Goal: Task Accomplishment & Management: Manage account settings

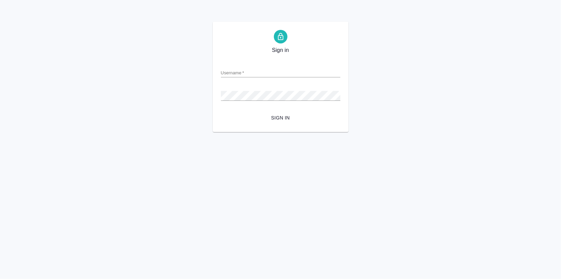
click at [253, 68] on input "Username   *" at bounding box center [280, 73] width 119 height 10
type input "v.zagorodnikh@awatera.com"
click at [281, 122] on button "Sign in" at bounding box center [280, 118] width 119 height 13
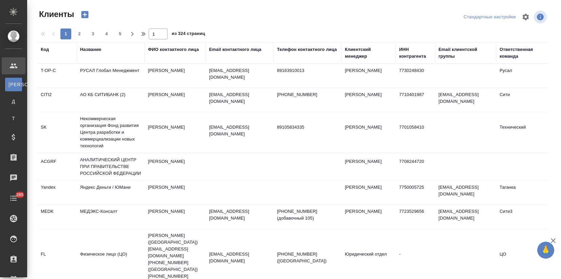
select select "RU"
click at [95, 50] on div "Название" at bounding box center [90, 49] width 21 height 7
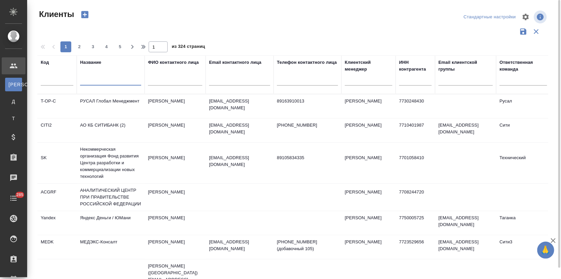
click at [107, 83] on input "text" at bounding box center [110, 81] width 61 height 8
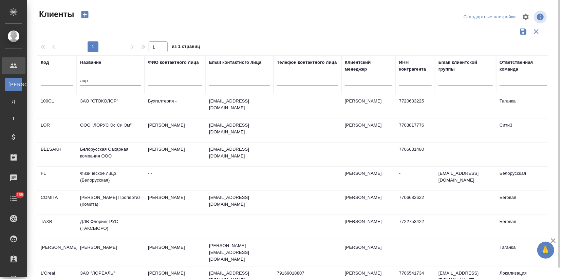
type input "лор"
click at [113, 270] on td "ЗАО "ЛОРЕАЛЬ"" at bounding box center [111, 278] width 68 height 24
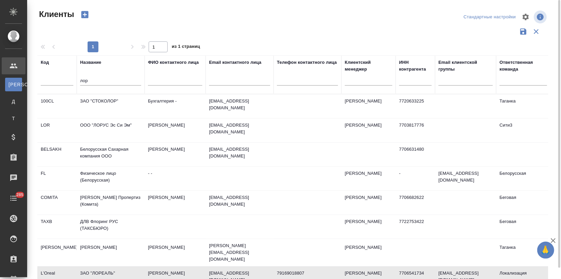
click at [113, 270] on td "ЗАО "ЛОРЕАЛЬ"" at bounding box center [111, 278] width 68 height 24
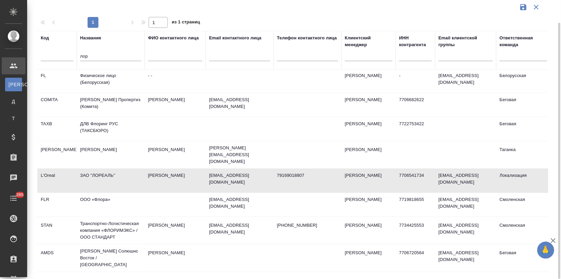
scroll to position [75, 0]
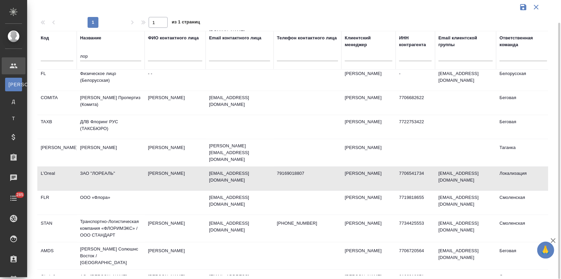
click at [106, 174] on td "ЗАО "ЛОРЕАЛЬ"" at bounding box center [111, 179] width 68 height 24
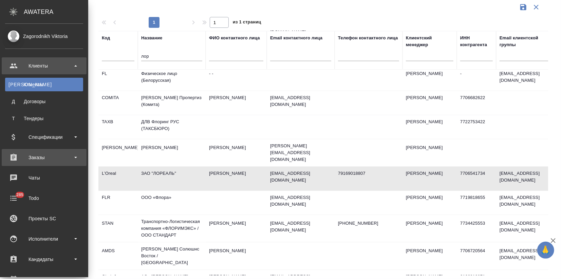
click at [38, 158] on div "Заказы" at bounding box center [44, 157] width 78 height 10
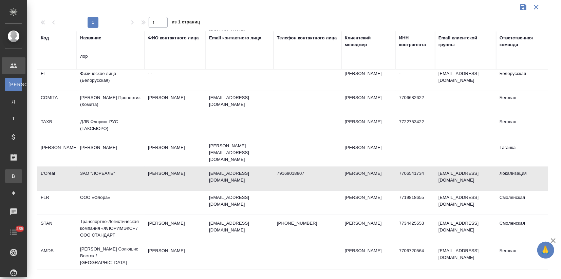
click at [10, 173] on div "Все заказы" at bounding box center [5, 176] width 10 height 7
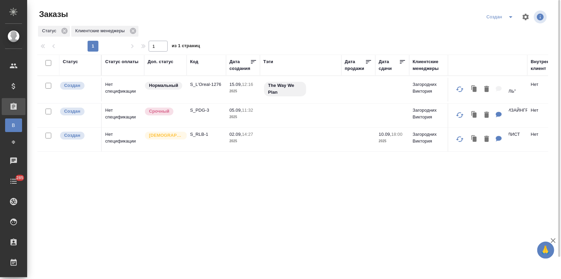
click at [110, 117] on td "Нет спецификации" at bounding box center [123, 116] width 42 height 24
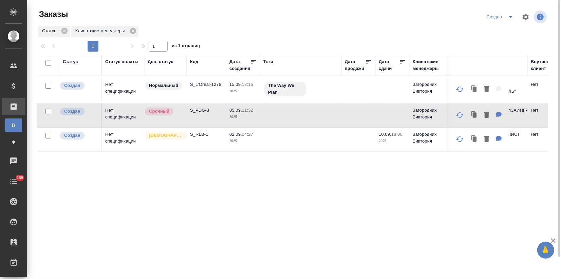
click at [110, 117] on td "Нет спецификации" at bounding box center [123, 116] width 42 height 24
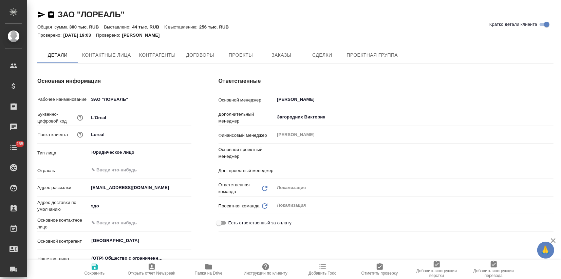
type input "Муталимов Марк"
type input "Третьякова Ольга"
type textarea "x"
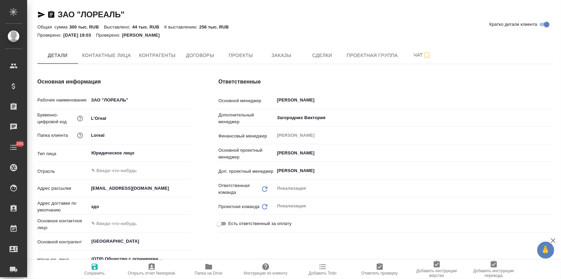
type textarea "x"
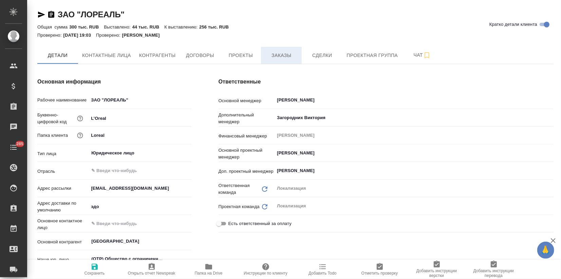
click at [263, 56] on button "Заказы" at bounding box center [281, 55] width 41 height 17
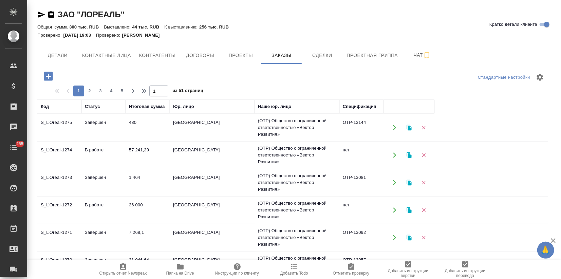
click at [146, 156] on td "57 241,39" at bounding box center [148, 155] width 44 height 24
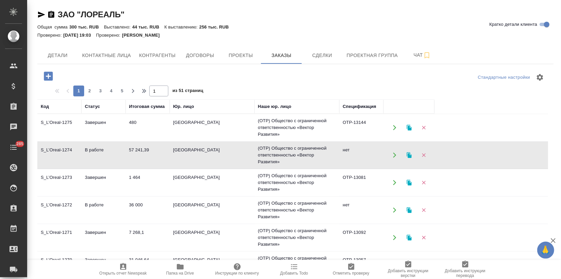
click at [410, 156] on icon "button" at bounding box center [409, 155] width 5 height 6
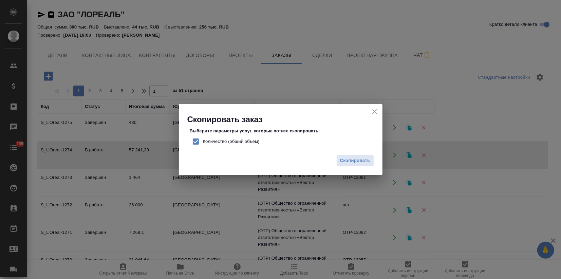
click at [196, 141] on input "Количество (общий объем)" at bounding box center [196, 141] width 14 height 14
checkbox input "false"
click at [355, 165] on button "Скопировать" at bounding box center [355, 161] width 38 height 12
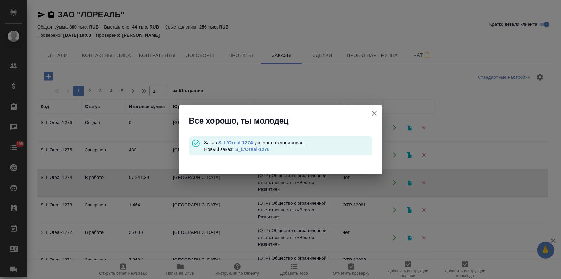
click at [258, 147] on link "S_L’Oreal-1276" at bounding box center [252, 149] width 35 height 5
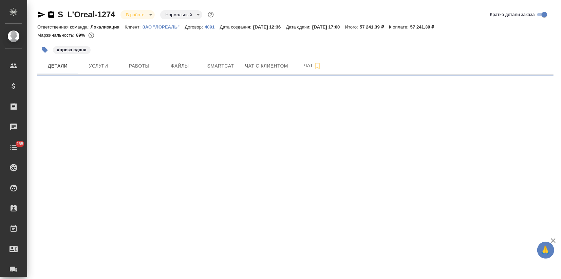
select select "RU"
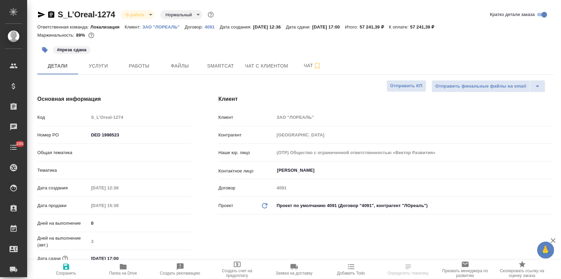
type textarea "x"
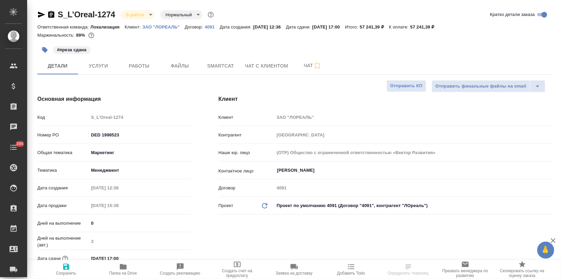
type textarea "x"
click at [100, 65] on span "Услуги" at bounding box center [98, 66] width 33 height 8
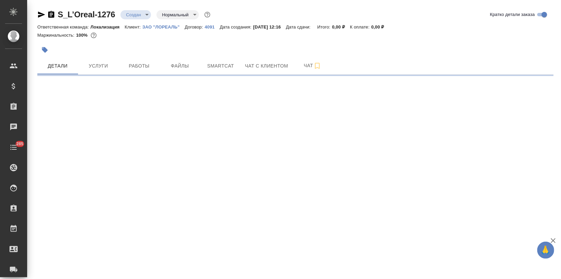
select select "RU"
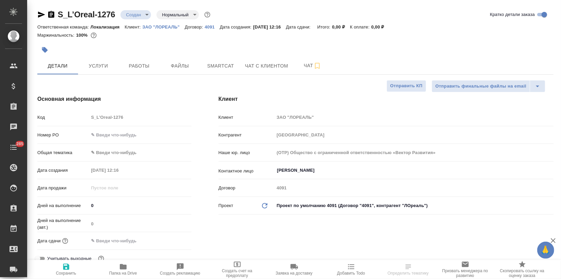
type textarea "x"
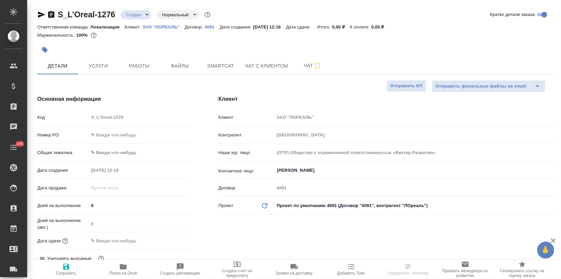
type textarea "x"
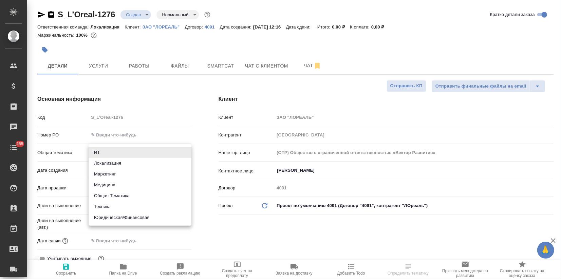
click at [100, 147] on body "🙏 .cls-1 fill:#fff; AWATERA Zagorodnikh Viktoria Клиенты Спецификации Заказы Ча…" at bounding box center [280, 139] width 561 height 279
click at [109, 176] on li "Маркетинг" at bounding box center [140, 174] width 103 height 11
type input "marketing"
type textarea "x"
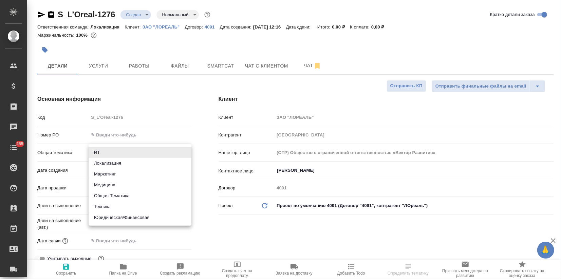
type textarea "x"
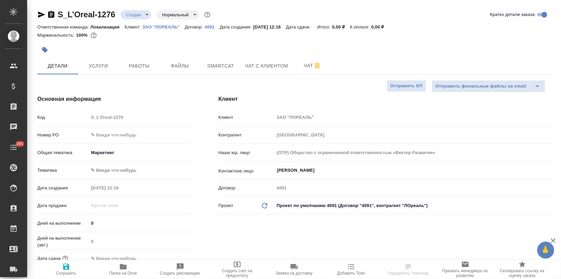
click at [107, 171] on body "🙏 .cls-1 fill:#fff; AWATERA Zagorodnikh Viktoria Клиенты Спецификации Заказы Ча…" at bounding box center [280, 139] width 561 height 279
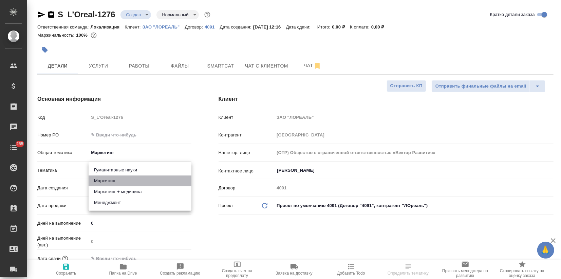
click at [106, 180] on li "Маркетинг" at bounding box center [140, 180] width 103 height 11
type textarea "x"
type input "5a8b8b956a9677013d343d63"
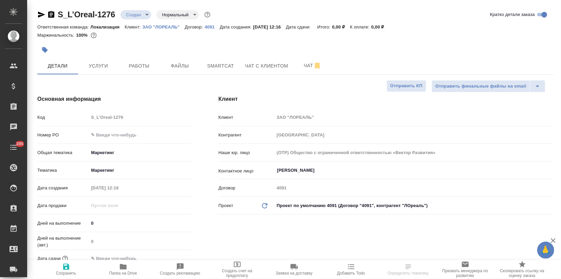
click at [70, 270] on icon "button" at bounding box center [66, 267] width 8 height 8
type textarea "x"
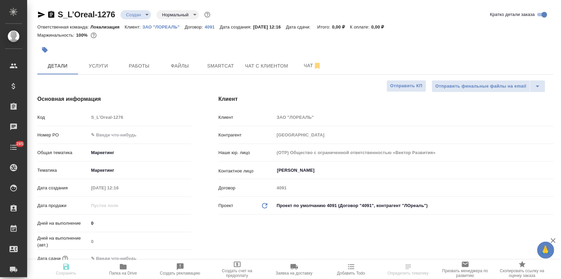
type textarea "x"
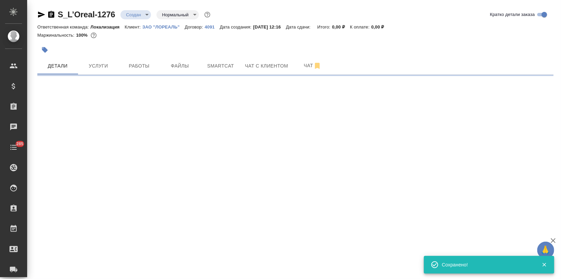
select select "RU"
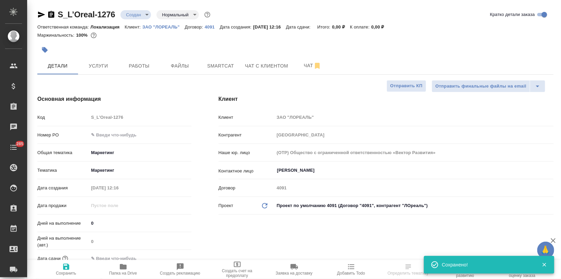
type textarea "x"
select select "RU"
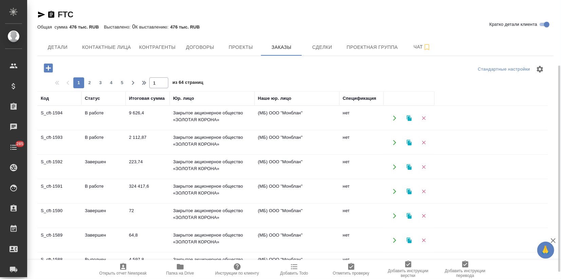
scroll to position [38, 0]
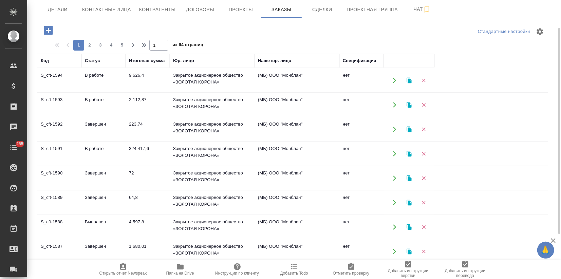
click at [74, 225] on td "S_cft-1588" at bounding box center [59, 227] width 44 height 24
click at [74, 224] on td "S_cft-1588" at bounding box center [59, 227] width 44 height 24
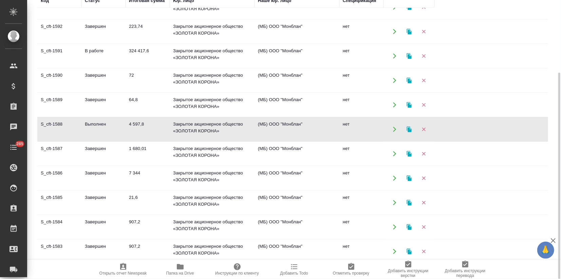
click at [127, 181] on td "7 344" at bounding box center [148, 178] width 44 height 24
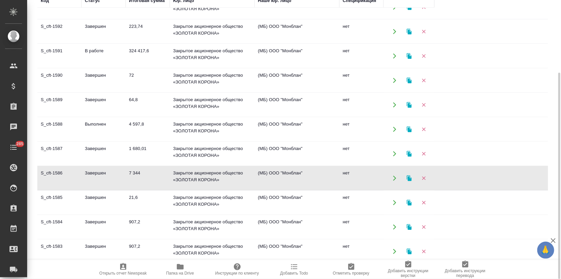
click at [127, 181] on td "7 344" at bounding box center [148, 178] width 44 height 24
click at [408, 177] on icon "button" at bounding box center [409, 178] width 5 height 6
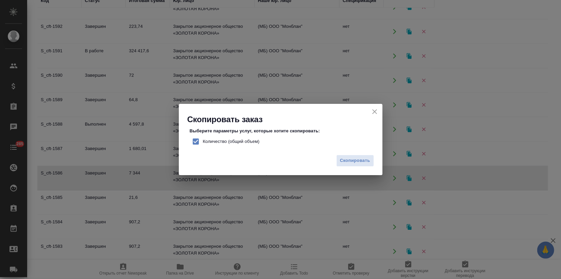
drag, startPoint x: 198, startPoint y: 141, endPoint x: 241, endPoint y: 164, distance: 49.5
click at [198, 141] on input "Количество (общий объем)" at bounding box center [196, 141] width 14 height 14
checkbox input "false"
click at [347, 159] on span "Скопировать" at bounding box center [355, 161] width 30 height 8
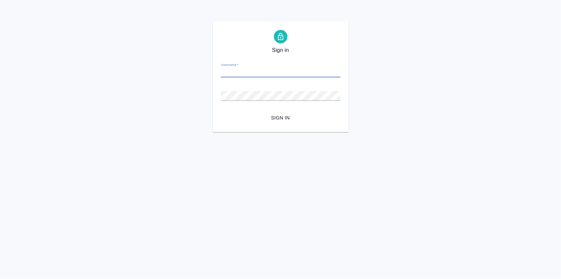
click at [252, 67] on div "Username   *" at bounding box center [280, 69] width 119 height 15
click at [246, 73] on input "Username   *" at bounding box center [280, 73] width 119 height 10
type input "[EMAIL_ADDRESS][DOMAIN_NAME]"
click at [277, 120] on span "Sign in" at bounding box center [280, 118] width 109 height 8
click at [237, 70] on input "Username   *" at bounding box center [280, 73] width 119 height 10
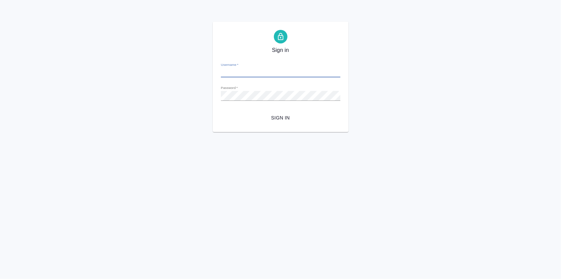
type input "v.zagorodnikh@awatera.com"
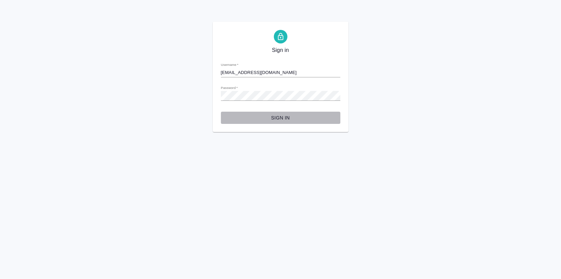
click at [290, 119] on span "Sign in" at bounding box center [280, 118] width 109 height 8
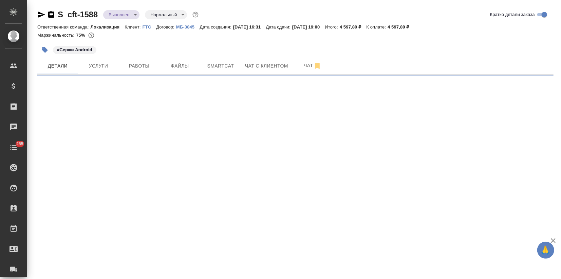
click at [125, 10] on body "🙏 .cls-1 fill:#fff; AWATERA Zagorodnikh [PERSON_NAME] Спецификации Заказы Чаты …" at bounding box center [280, 139] width 561 height 279
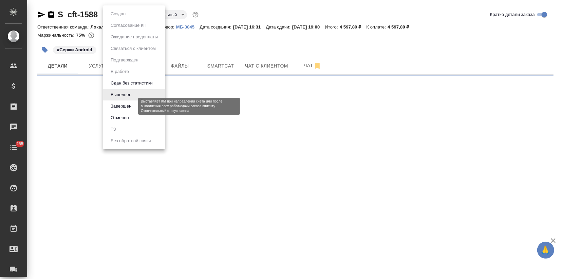
click at [125, 104] on button "Завершен" at bounding box center [121, 105] width 25 height 7
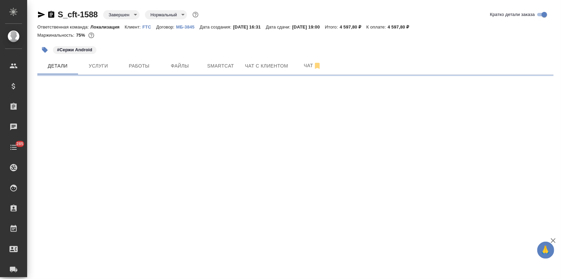
select select "RU"
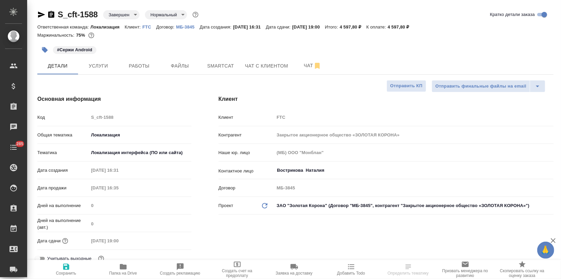
type textarea "x"
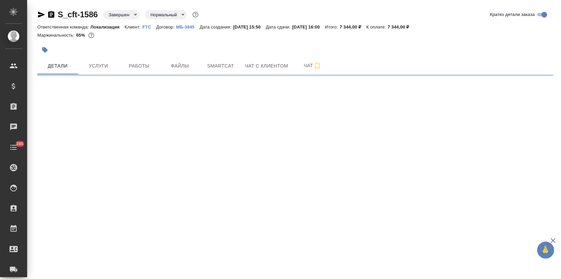
select select "RU"
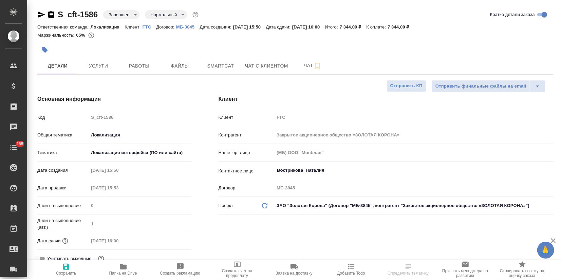
type textarea "x"
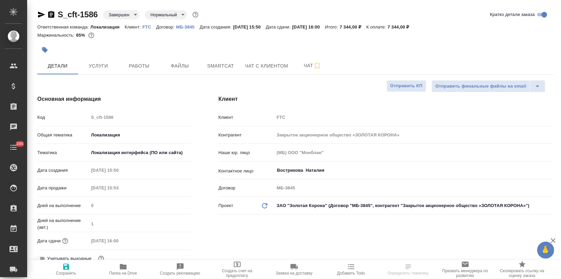
type textarea "x"
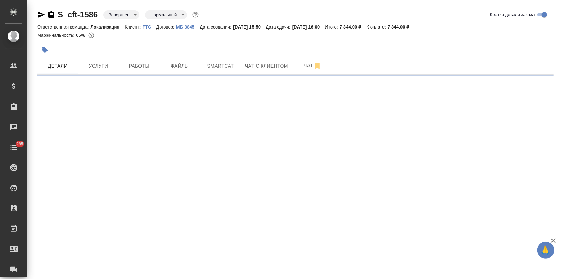
select select "RU"
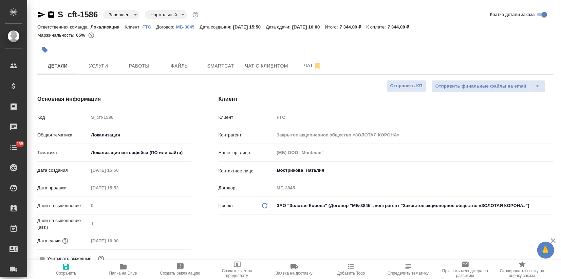
type textarea "x"
click at [98, 63] on span "Услуги" at bounding box center [98, 66] width 33 height 8
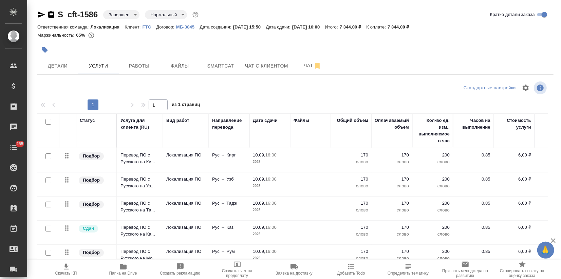
click at [46, 121] on input "checkbox" at bounding box center [48, 122] width 6 height 6
checkbox input "true"
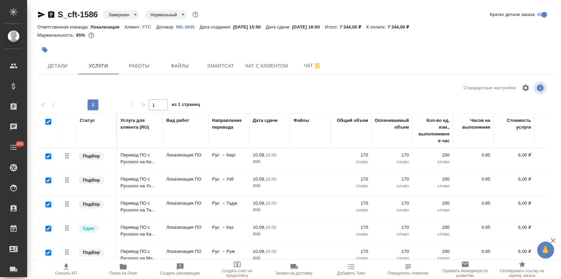
checkbox input "true"
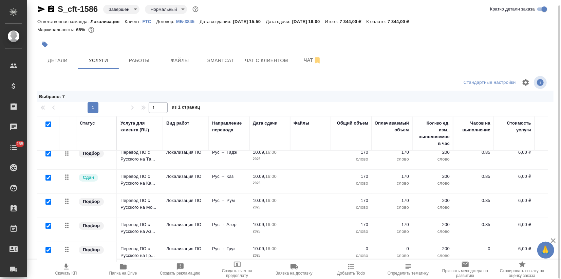
scroll to position [63, 0]
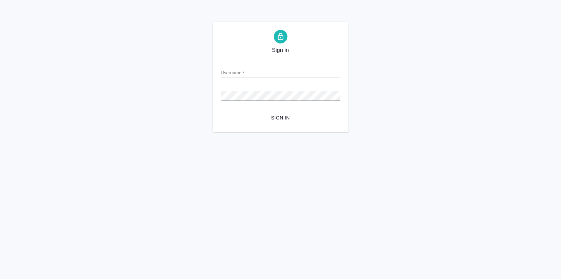
click at [233, 74] on input "Username   *" at bounding box center [280, 73] width 119 height 10
type input "v.zagorodnikh@awatera.com"
click at [282, 119] on span "Sign in" at bounding box center [280, 118] width 109 height 8
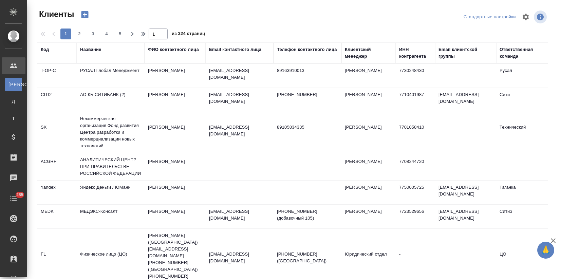
select select "RU"
click at [92, 48] on div "Название" at bounding box center [90, 49] width 21 height 7
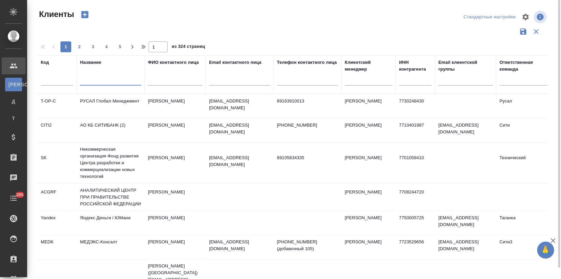
click at [103, 82] on input "text" at bounding box center [110, 81] width 61 height 8
type input "ftc"
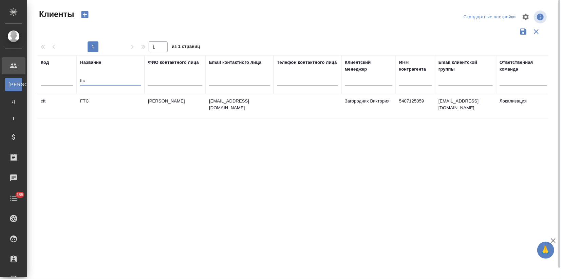
click at [171, 115] on td "Фокина Татьяна" at bounding box center [175, 106] width 61 height 24
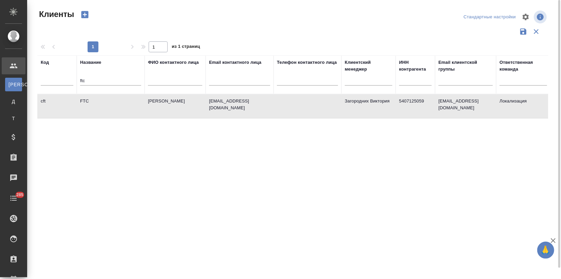
click at [171, 115] on td "Фокина Татьяна" at bounding box center [175, 106] width 61 height 24
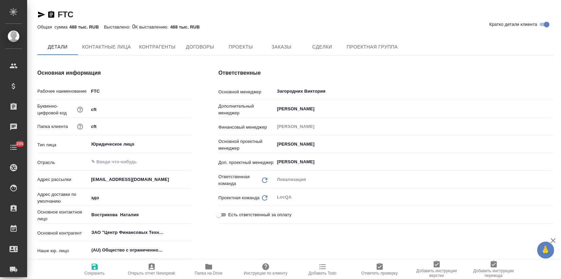
type textarea "x"
click at [290, 46] on span "Заказы" at bounding box center [281, 47] width 33 height 8
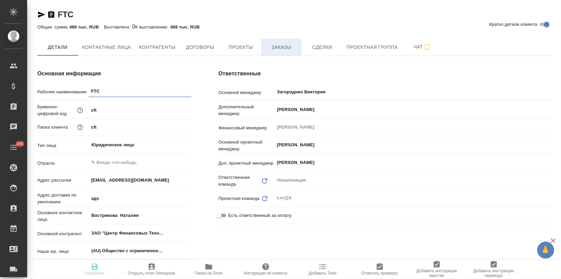
type textarea "x"
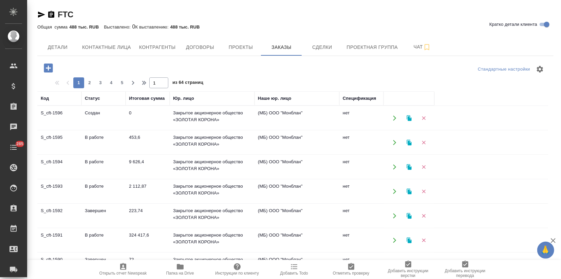
click at [118, 119] on td "Создан" at bounding box center [103, 118] width 44 height 24
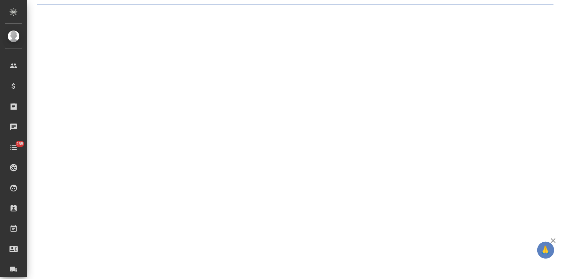
select select "RU"
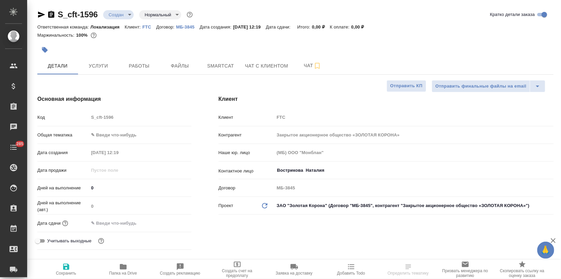
type textarea "x"
click at [103, 65] on span "Услуги" at bounding box center [98, 66] width 33 height 8
type textarea "x"
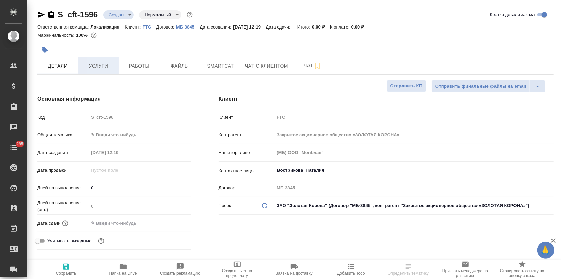
type textarea "x"
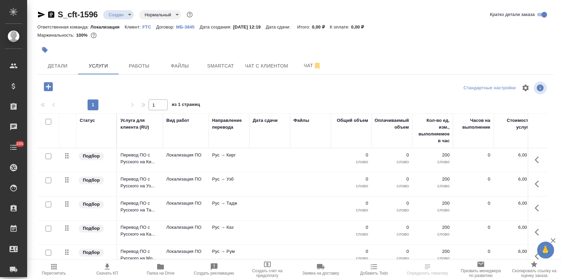
click at [48, 121] on input "checkbox" at bounding box center [48, 122] width 6 height 6
checkbox input "true"
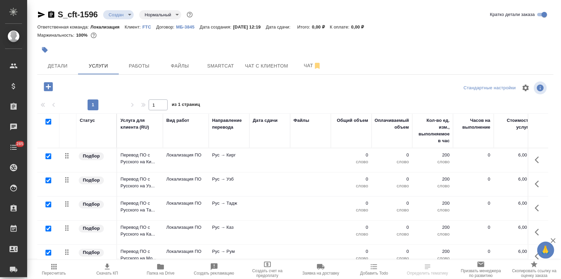
checkbox input "true"
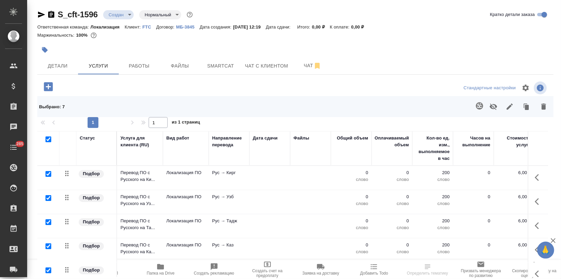
click at [49, 137] on input "checkbox" at bounding box center [48, 139] width 6 height 6
checkbox input "false"
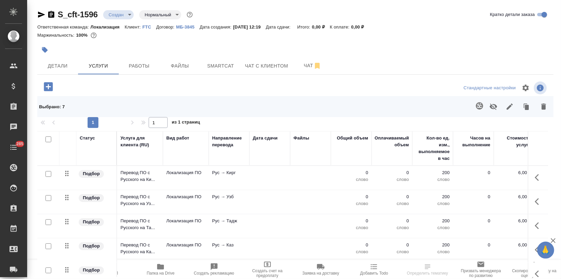
checkbox input "false"
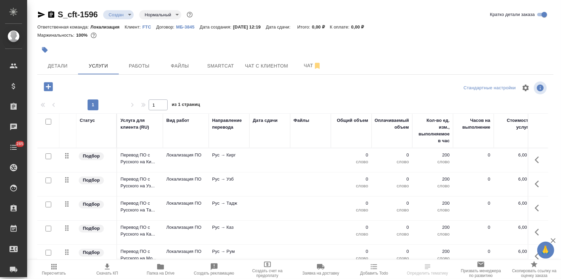
click at [43, 50] on icon "button" at bounding box center [45, 50] width 6 height 6
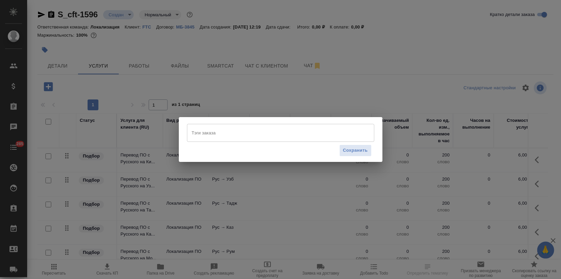
click at [242, 133] on input "Тэги заказа" at bounding box center [274, 133] width 168 height 12
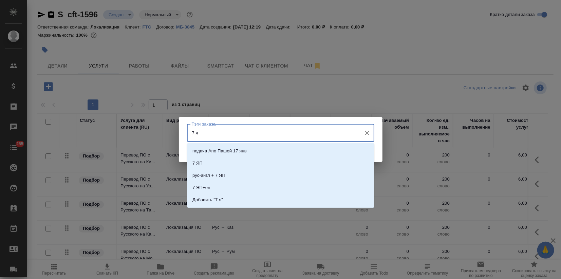
type input "7 яп"
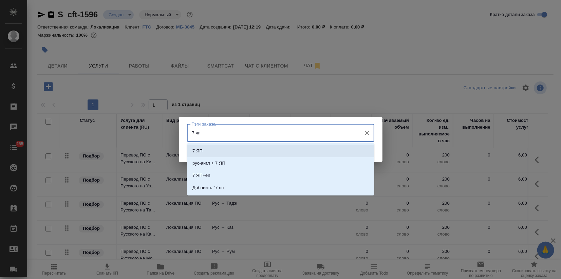
click at [231, 151] on li "7 ЯП" at bounding box center [280, 151] width 187 height 12
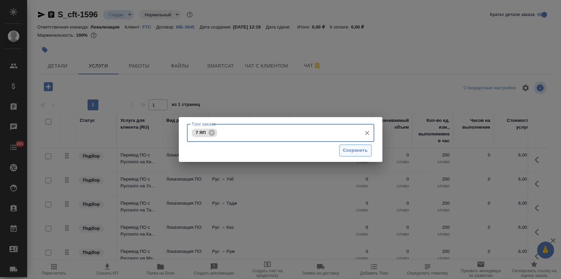
click at [353, 151] on span "Сохранить" at bounding box center [355, 151] width 25 height 8
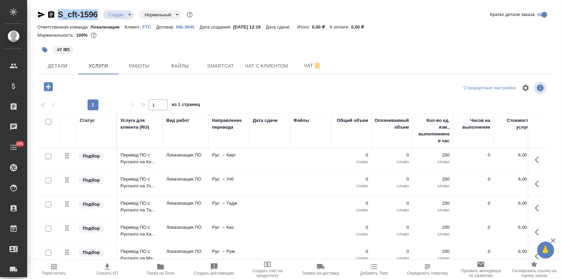
drag, startPoint x: 56, startPoint y: 15, endPoint x: 97, endPoint y: 14, distance: 41.8
click at [97, 14] on div "S_cft-1596 Создан new Нормальный normal" at bounding box center [115, 14] width 157 height 11
copy link "S_cft-1596"
click at [69, 68] on span "Детали" at bounding box center [57, 66] width 33 height 8
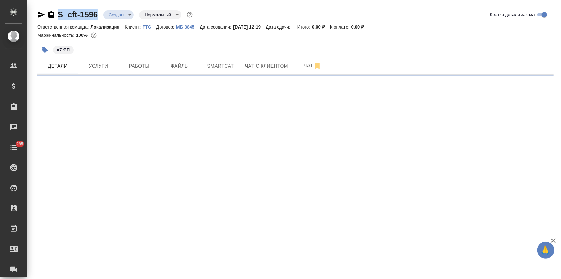
select select "RU"
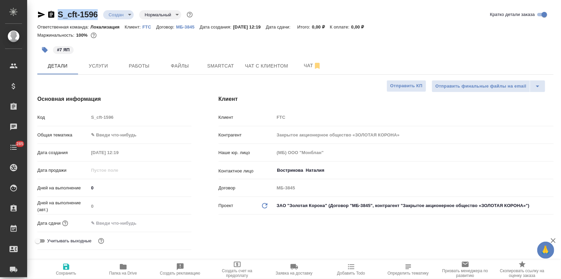
type textarea "x"
drag, startPoint x: 102, startPoint y: 128, endPoint x: 95, endPoint y: 144, distance: 17.5
click at [102, 128] on div "Код S_cft-1596" at bounding box center [114, 120] width 154 height 18
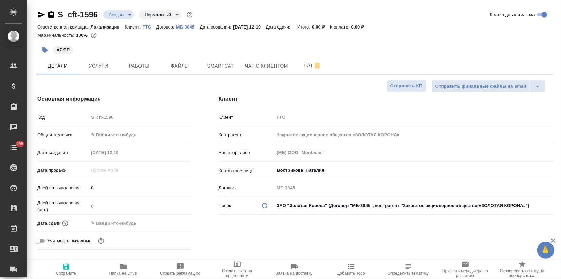
click at [101, 135] on body "🙏 .cls-1 fill:#fff; AWATERA Zagorodnikh Viktoria Клиенты Спецификации Заказы 0 …" at bounding box center [280, 139] width 561 height 279
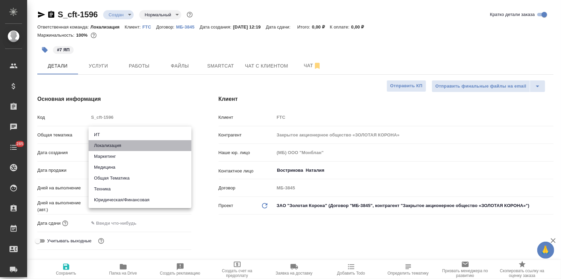
drag, startPoint x: 107, startPoint y: 147, endPoint x: 106, endPoint y: 157, distance: 9.5
click at [107, 147] on li "Локализация" at bounding box center [140, 145] width 103 height 11
type input "local"
type textarea "x"
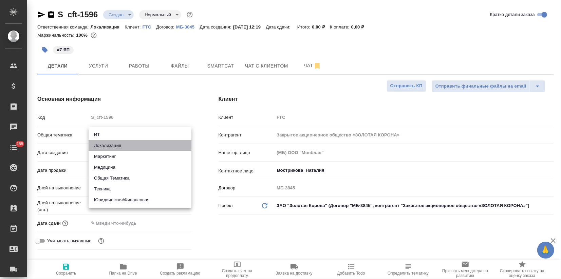
type textarea "x"
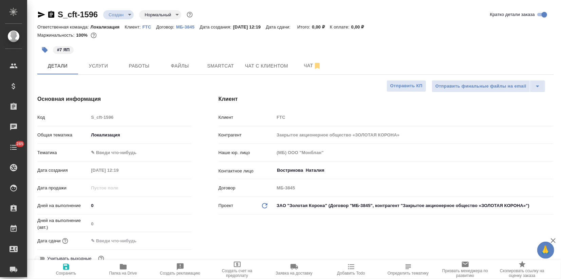
click at [103, 156] on body "🙏 .cls-1 fill:#fff; AWATERA Zagorodnikh Viktoria Клиенты Спецификации Заказы 0 …" at bounding box center [280, 139] width 561 height 279
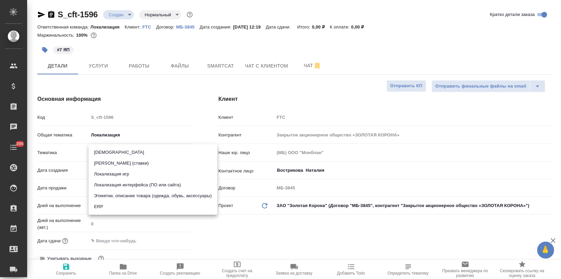
click at [137, 183] on li "Локализация интерфейса (ПО или сайта)" at bounding box center [153, 185] width 129 height 11
type textarea "x"
type input "5a8b8b956a9677013d343e0d"
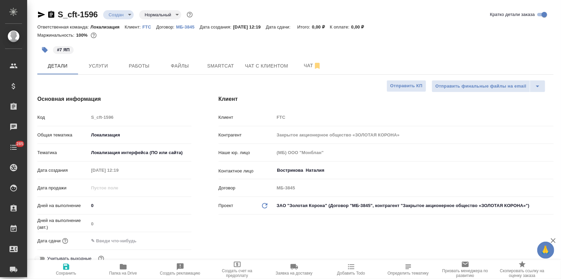
click at [128, 242] on input "text" at bounding box center [118, 241] width 59 height 10
click at [171, 242] on icon "button" at bounding box center [172, 240] width 8 height 8
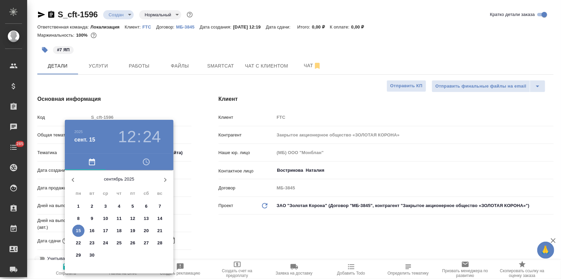
click at [92, 228] on p "16" at bounding box center [92, 230] width 5 height 7
type input "16.09.2025 12:24"
type textarea "x"
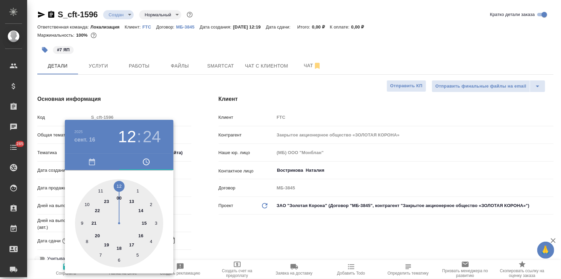
click at [102, 188] on div at bounding box center [119, 223] width 88 height 88
type input "16.09.2025 11:24"
type textarea "x"
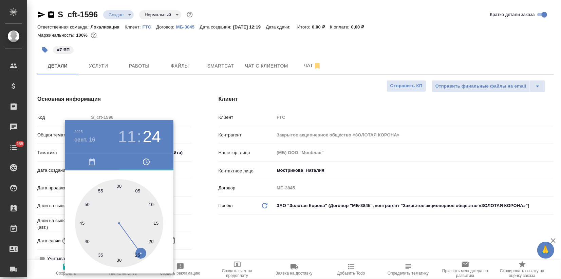
click at [120, 184] on div at bounding box center [119, 223] width 88 height 88
type input "16.09.2025 11:00"
type textarea "x"
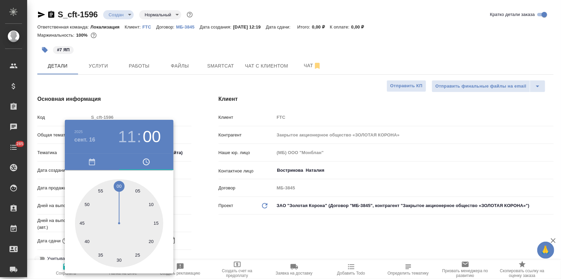
click at [220, 224] on div at bounding box center [280, 139] width 561 height 279
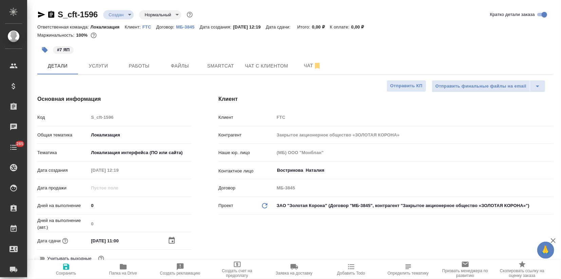
click at [71, 265] on span "Сохранить" at bounding box center [66, 269] width 49 height 13
type textarea "x"
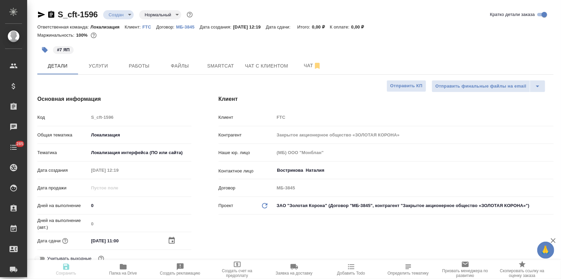
type textarea "x"
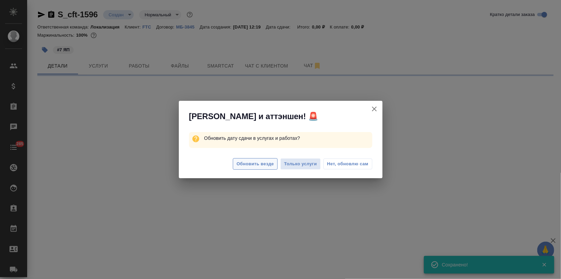
click at [248, 166] on span "Обновить везде" at bounding box center [255, 164] width 37 height 8
select select "RU"
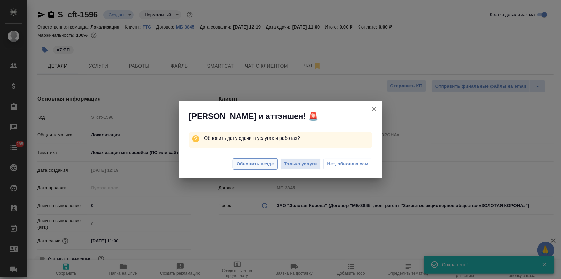
type textarea "x"
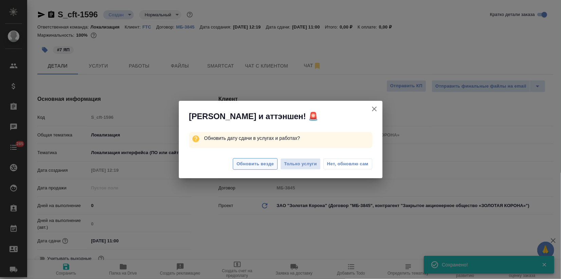
type textarea "x"
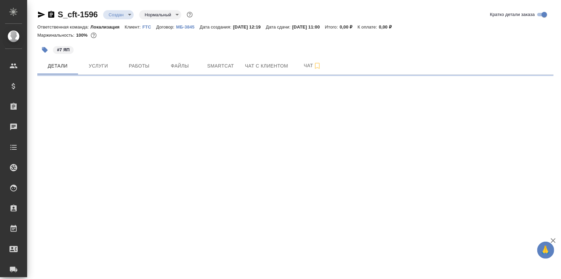
select select "RU"
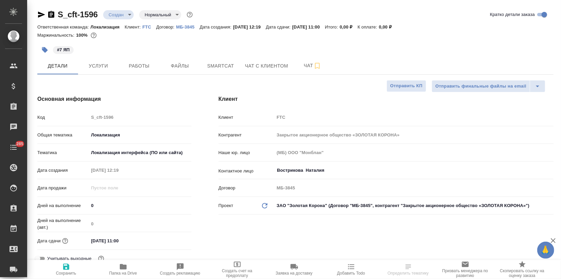
type textarea "x"
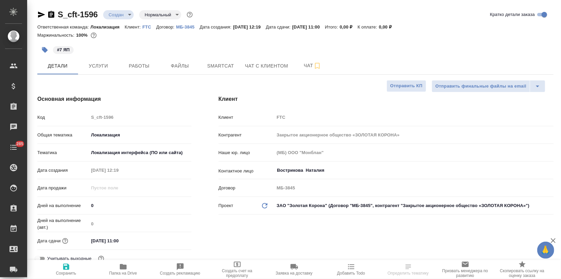
type textarea "x"
click at [218, 68] on span "Smartcat" at bounding box center [220, 66] width 33 height 8
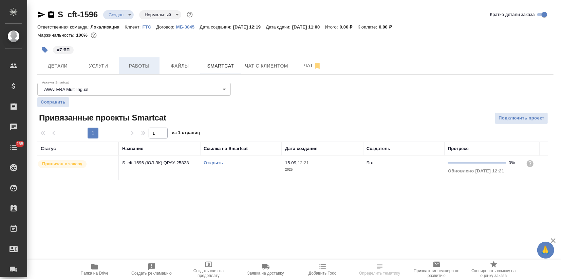
drag, startPoint x: 102, startPoint y: 71, endPoint x: 125, endPoint y: 60, distance: 25.5
click at [102, 71] on button "Услуги" at bounding box center [98, 65] width 41 height 17
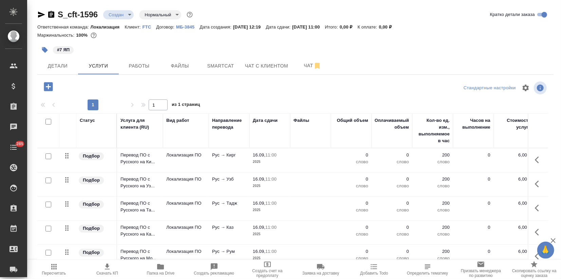
click at [223, 159] on td "Рус → Кирг" at bounding box center [229, 160] width 41 height 24
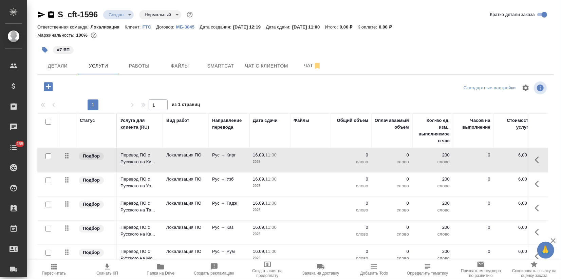
click at [223, 158] on td "Рус → Кирг" at bounding box center [229, 160] width 41 height 24
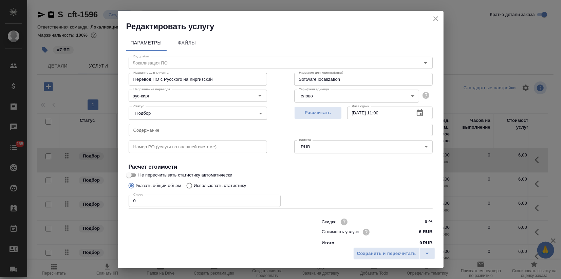
click at [206, 183] on p "Использовать статистику" at bounding box center [220, 185] width 53 height 7
click at [194, 183] on input "Использовать статистику" at bounding box center [188, 185] width 11 height 13
radio input "true"
radio input "false"
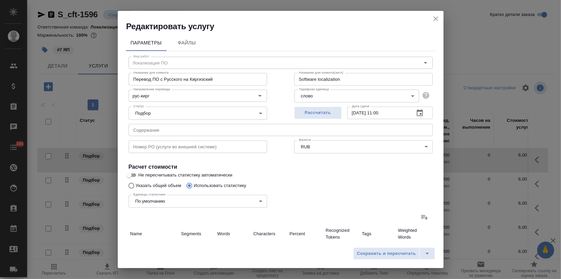
click at [421, 214] on icon at bounding box center [424, 217] width 8 height 8
click at [0, 0] on input "file" at bounding box center [0, 0] width 0 height 0
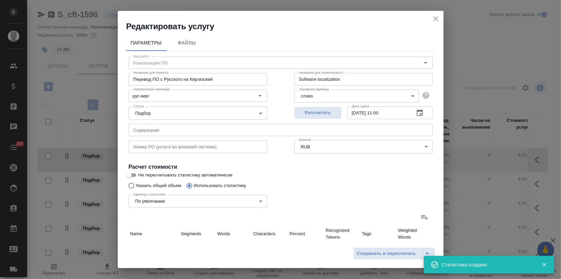
type input "1"
type input "53"
type input "354"
type input "2"
type input "15"
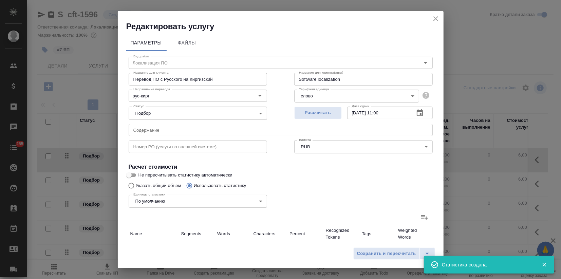
type input "113"
type input "3"
type input "68"
type input "467"
type input "3"
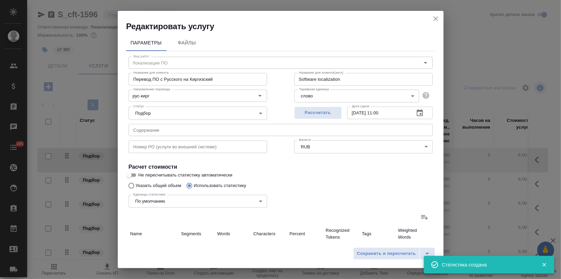
type input "68"
type input "467"
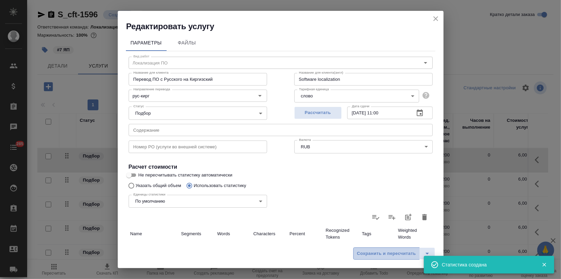
click at [377, 253] on span "Сохранить и пересчитать" at bounding box center [386, 254] width 59 height 8
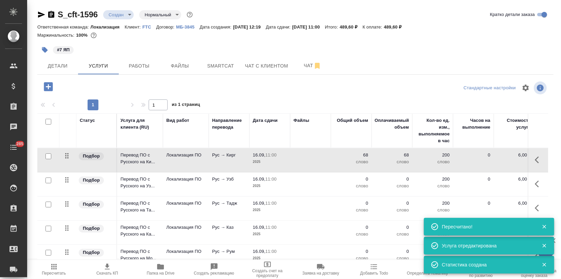
click at [214, 182] on td "Рус → Узб" at bounding box center [229, 184] width 41 height 24
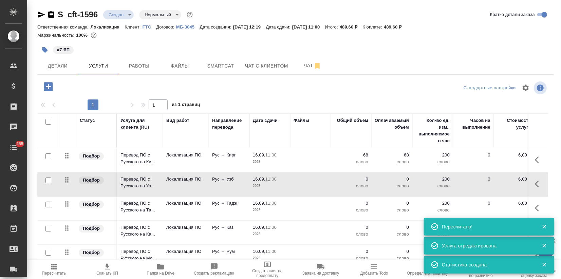
click at [214, 182] on p "Рус → Узб" at bounding box center [229, 179] width 34 height 7
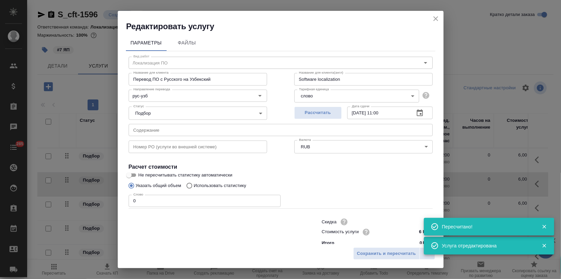
click at [207, 185] on p "Использовать статистику" at bounding box center [220, 185] width 53 height 7
click at [194, 185] on input "Использовать статистику" at bounding box center [188, 185] width 11 height 13
radio input "true"
radio input "false"
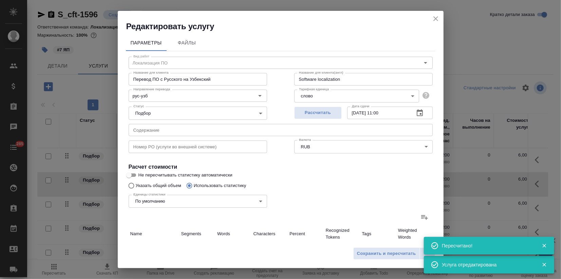
click at [420, 214] on icon at bounding box center [424, 217] width 8 height 8
click at [0, 0] on input "file" at bounding box center [0, 0] width 0 height 0
type input "1"
type input "53"
type input "354"
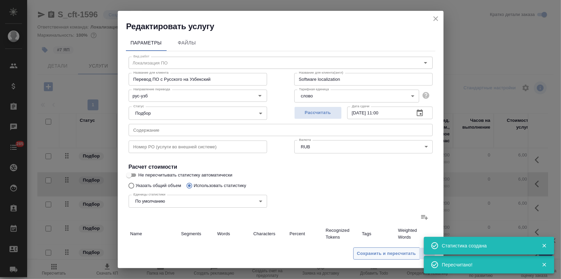
type input "2"
type input "15"
type input "113"
type input "3"
type input "68"
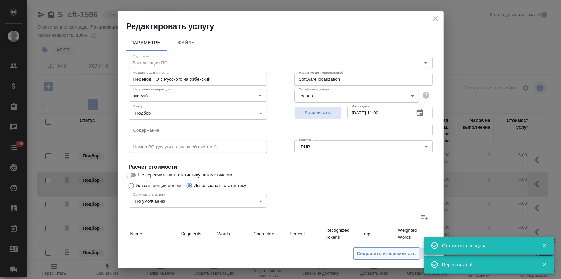
type input "467"
type input "3"
type input "68"
type input "467"
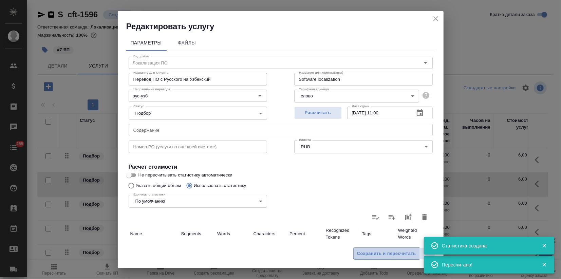
click at [388, 254] on span "Сохранить и пересчитать" at bounding box center [386, 254] width 59 height 8
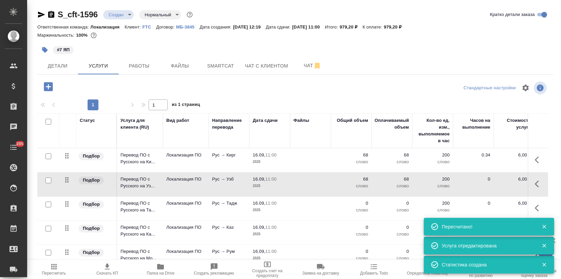
click at [229, 204] on p "Рус → Тадж" at bounding box center [229, 203] width 34 height 7
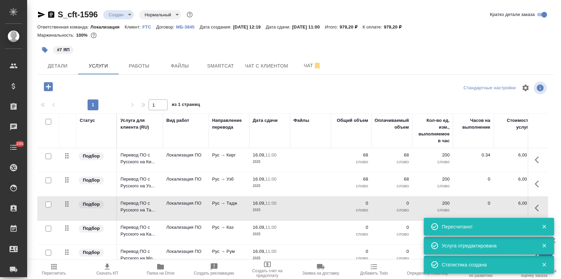
click at [229, 204] on p "Рус → Тадж" at bounding box center [229, 203] width 34 height 7
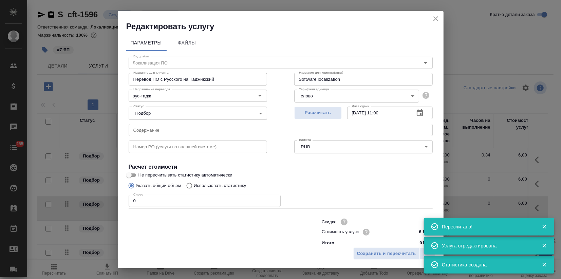
click at [210, 185] on p "Использовать статистику" at bounding box center [220, 185] width 53 height 7
click at [194, 185] on input "Использовать статистику" at bounding box center [188, 185] width 11 height 13
radio input "true"
radio input "false"
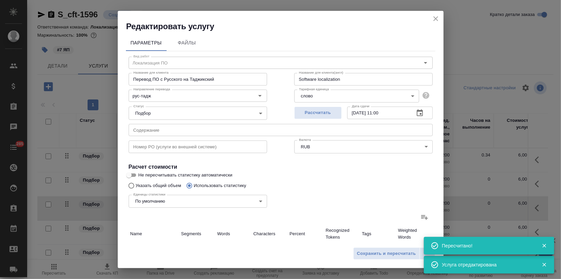
click at [416, 219] on label at bounding box center [424, 217] width 16 height 16
click at [0, 0] on input "file" at bounding box center [0, 0] width 0 height 0
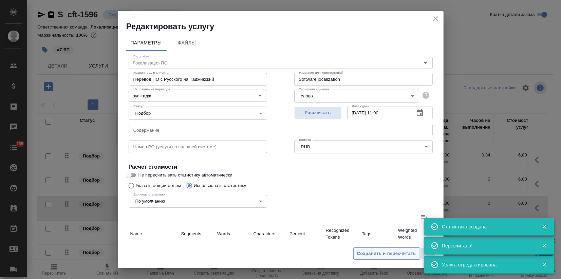
type input "1"
type input "53"
type input "354"
type input "2"
type input "15"
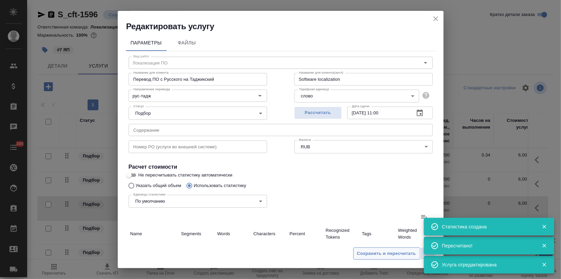
type input "113"
type input "3"
type input "68"
type input "467"
type input "3"
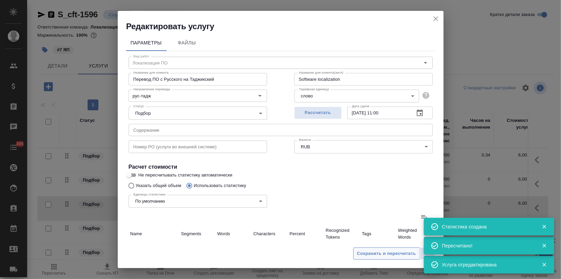
type input "68"
type input "467"
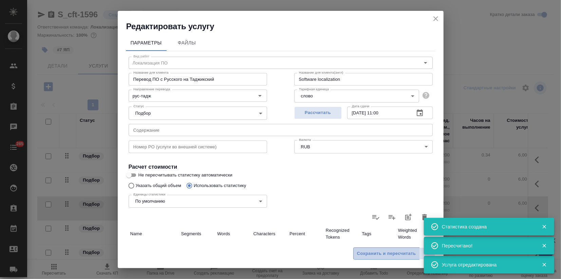
click at [370, 257] on span "Сохранить и пересчитать" at bounding box center [386, 254] width 59 height 8
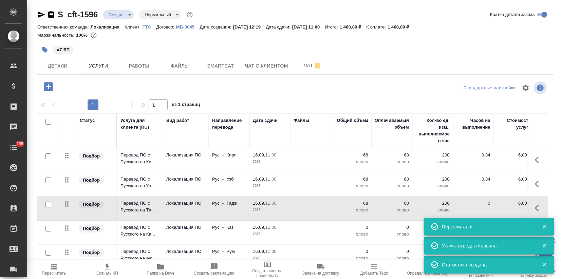
click at [264, 231] on p "2025" at bounding box center [270, 234] width 34 height 7
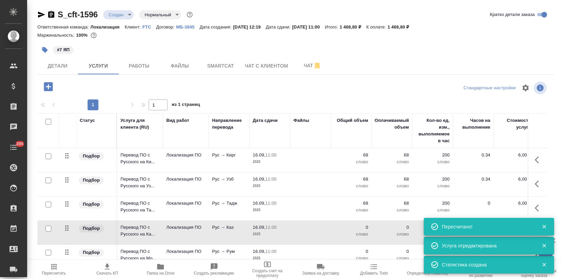
click at [264, 231] on p "2025" at bounding box center [270, 234] width 34 height 7
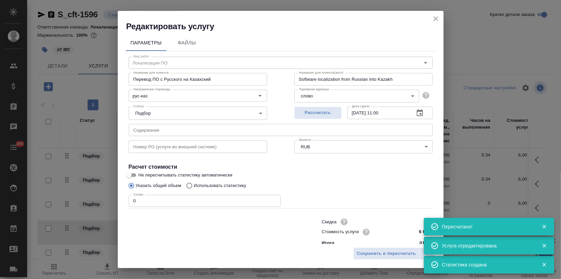
click at [214, 186] on p "Использовать статистику" at bounding box center [220, 185] width 53 height 7
click at [194, 186] on input "Использовать статистику" at bounding box center [188, 185] width 11 height 13
radio input "true"
radio input "false"
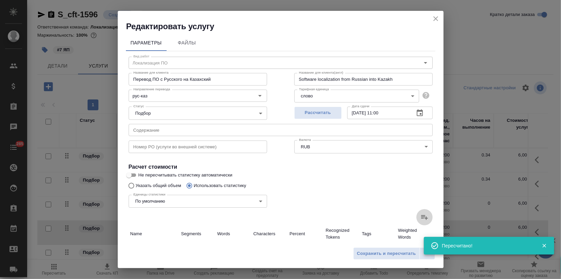
click at [421, 217] on icon at bounding box center [424, 217] width 7 height 5
click at [0, 0] on input "file" at bounding box center [0, 0] width 0 height 0
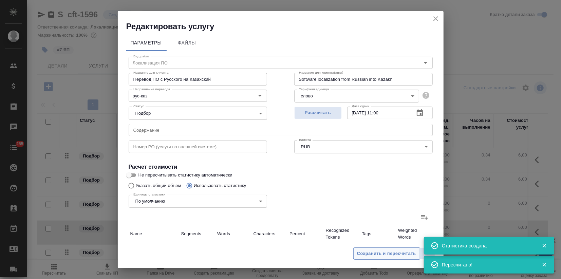
type input "3"
type input "68"
type input "467"
type input "3"
type input "68"
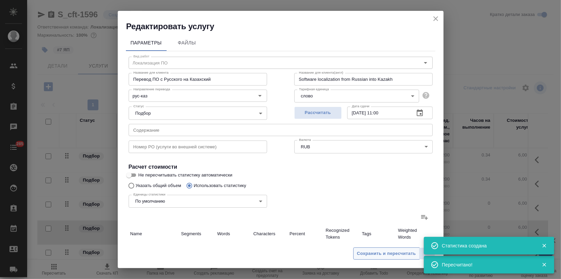
type input "467"
type input "3"
type input "68"
type input "467"
click at [366, 250] on span "Сохранить и пересчитать" at bounding box center [386, 254] width 59 height 8
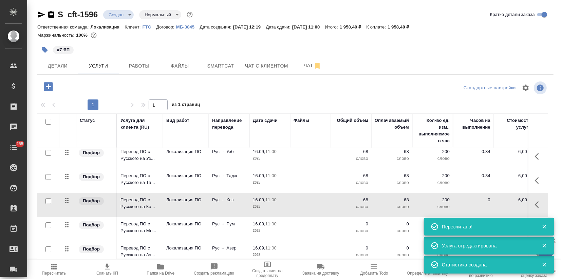
scroll to position [38, 0]
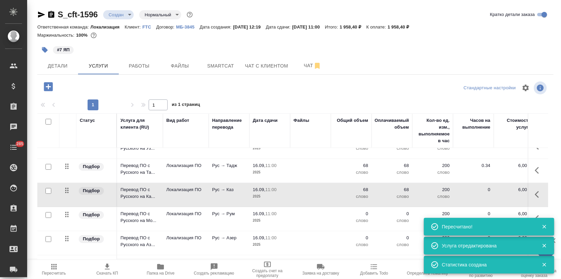
click at [282, 218] on p "2025" at bounding box center [270, 220] width 34 height 7
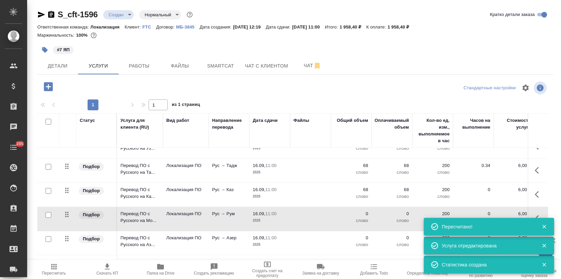
click at [282, 218] on p "2025" at bounding box center [270, 220] width 34 height 7
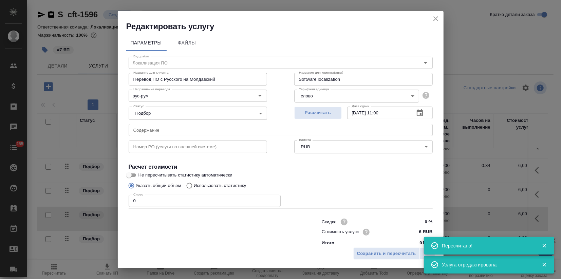
click at [226, 185] on p "Использовать статистику" at bounding box center [220, 185] width 53 height 7
click at [194, 185] on input "Использовать статистику" at bounding box center [188, 185] width 11 height 13
radio input "true"
radio input "false"
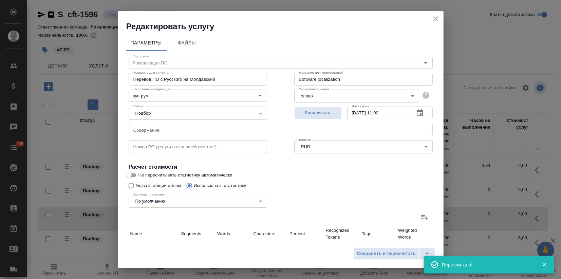
click at [421, 217] on icon at bounding box center [424, 217] width 7 height 5
click at [0, 0] on input "file" at bounding box center [0, 0] width 0 height 0
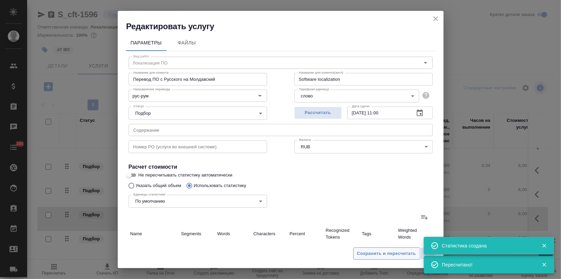
type input "3"
type input "68"
type input "467"
type input "3"
type input "68"
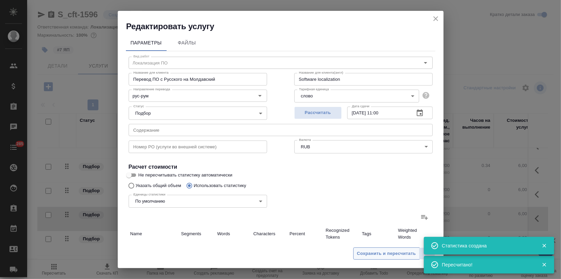
type input "467"
type input "3"
type input "68"
type input "467"
click at [366, 255] on span "Сохранить и пересчитать" at bounding box center [386, 254] width 59 height 8
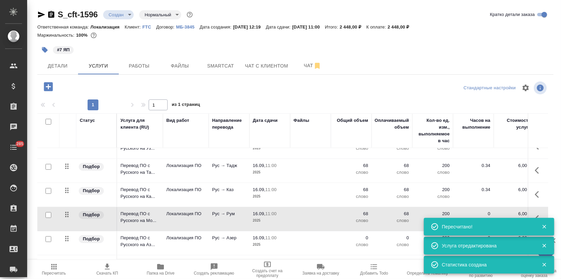
click at [278, 239] on span "16.09, 11:00" at bounding box center [270, 237] width 34 height 7
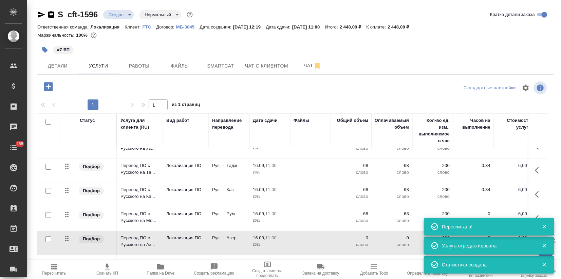
click at [278, 239] on span "16.09, 11:00" at bounding box center [270, 237] width 34 height 7
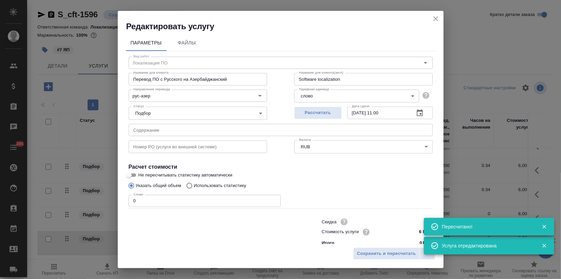
click at [230, 181] on label "Использовать статистику" at bounding box center [214, 185] width 63 height 13
click at [194, 181] on input "Использовать статистику" at bounding box center [188, 185] width 11 height 13
radio input "true"
radio input "false"
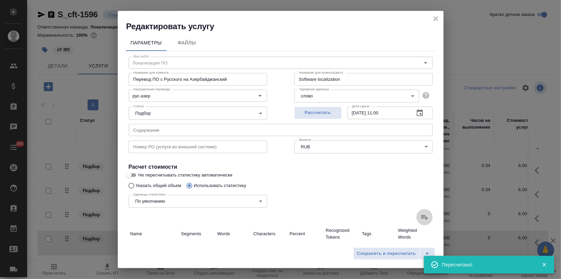
click at [420, 214] on icon at bounding box center [424, 217] width 8 height 8
click at [0, 0] on input "file" at bounding box center [0, 0] width 0 height 0
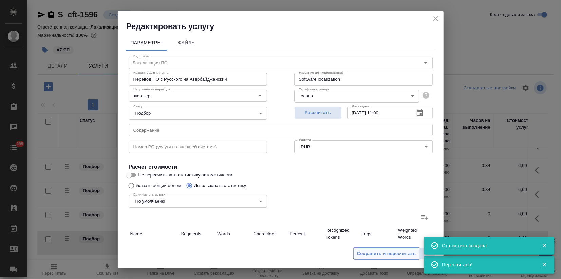
type input "1"
type input "53"
type input "354"
type input "2"
type input "15"
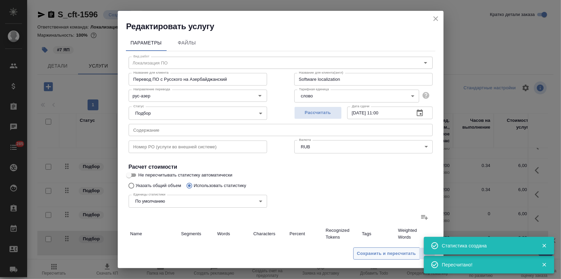
type input "113"
type input "3"
type input "68"
type input "467"
type input "3"
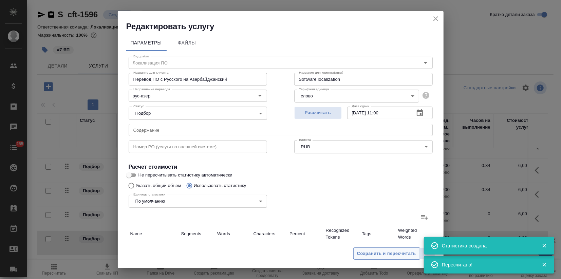
type input "68"
type input "467"
click at [387, 255] on span "Сохранить и пересчитать" at bounding box center [386, 254] width 59 height 8
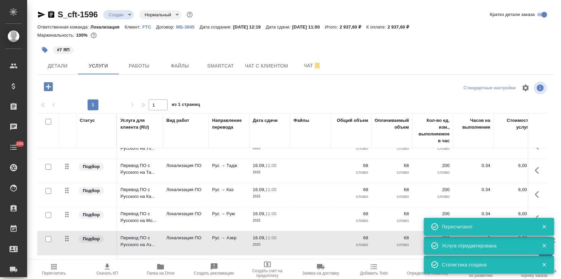
scroll to position [63, 0]
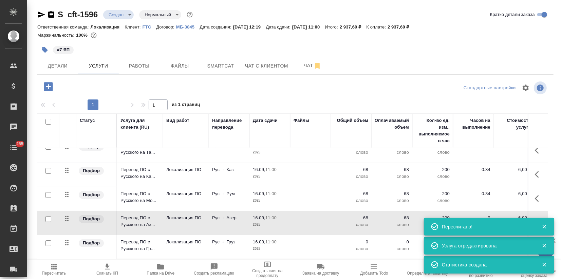
click at [364, 245] on p "слово" at bounding box center [351, 248] width 34 height 7
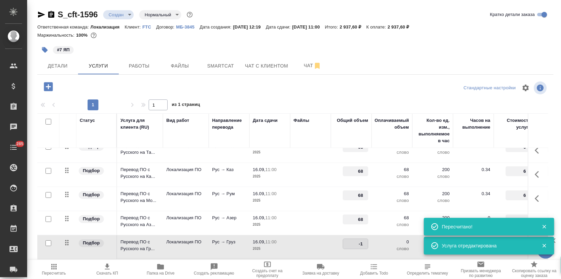
click at [293, 241] on td at bounding box center [310, 247] width 41 height 24
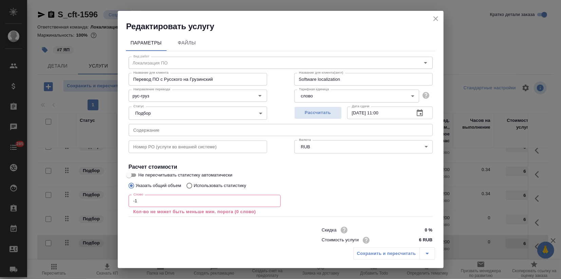
drag, startPoint x: 143, startPoint y: 202, endPoint x: 72, endPoint y: 203, distance: 71.3
click at [72, 203] on div "Редактировать услугу Параметры Файлы Вид работ Локализация ПО Вид работ Названи…" at bounding box center [280, 139] width 561 height 279
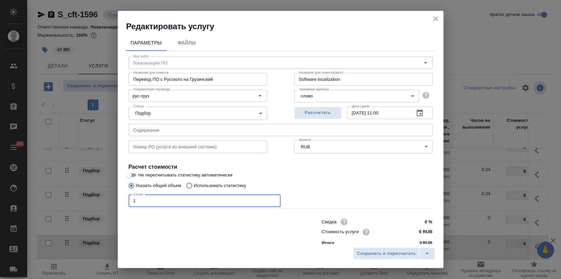
type input "1"
click at [222, 186] on p "Использовать статистику" at bounding box center [220, 185] width 53 height 7
click at [194, 186] on input "Использовать статистику" at bounding box center [188, 185] width 11 height 13
radio input "true"
radio input "false"
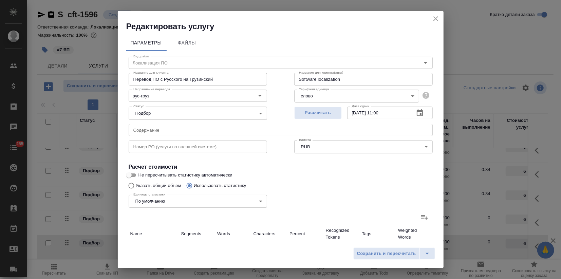
click at [420, 217] on icon at bounding box center [424, 217] width 8 height 8
click at [0, 0] on input "file" at bounding box center [0, 0] width 0 height 0
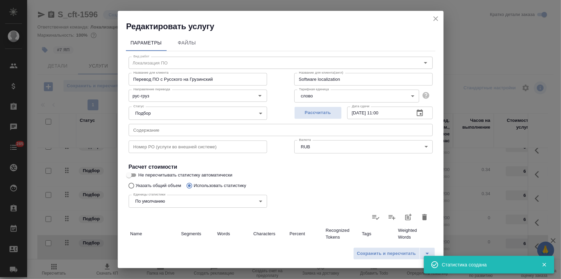
type input "3"
type input "68"
type input "467"
type input "3"
type input "68"
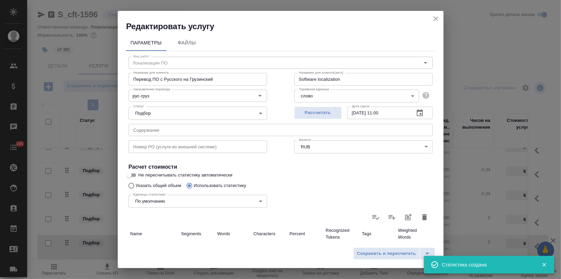
type input "467"
type input "3"
type input "68"
type input "467"
click at [374, 252] on span "Сохранить и пересчитать" at bounding box center [386, 254] width 59 height 8
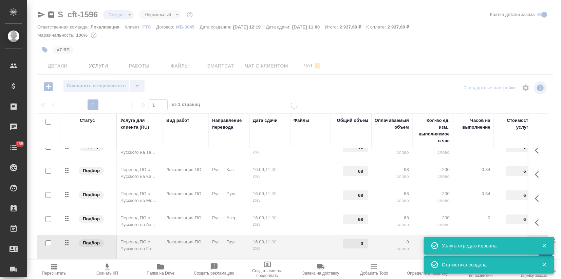
type input "1"
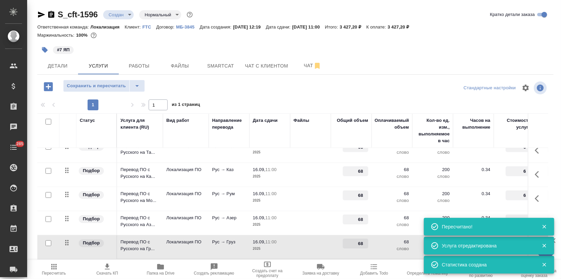
click at [61, 265] on span "Пересчитать" at bounding box center [53, 269] width 45 height 13
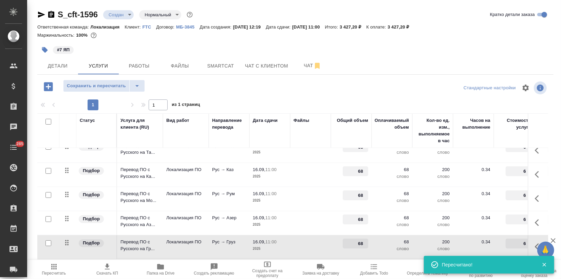
click at [61, 268] on span "Пересчитать" at bounding box center [53, 269] width 45 height 13
click at [51, 62] on span "Детали" at bounding box center [57, 66] width 33 height 8
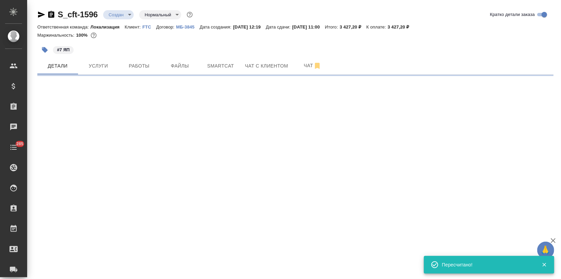
select select "RU"
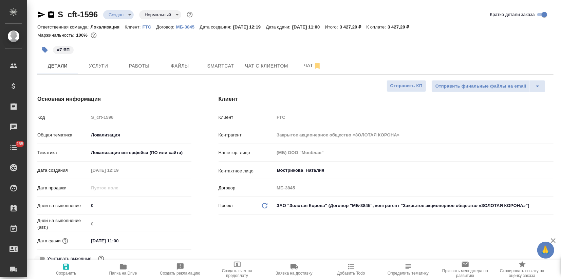
type textarea "x"
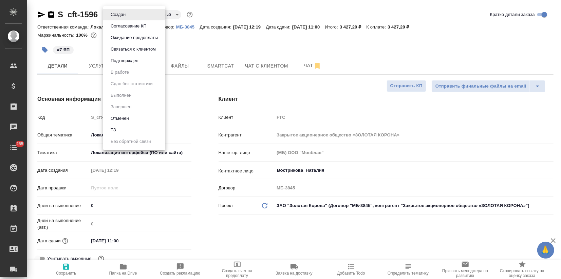
click at [119, 15] on body "🙏 .cls-1 fill:#fff; AWATERA Zagorodnikh Viktoria Клиенты Спецификации Заказы 0 …" at bounding box center [280, 139] width 561 height 279
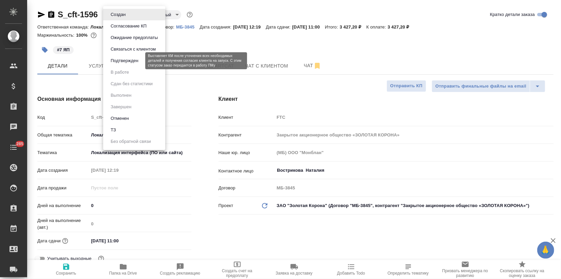
click at [119, 61] on button "Подтвержден" at bounding box center [125, 60] width 32 height 7
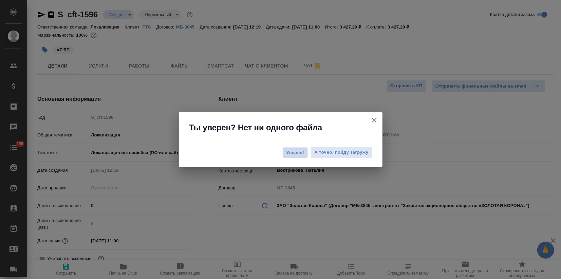
click at [288, 150] on span "Уверен!" at bounding box center [295, 152] width 18 height 7
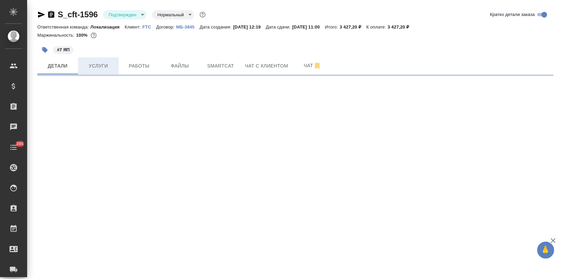
select select "RU"
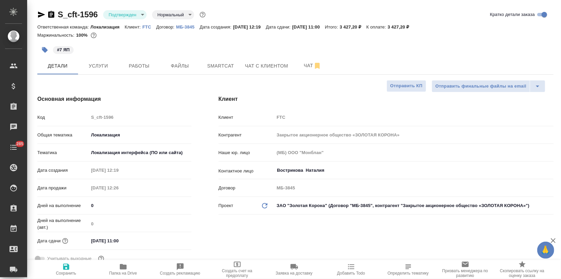
type textarea "x"
drag, startPoint x: 41, startPoint y: 13, endPoint x: 60, endPoint y: 45, distance: 37.1
click at [41, 13] on icon "button" at bounding box center [41, 15] width 8 height 8
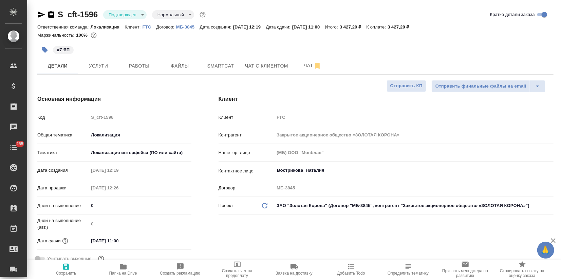
type textarea "x"
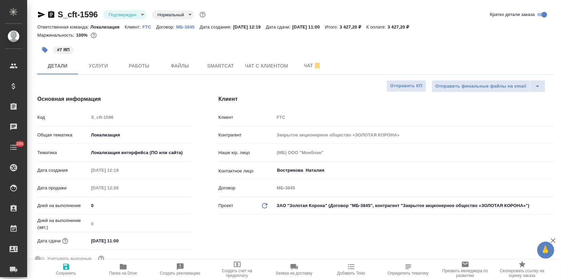
type textarea "x"
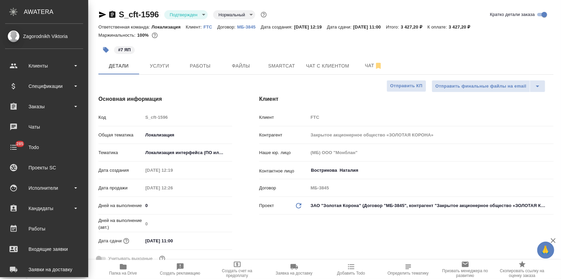
type textarea "x"
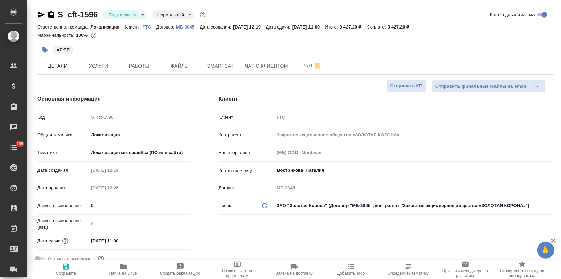
click at [40, 13] on icon "button" at bounding box center [41, 15] width 7 height 6
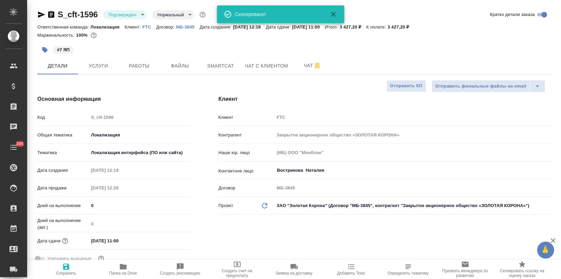
type textarea "x"
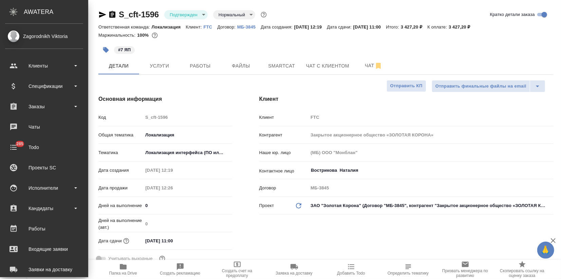
type textarea "x"
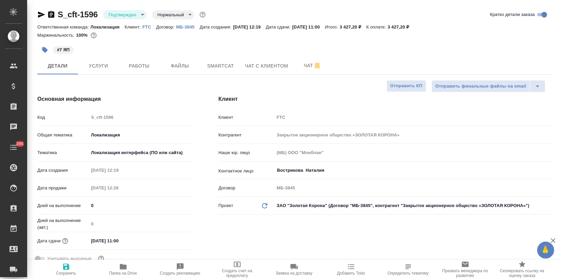
type textarea "x"
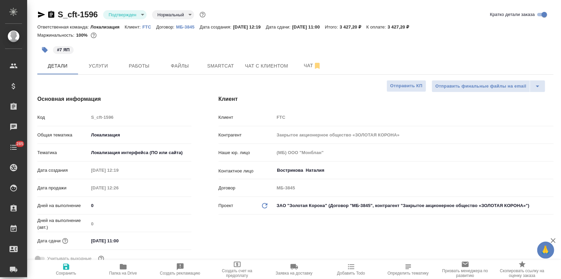
type textarea "x"
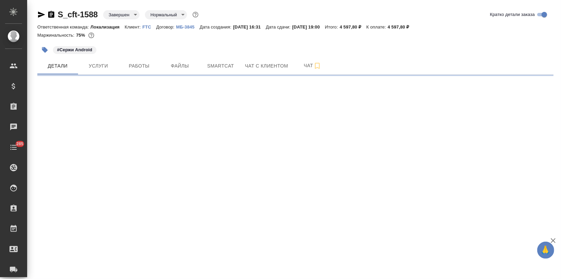
select select "RU"
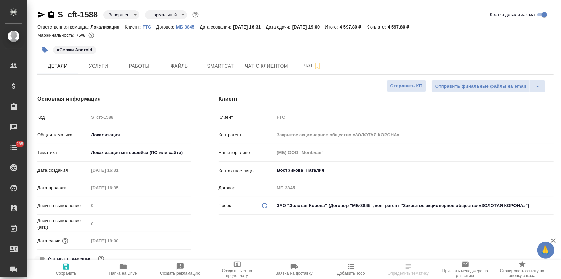
type textarea "x"
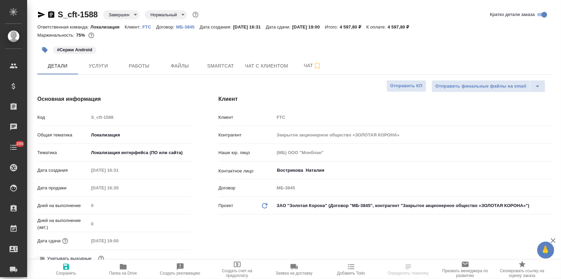
type textarea "x"
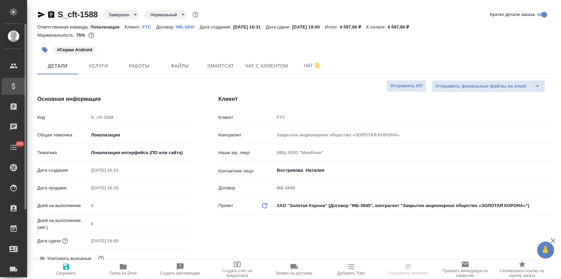
type textarea "x"
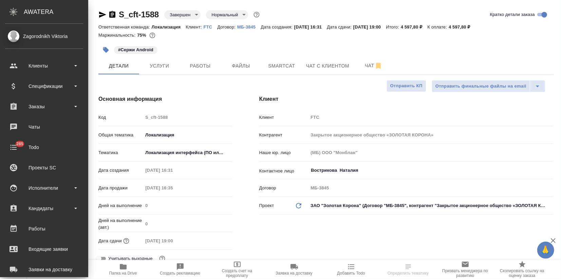
type textarea "x"
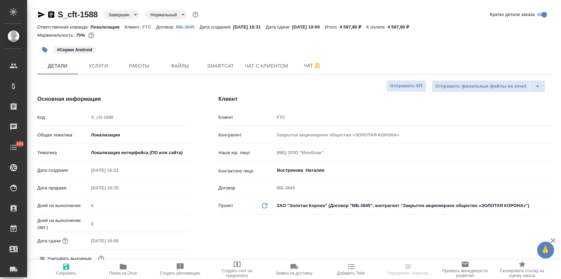
type textarea "x"
select select "RU"
type textarea "x"
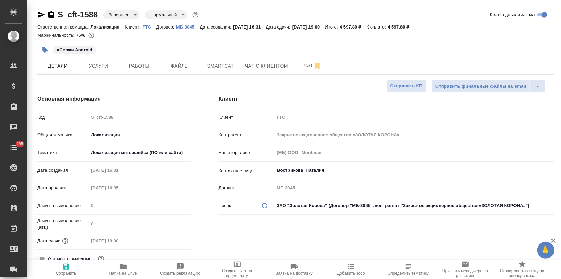
type textarea "x"
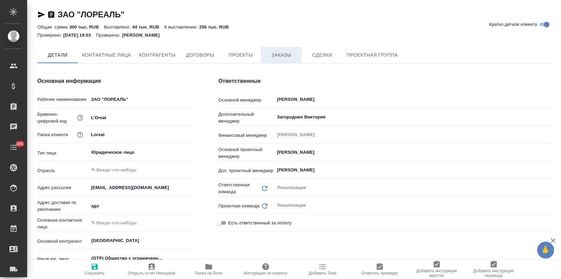
type textarea "x"
click at [287, 54] on span "Заказы" at bounding box center [281, 55] width 33 height 8
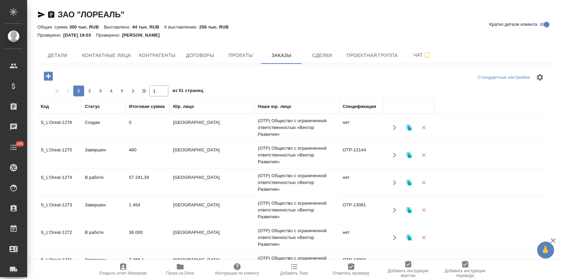
click at [133, 136] on td "0" at bounding box center [148, 128] width 44 height 24
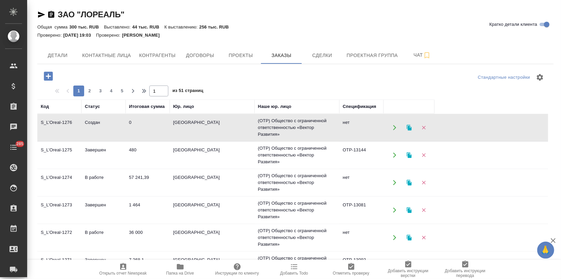
click at [133, 136] on td "0" at bounding box center [148, 128] width 44 height 24
click at [135, 133] on td "0" at bounding box center [148, 128] width 44 height 24
click at [146, 124] on td "0" at bounding box center [148, 128] width 44 height 24
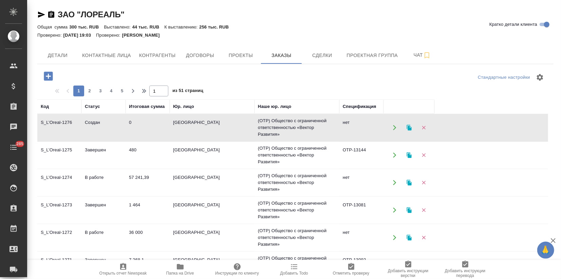
click at [150, 191] on td "57 241,39" at bounding box center [148, 183] width 44 height 24
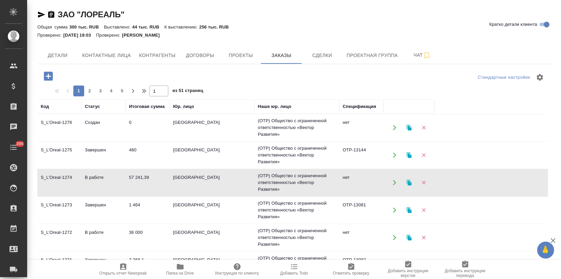
click at [150, 191] on td "57 241,39" at bounding box center [148, 183] width 44 height 24
click at [95, 233] on td "В работе" at bounding box center [103, 238] width 44 height 24
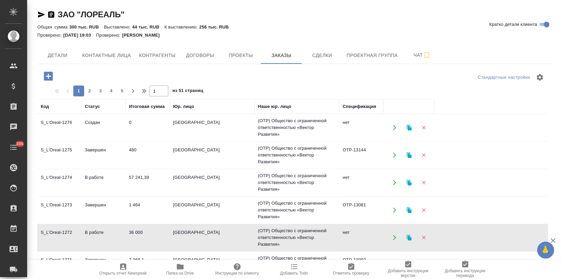
scroll to position [75, 0]
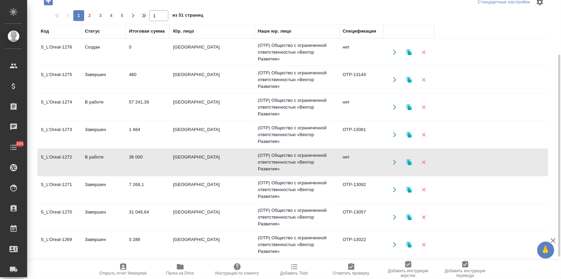
click at [105, 211] on td "Завершен" at bounding box center [103, 217] width 44 height 24
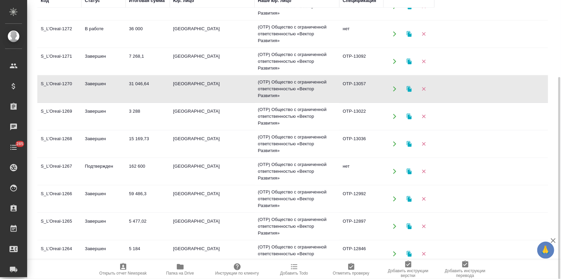
scroll to position [113, 0]
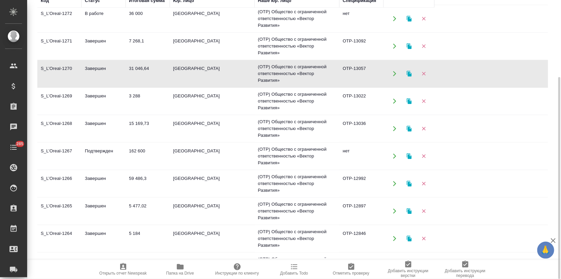
click at [129, 129] on td "15 169,73" at bounding box center [148, 129] width 44 height 24
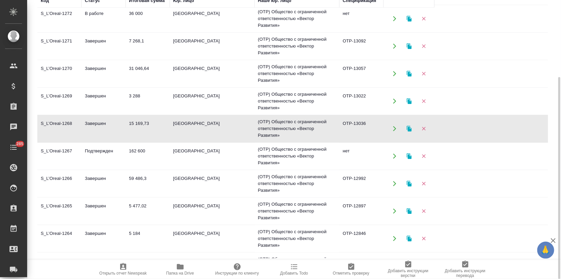
click at [129, 129] on td "15 169,73" at bounding box center [148, 129] width 44 height 24
click at [132, 163] on td "162 600" at bounding box center [148, 156] width 44 height 24
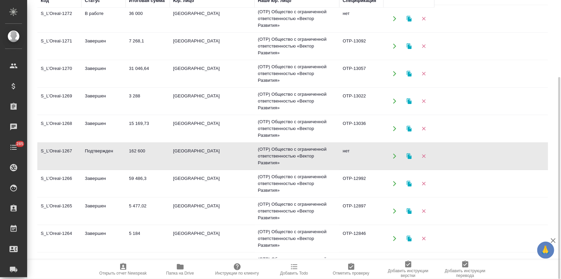
click at [132, 163] on td "162 600" at bounding box center [148, 156] width 44 height 24
click at [129, 186] on td "59 486,3" at bounding box center [148, 184] width 44 height 24
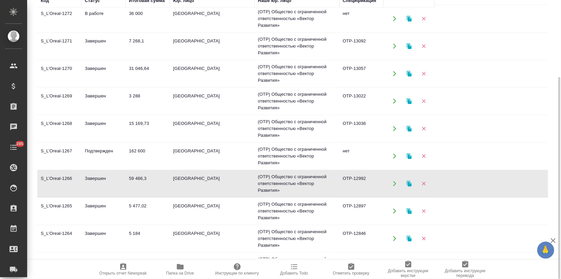
click at [129, 186] on td "59 486,3" at bounding box center [148, 184] width 44 height 24
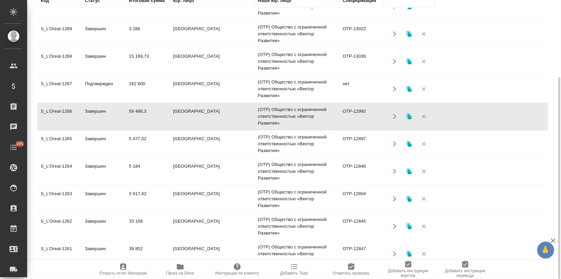
scroll to position [188, 0]
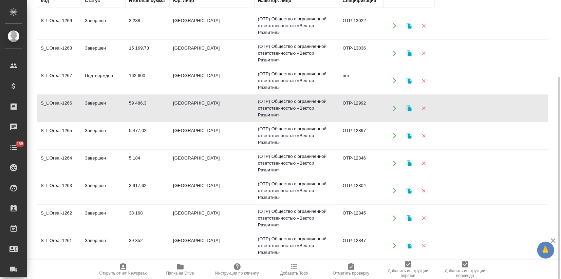
click at [124, 192] on td "Завершен" at bounding box center [103, 191] width 44 height 24
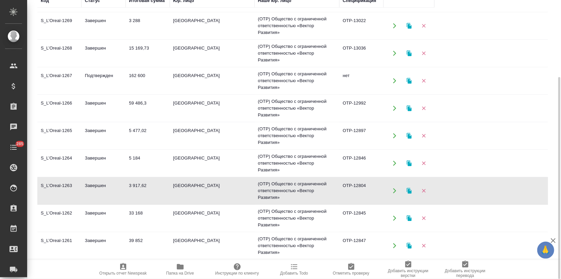
click at [117, 222] on td "Завершен" at bounding box center [103, 218] width 44 height 24
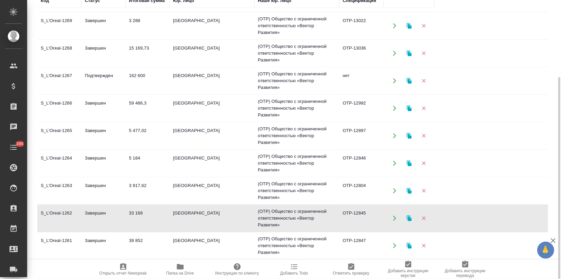
click at [117, 222] on td "Завершен" at bounding box center [103, 218] width 44 height 24
click at [115, 243] on td "Завершен" at bounding box center [103, 246] width 44 height 24
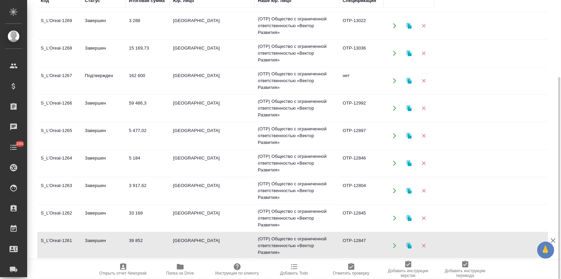
click at [115, 243] on td "Завершен" at bounding box center [103, 246] width 44 height 24
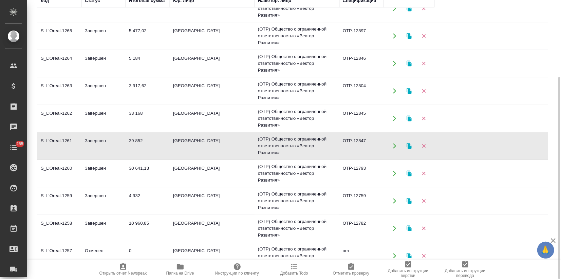
scroll to position [301, 0]
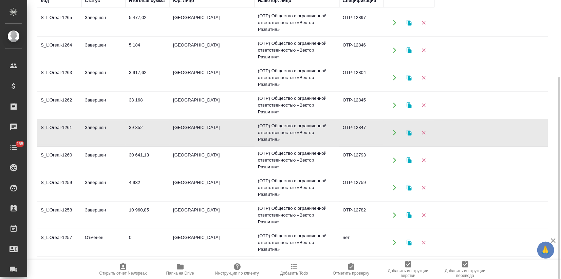
click at [131, 154] on td "30 641,13" at bounding box center [148, 160] width 44 height 24
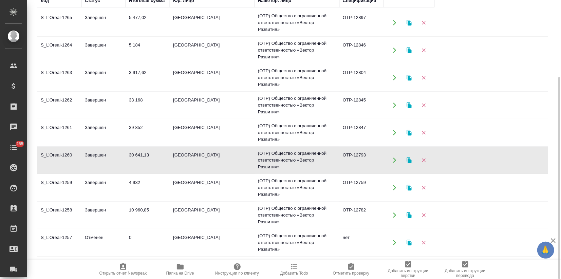
click at [131, 154] on td "30 641,13" at bounding box center [148, 160] width 44 height 24
click at [96, 210] on td "Завершен" at bounding box center [103, 215] width 44 height 24
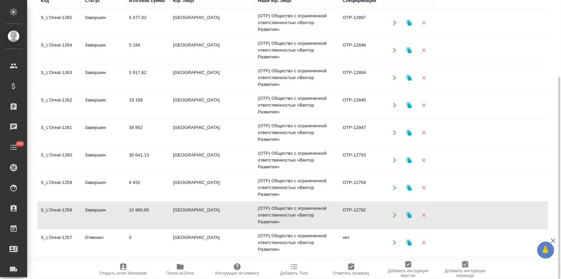
click at [96, 210] on td "Завершен" at bounding box center [103, 215] width 44 height 24
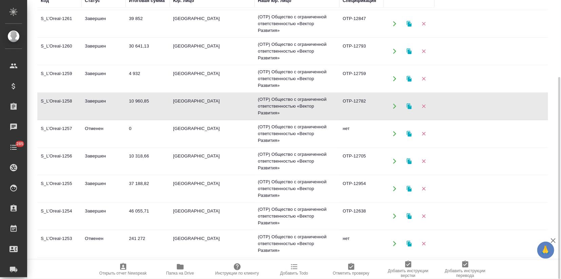
scroll to position [415, 0]
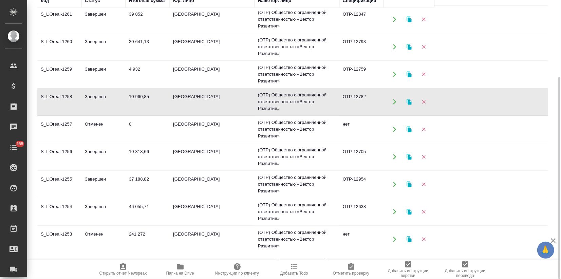
click at [126, 176] on td "37 188,82" at bounding box center [148, 184] width 44 height 24
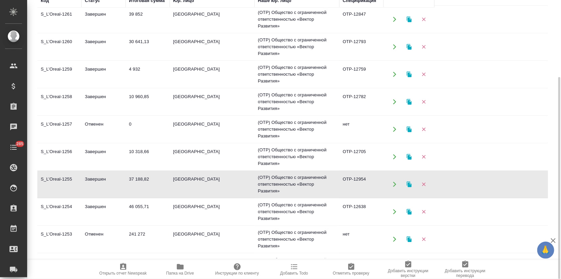
click at [125, 229] on td "Отменен" at bounding box center [103, 239] width 44 height 24
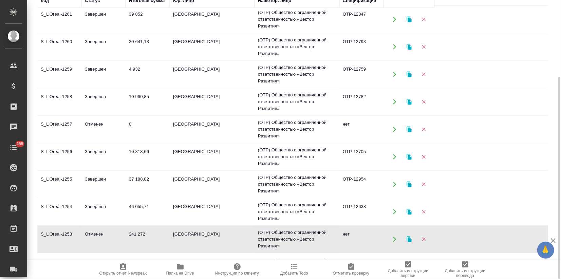
click at [125, 229] on td "Отменен" at bounding box center [103, 239] width 44 height 24
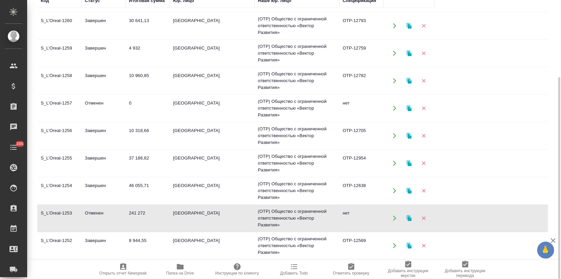
click at [141, 240] on td "8 944,55" at bounding box center [148, 246] width 44 height 24
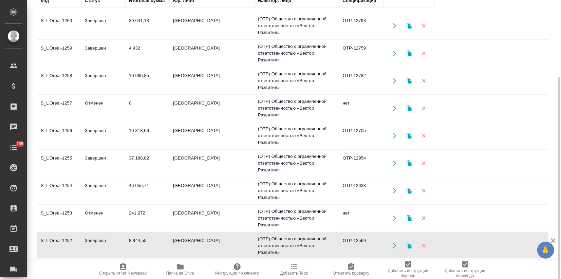
click at [141, 240] on td "8 944,55" at bounding box center [148, 246] width 44 height 24
click at [91, 138] on td "Завершен" at bounding box center [103, 136] width 44 height 24
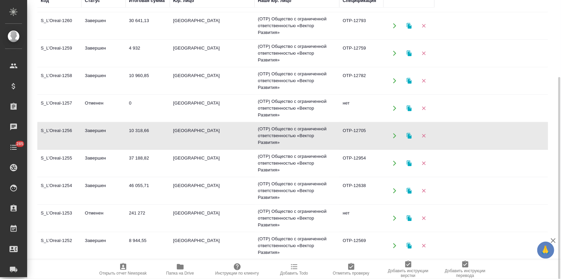
click at [91, 138] on td "Завершен" at bounding box center [103, 136] width 44 height 24
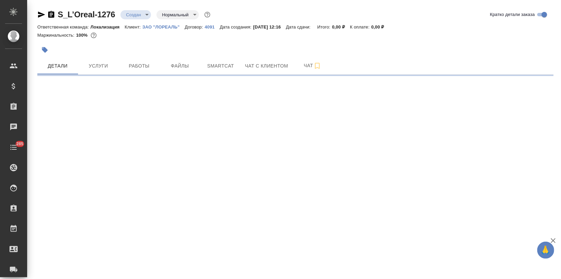
select select "RU"
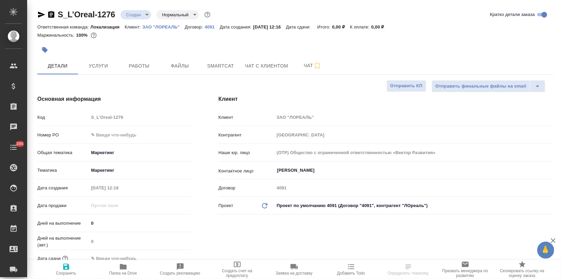
type textarea "x"
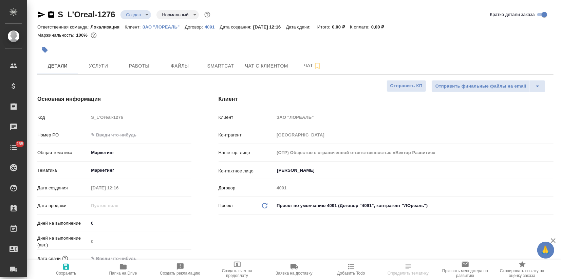
type textarea "x"
click at [121, 131] on input "text" at bounding box center [140, 135] width 102 height 10
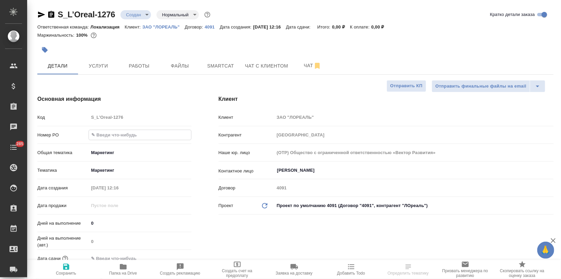
type input "7"
type textarea "x"
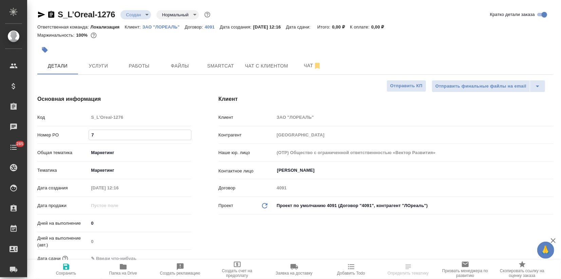
type textarea "x"
click at [132, 129] on div "Номер PO" at bounding box center [114, 135] width 154 height 12
click at [129, 133] on input "text" at bounding box center [140, 135] width 102 height 10
type input "?"
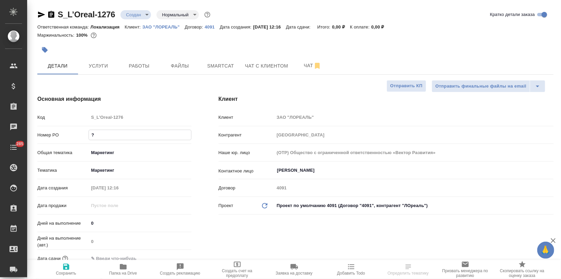
type textarea "x"
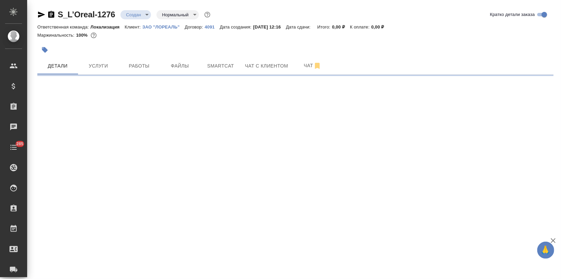
select select "RU"
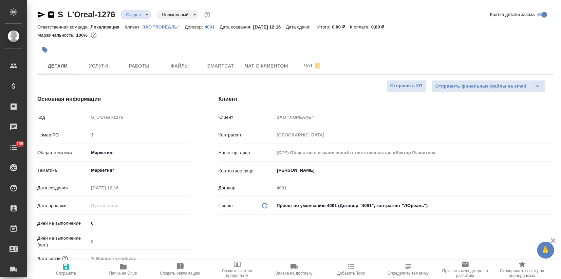
type textarea "x"
click at [65, 264] on icon "button" at bounding box center [66, 267] width 6 height 6
type textarea "x"
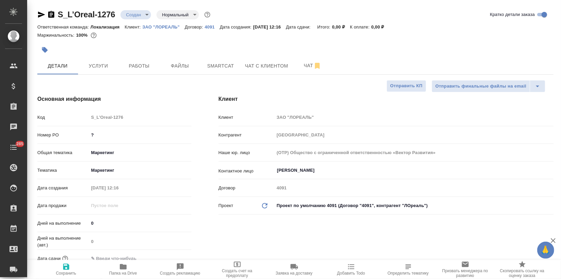
type textarea "x"
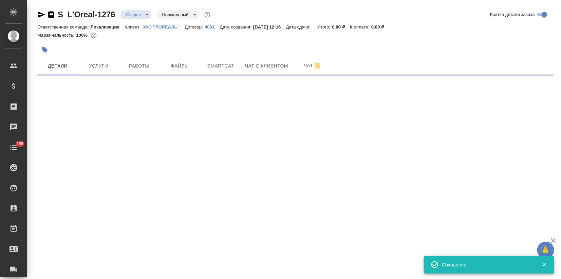
select select "RU"
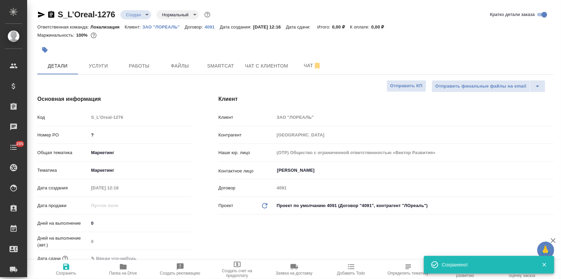
type textarea "x"
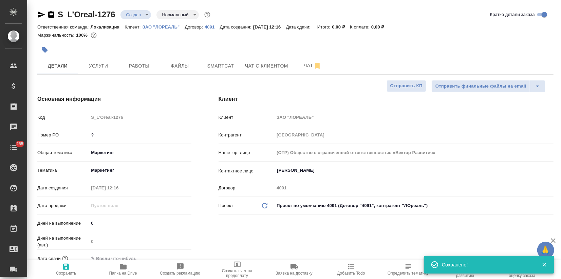
type textarea "x"
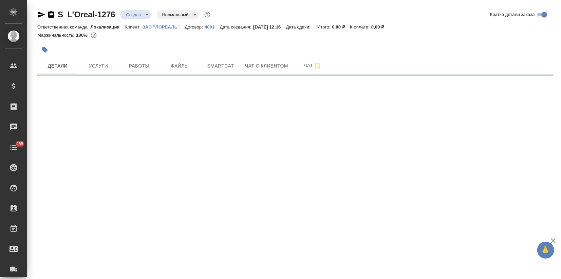
select select "RU"
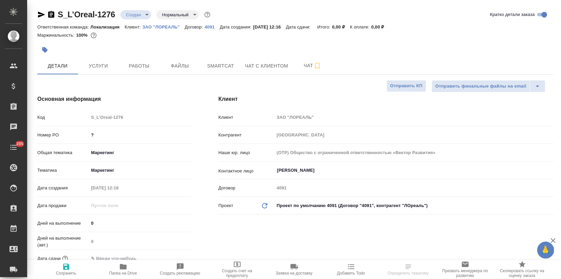
type textarea "x"
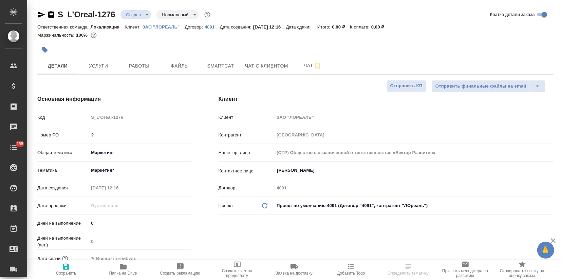
type textarea "x"
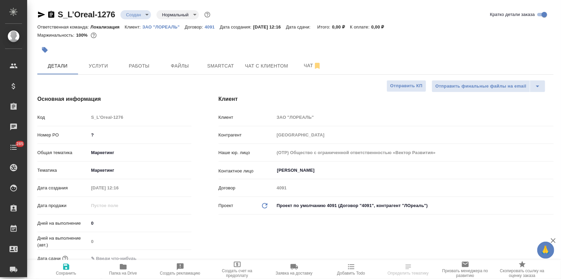
type textarea "x"
select select "RU"
type textarea "x"
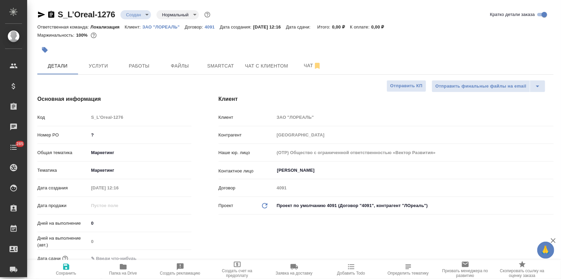
type textarea "x"
click at [41, 14] on icon "button" at bounding box center [41, 15] width 7 height 6
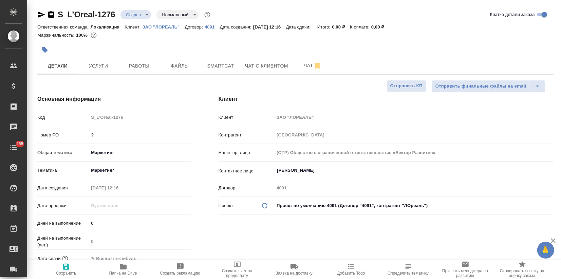
click at [128, 266] on span "Папка на Drive" at bounding box center [123, 269] width 49 height 13
type textarea "x"
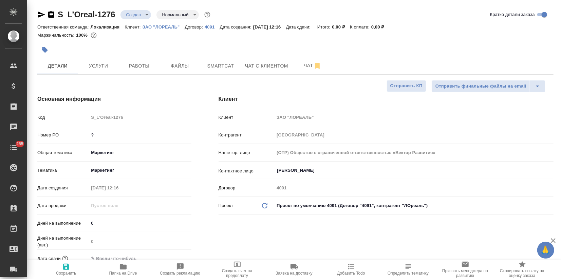
type textarea "x"
click at [43, 46] on button "button" at bounding box center [44, 49] width 15 height 15
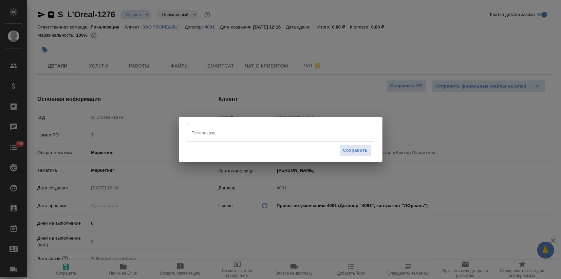
click at [212, 133] on input "Тэги заказа" at bounding box center [274, 133] width 168 height 12
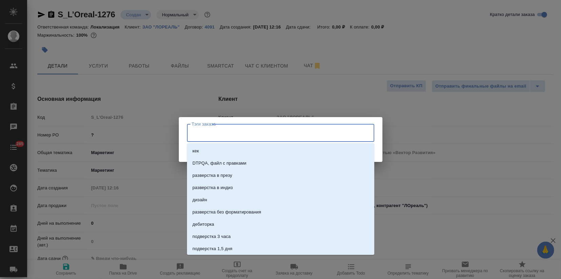
paste input "The Way We Plan"
type input "The Way We Plan"
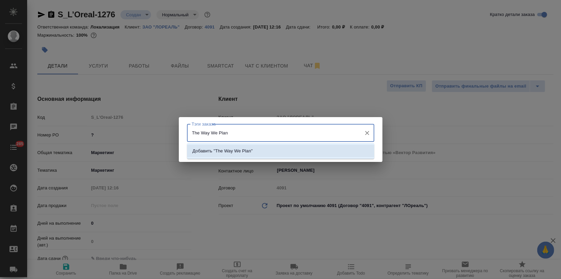
click at [223, 152] on p "Добавить "The Way We Plan"" at bounding box center [222, 151] width 60 height 7
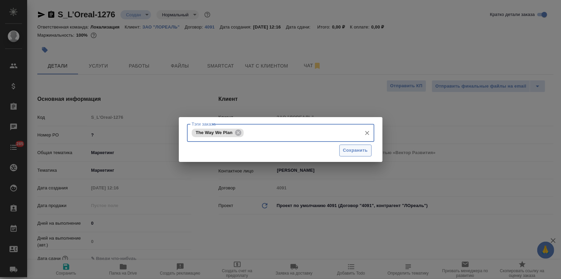
click at [353, 151] on span "Сохранить" at bounding box center [355, 151] width 25 height 8
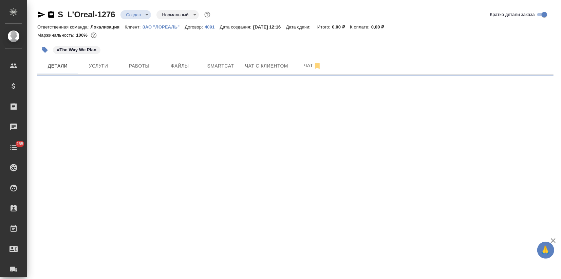
select select "RU"
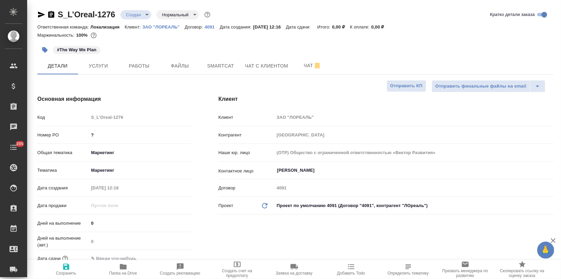
type textarea "x"
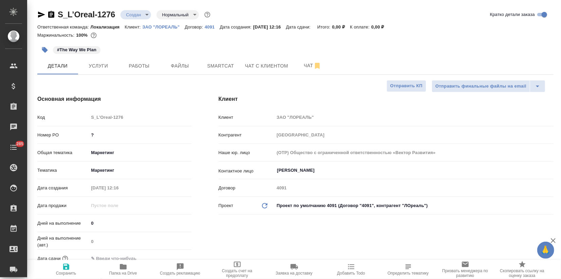
type textarea "x"
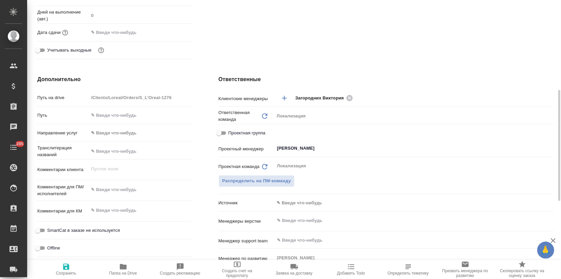
scroll to position [113, 0]
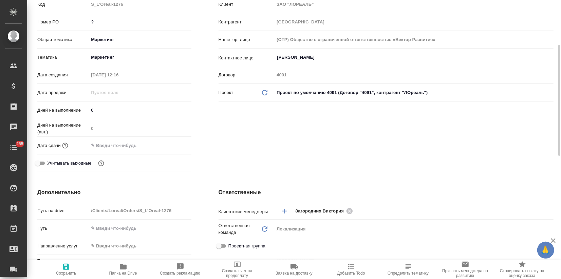
type textarea "x"
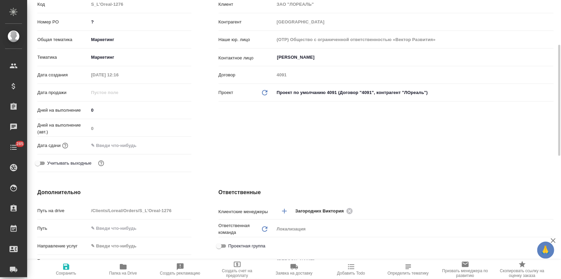
type textarea "x"
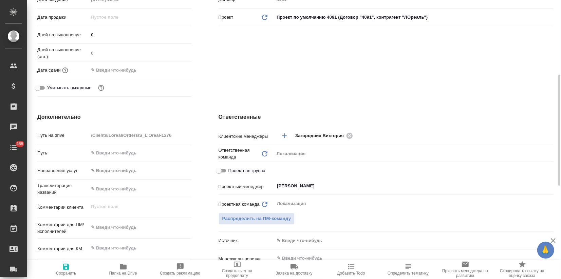
type textarea "x"
click at [99, 222] on textarea at bounding box center [140, 228] width 102 height 12
paste textarea "Позвольте вернуться к услуге по переводу электронного курса The Way We Plan. Ск…"
type textarea "x"
type textarea "Позвольте вернуться к услуге по переводу электронного курса The Way We Plan. Ск…"
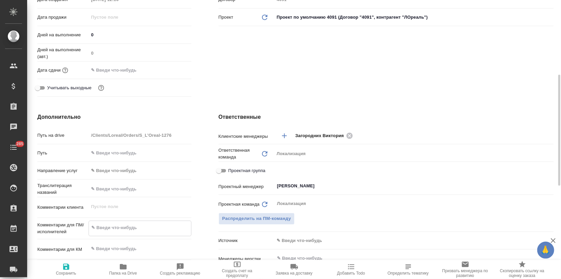
type textarea "x"
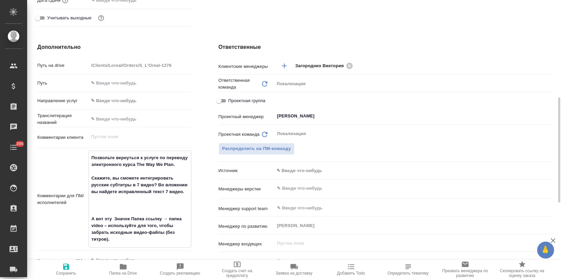
scroll to position [296, 0]
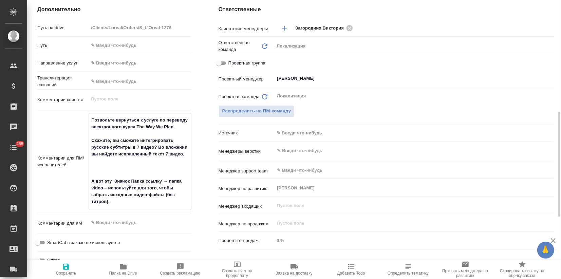
drag, startPoint x: 98, startPoint y: 160, endPoint x: 105, endPoint y: 165, distance: 8.7
click at [98, 160] on textarea "Позвольте вернуться к услуге по переводу электронного курса The Way We Plan. Ск…" at bounding box center [140, 160] width 102 height 93
type textarea "x"
type textarea "Позвольте вернуться к услуге по переводу электронного курса The Way We Plan. Ск…"
type textarea "x"
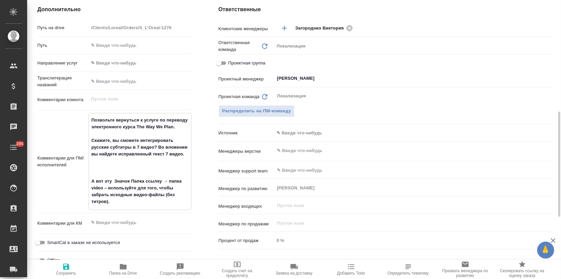
type textarea "x"
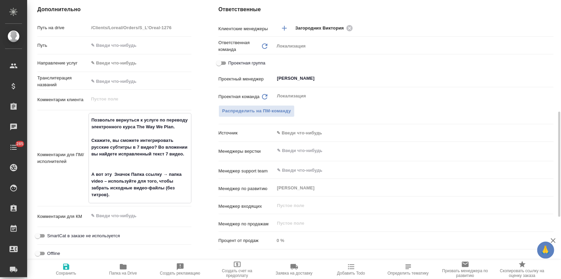
type textarea "Позвольте вернуться к услуге по переводу электронного курса The Way We Plan. Ск…"
type textarea "x"
click at [71, 269] on span "Сохранить" at bounding box center [66, 269] width 49 height 13
type textarea "x"
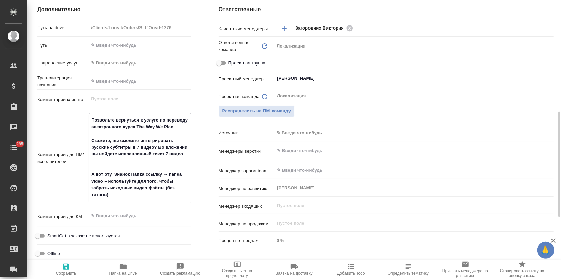
type textarea "x"
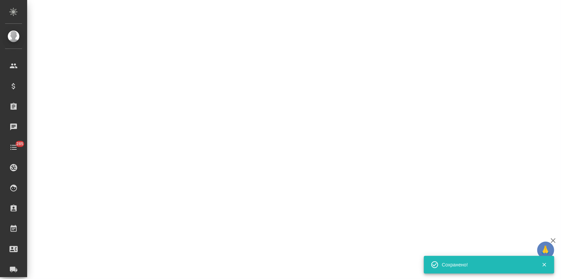
select select "RU"
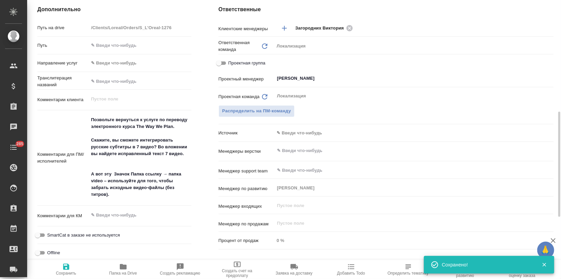
type textarea "x"
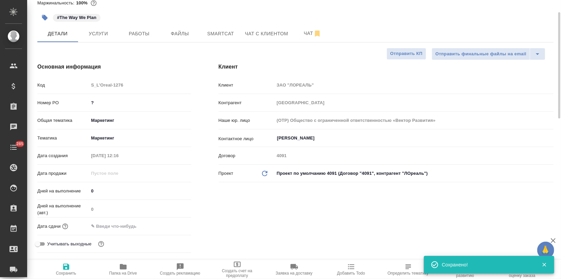
scroll to position [0, 0]
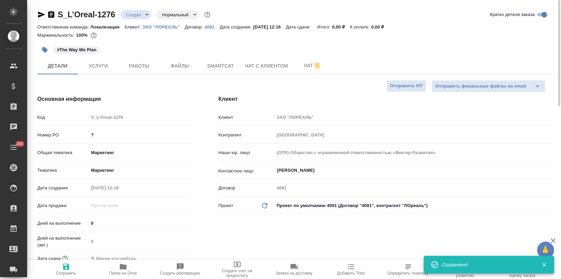
type textarea "x"
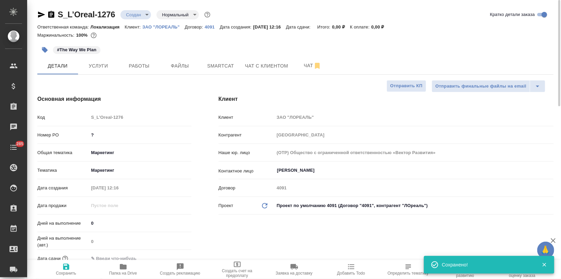
type textarea "x"
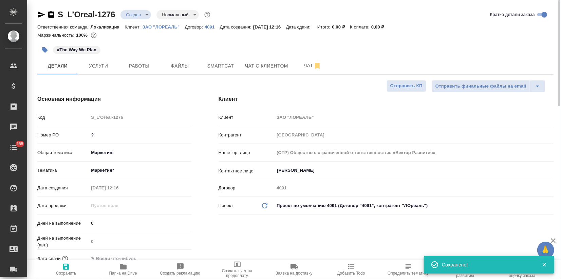
type textarea "x"
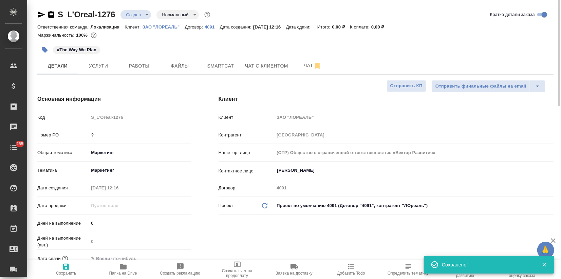
type textarea "x"
click at [103, 63] on span "Услуги" at bounding box center [98, 66] width 33 height 8
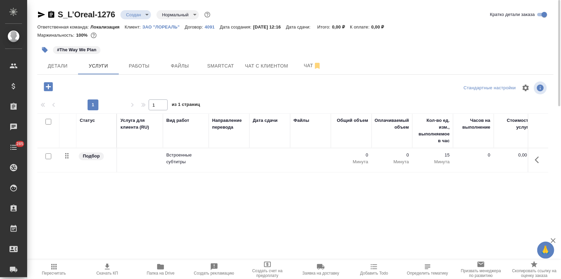
click at [174, 162] on p "Встроенные субтитры" at bounding box center [185, 159] width 39 height 14
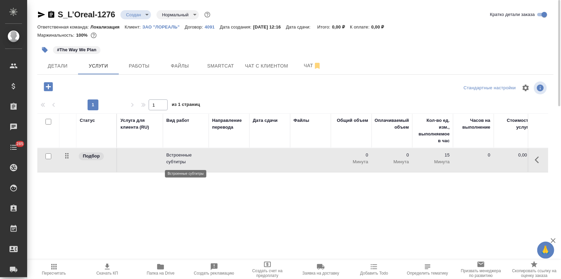
click at [174, 162] on p "Встроенные субтитры" at bounding box center [185, 159] width 39 height 14
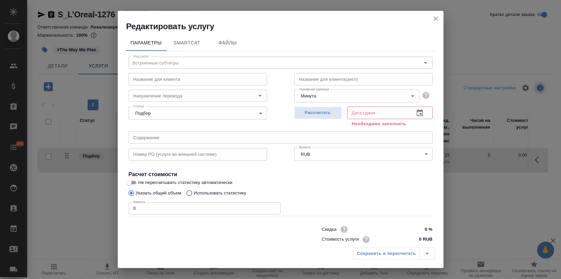
click at [414, 237] on input "0 RUB" at bounding box center [419, 239] width 25 height 10
type input "650 RUB"
click at [306, 113] on span "Рассчитать" at bounding box center [318, 113] width 40 height 8
type input "15.09.2025 13:07"
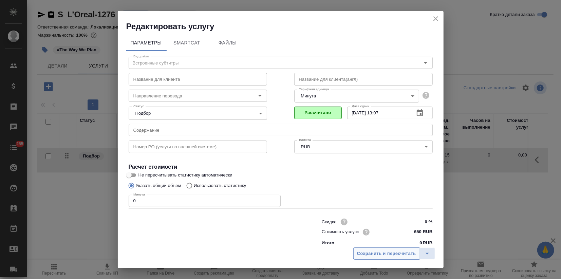
click at [381, 250] on span "Сохранить и пересчитать" at bounding box center [386, 254] width 59 height 8
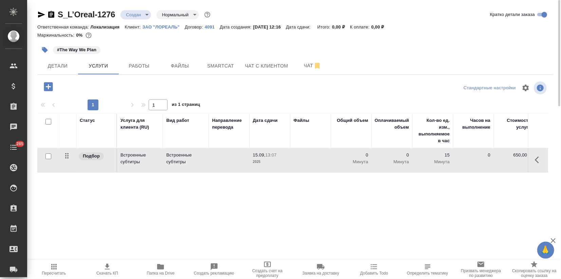
click at [326, 231] on div "Статус Услуга для клиента (RU) Вид работ Направление перевода Дата сдачи Файлы …" at bounding box center [292, 186] width 511 height 146
click at [121, 161] on p "Встроенные субтитры" at bounding box center [139, 159] width 39 height 14
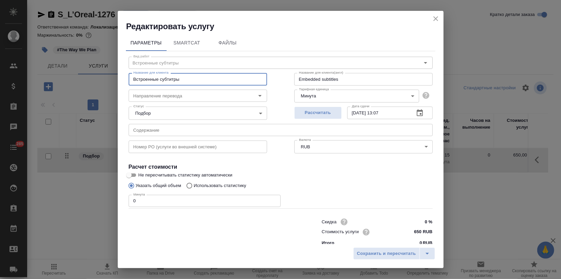
drag, startPoint x: 183, startPoint y: 79, endPoint x: 68, endPoint y: 81, distance: 114.7
click at [68, 81] on div "Редактировать услугу Параметры SmartCat Файлы Вид работ Встроенные субтитры Вид…" at bounding box center [280, 139] width 561 height 279
type input "Монтаж субтитров"
click at [369, 254] on span "Сохранить и пересчитать" at bounding box center [386, 254] width 59 height 8
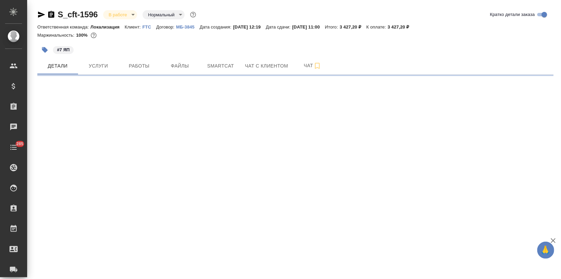
select select "RU"
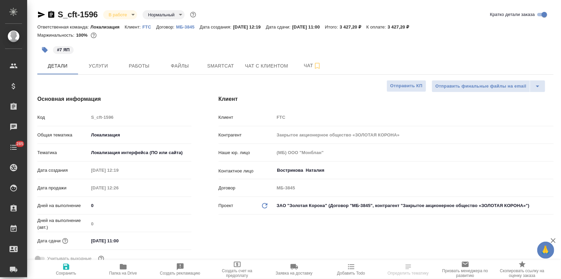
type textarea "x"
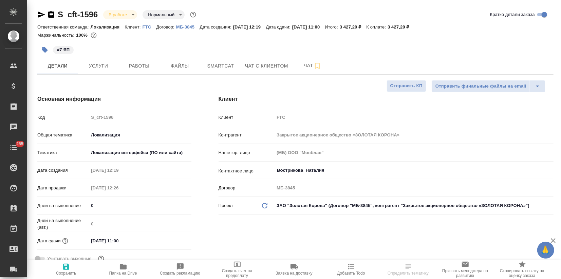
type textarea "x"
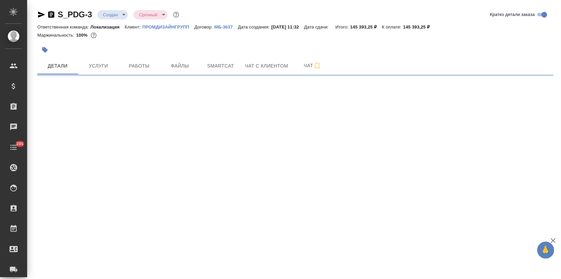
select select "RU"
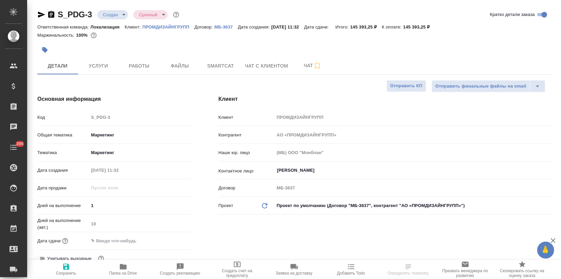
type textarea "x"
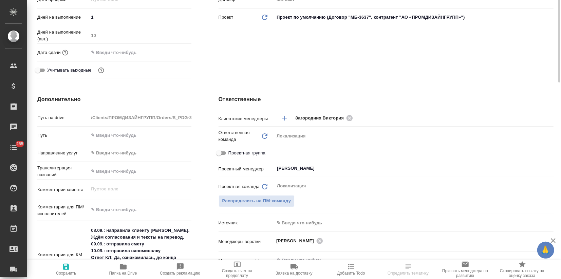
type textarea "x"
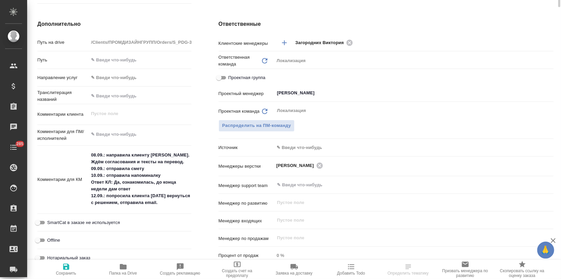
type textarea "x"
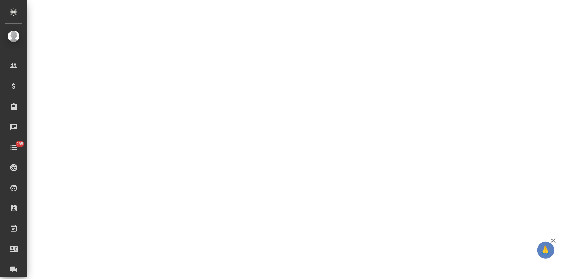
select select "RU"
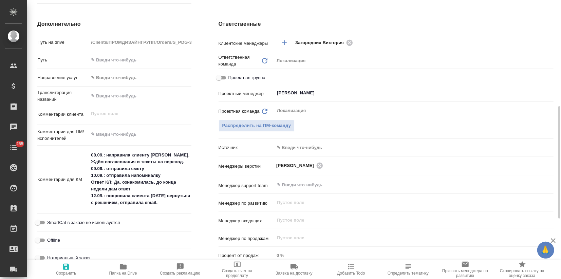
type textarea "x"
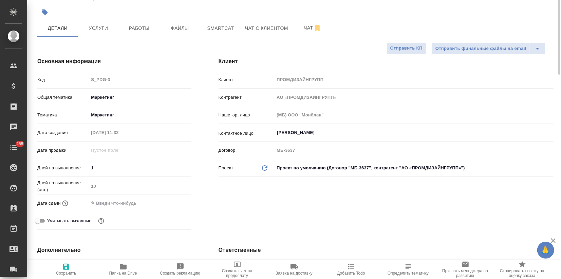
scroll to position [0, 0]
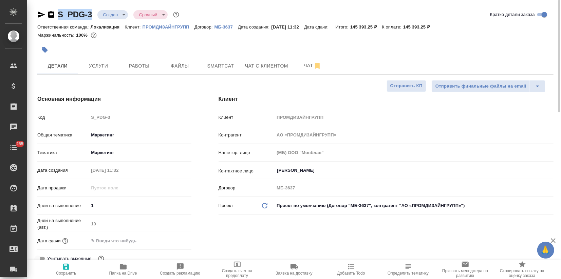
drag, startPoint x: 93, startPoint y: 11, endPoint x: 58, endPoint y: 11, distance: 34.3
click at [58, 11] on div "S_PDG-3 Создан new Срочный urgent" at bounding box center [108, 14] width 143 height 11
copy link "S_PDG-3"
type textarea "x"
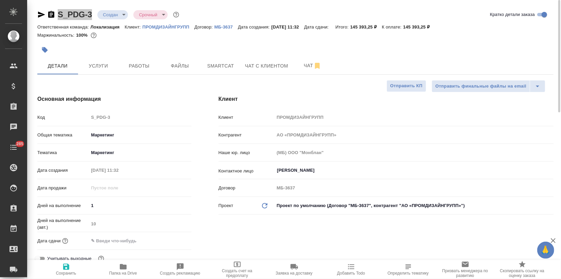
type textarea "x"
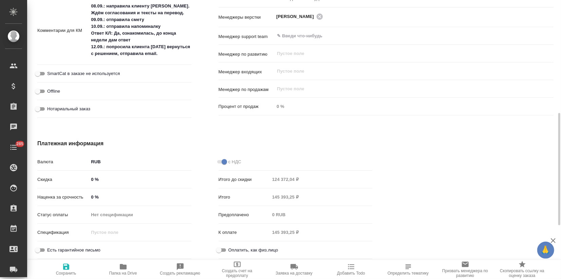
scroll to position [337, 0]
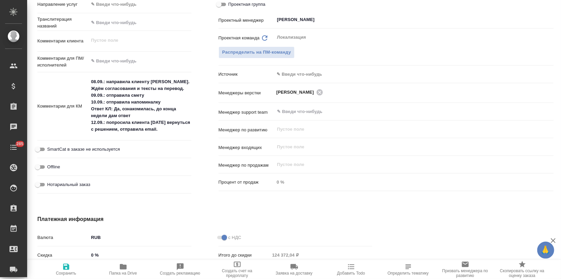
type textarea "x"
click at [104, 121] on textarea "08.09.: направила клиенту [PERSON_NAME]. Ждём согласования и тексты на перевод.…" at bounding box center [140, 105] width 102 height 59
drag, startPoint x: 106, startPoint y: 123, endPoint x: 82, endPoint y: 124, distance: 23.8
click at [82, 124] on div "Комментарии для КМ 08.09.: направила [PERSON_NAME]. Ждём согласования и тексты …" at bounding box center [114, 106] width 154 height 63
type textarea "x"
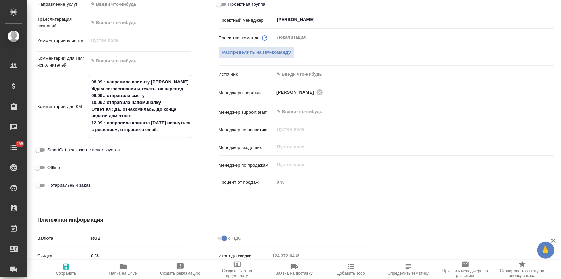
type textarea "x"
type textarea "08.09.: направила клиенту [PERSON_NAME]. Ждём согласования и тексты на перевод.…"
type textarea "x"
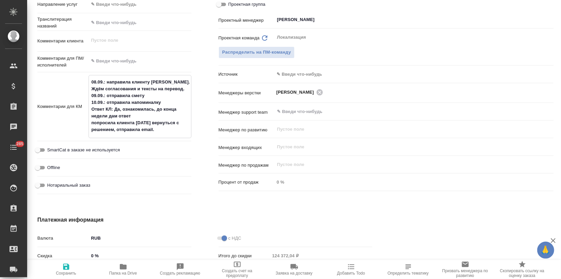
type textarea "08.09.: направила клиенту [PERSON_NAME]. Ждём согласования и тексты на перевод.…"
type textarea "x"
type textarea "08.09.: направила клиенту [PERSON_NAME]. Ждём согласования и тексты на перевод.…"
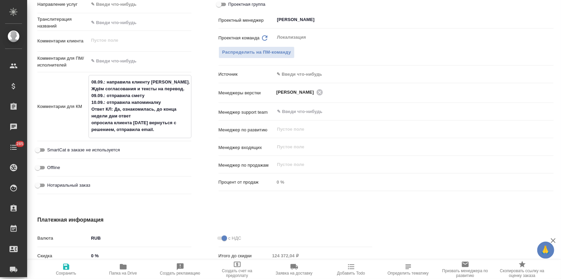
type textarea "x"
click at [157, 132] on textarea "08.09.: направила клиенту [PERSON_NAME]. Ждём согласования и тексты на перевод.…" at bounding box center [140, 105] width 102 height 59
type textarea "x"
type textarea "08.09.: направила клиенту [PERSON_NAME]. Ждём согласования и тексты на перевод.…"
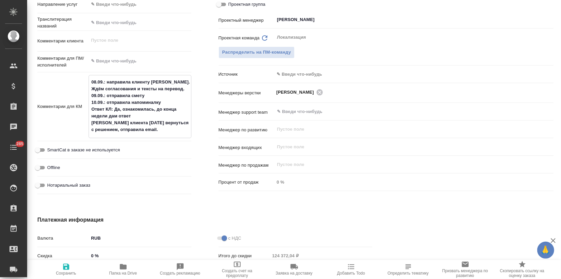
type textarea "x"
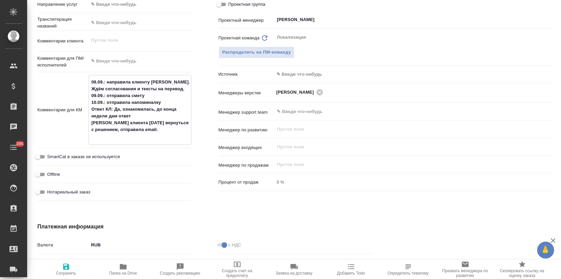
paste textarea "12.09.:"
type textarea "x"
type textarea "08.09.: направила клиенту [PERSON_NAME]. Ждём согласования и тексты на перевод.…"
type textarea "x"
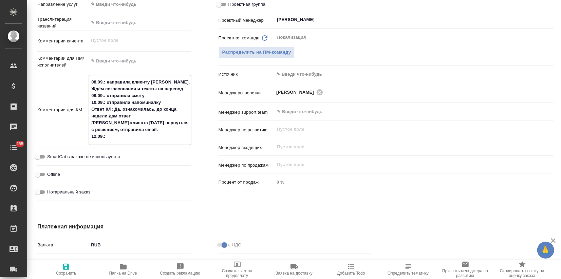
type textarea "x"
type textarea "08.09.: направила клиенту [PERSON_NAME]. Ждём согласования и тексты на перевод.…"
type textarea "x"
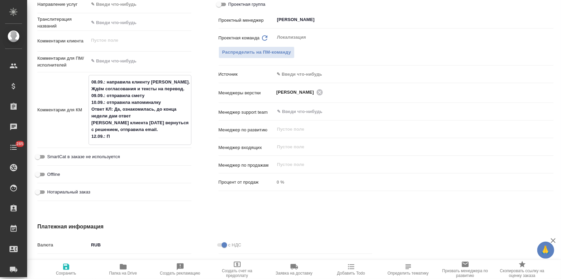
type textarea "x"
type textarea "08.09.: направила клиенту [PERSON_NAME]. Ждём согласования и тексты на перевод.…"
type textarea "x"
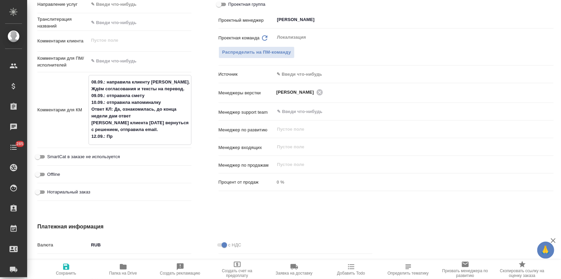
type textarea "08.09.: направила клиенту [PERSON_NAME]. Ждём согласования и тексты на перевод.…"
type textarea "x"
type textarea "08.09.: направила клиенту [PERSON_NAME]. Ждём согласования и тексты на перевод.…"
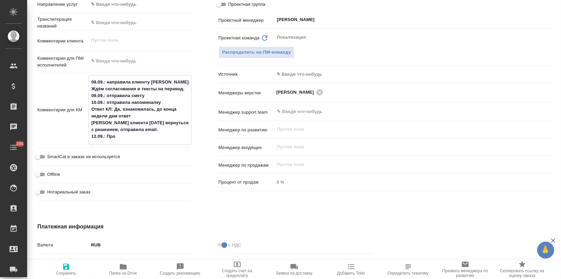
type textarea "x"
type textarea "08.09.: направила клиенту [PERSON_NAME]. Ждём согласования и тексты на перевод.…"
type textarea "x"
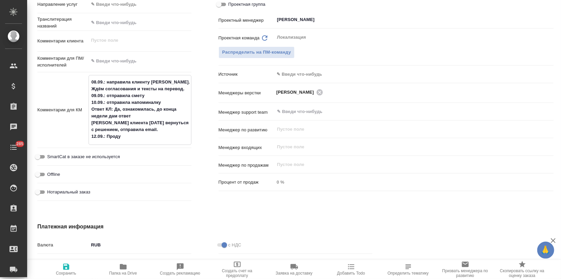
type textarea "x"
type textarea "08.09.: направила клиенту [PERSON_NAME]. Ждём согласования и тексты на перевод.…"
type textarea "x"
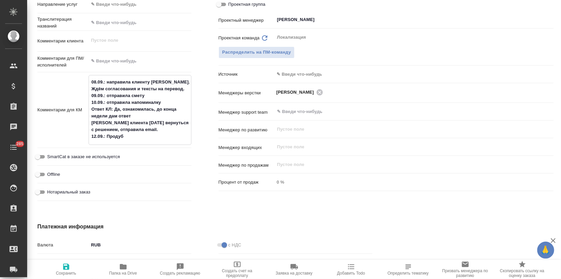
type textarea "x"
type textarea "08.09.: направила клиенту [PERSON_NAME]. Ждём согласования и тексты на перевод.…"
type textarea "x"
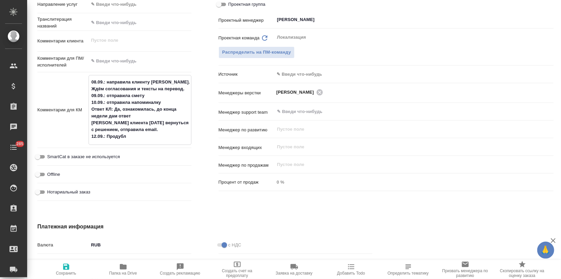
type textarea "08.09.: направила клиенту [PERSON_NAME]. Ждём согласования и тексты на перевод.…"
type textarea "x"
type textarea "08.09.: направила клиенту [PERSON_NAME]. Ждём согласования и тексты на перевод.…"
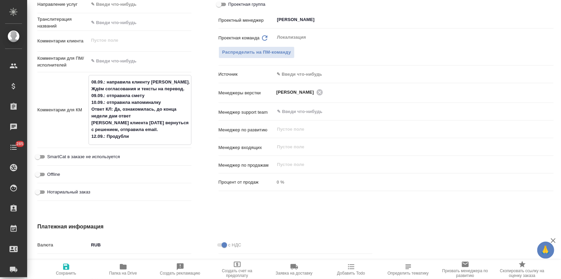
type textarea "x"
type textarea "08.09.: направила клиенту [PERSON_NAME]. Ждём согласования и тексты на перевод.…"
type textarea "x"
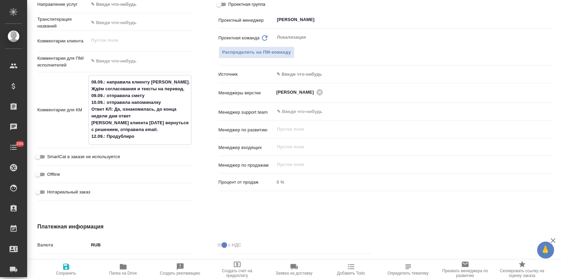
type textarea "x"
type textarea "08.09.: направила клиенту [PERSON_NAME]. Ждём согласования и тексты на перевод.…"
type textarea "x"
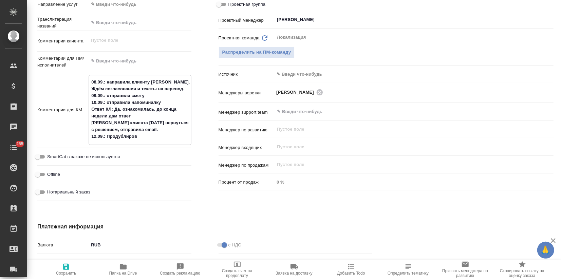
type textarea "x"
type textarea "08.09.: направила клиенту NDA. Ждём согласования и тексты на перевод. 09.09.: о…"
type textarea "x"
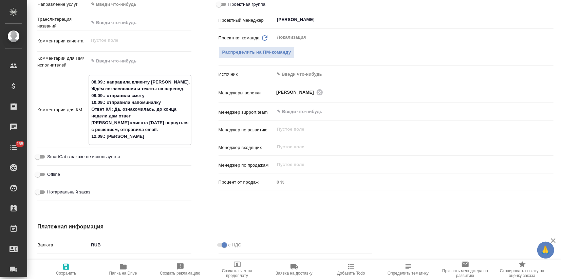
type textarea "08.09.: направила клиенту NDA. Ждём согласования и тексты на перевод. 09.09.: о…"
type textarea "x"
type textarea "08.09.: направила клиенту NDA. Ждём согласования и тексты на перевод. 09.09.: о…"
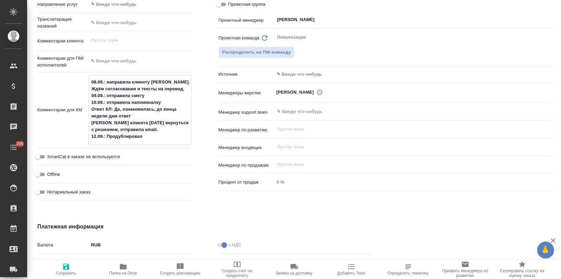
type textarea "x"
type textarea "08.09.: направила клиенту NDA. Ждём согласования и тексты на перевод. 09.09.: о…"
type textarea "x"
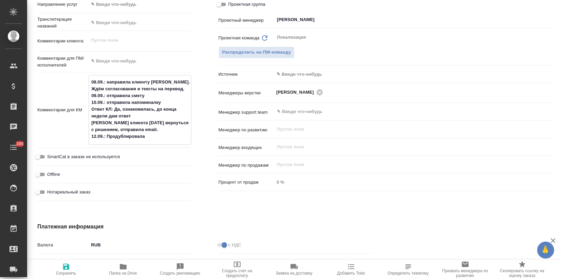
type textarea "x"
type textarea "08.09.: направила клиенту NDA. Ждём согласования и тексты на перевод. 09.09.: о…"
type textarea "x"
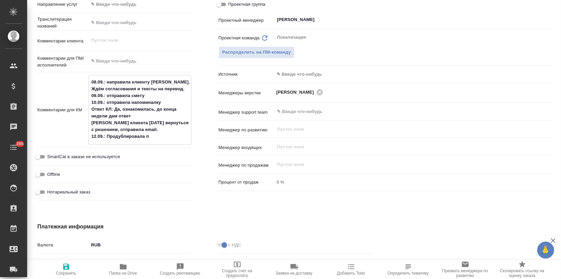
type textarea "x"
type textarea "08.09.: направила клиенту NDA. Ждём согласования и тексты на перевод. 09.09.: о…"
type textarea "x"
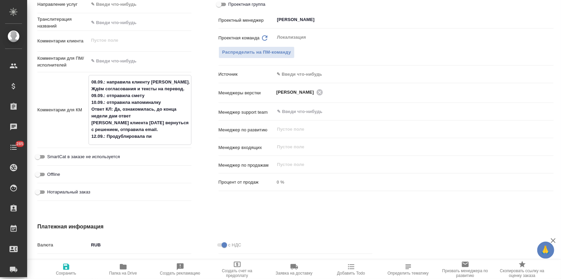
type textarea "08.09.: направила клиенту NDA. Ждём согласования и тексты на перевод. 09.09.: о…"
type textarea "x"
type textarea "08.09.: направила клиенту NDA. Ждём согласования и тексты на перевод. 09.09.: о…"
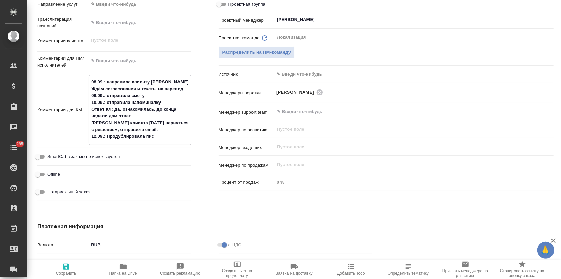
type textarea "x"
type textarea "08.09.: направила клиенту NDA. Ждём согласования и тексты на перевод. 09.09.: о…"
type textarea "x"
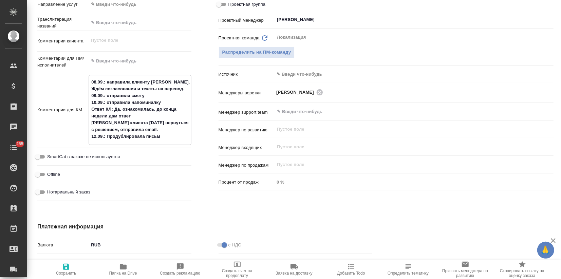
type textarea "x"
type textarea "08.09.: направила клиенту NDA. Ждём согласования и тексты на перевод. 09.09.: о…"
type textarea "x"
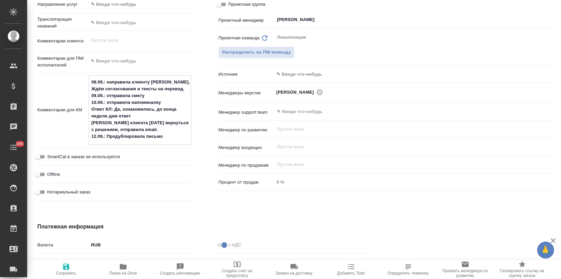
type textarea "x"
type textarea "08.09.: направила клиенту NDA. Ждём согласования и тексты на перевод. 09.09.: о…"
type textarea "x"
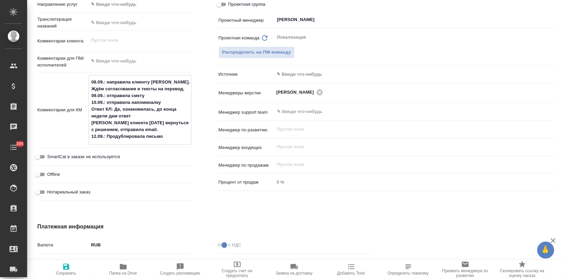
type textarea "08.09.: направила клиенту NDA. Ждём согласования и тексты на перевод. 09.09.: о…"
type textarea "x"
type textarea "08.09.: направила клиенту NDA. Ждём согласования и тексты на перевод. 09.09.: о…"
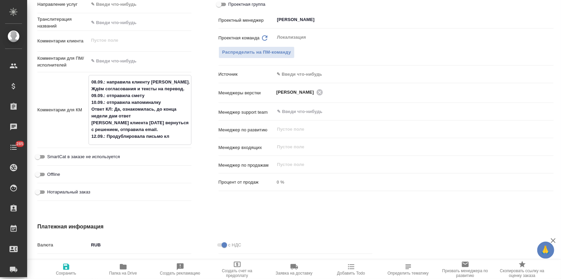
type textarea "x"
type textarea "08.09.: направила клиенту NDA. Ждём согласования и тексты на перевод. 09.09.: о…"
type textarea "x"
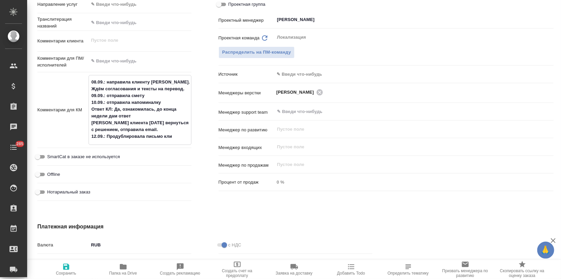
type textarea "x"
type textarea "08.09.: направила клиенту NDA. Ждём согласования и тексты на перевод. 09.09.: о…"
type textarea "x"
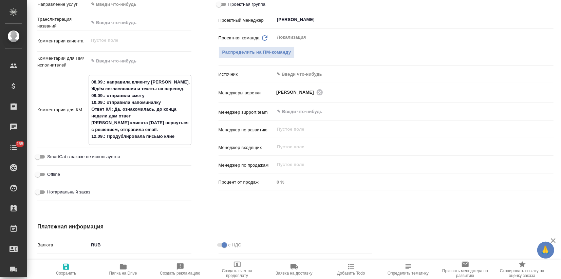
type textarea "x"
type textarea "08.09.: направила клиенту NDA. Ждём согласования и тексты на перевод. 09.09.: о…"
type textarea "x"
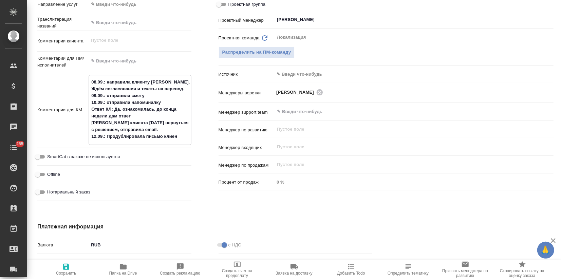
type textarea "08.09.: направила клиенту NDA. Ждём согласования и тексты на перевод. 09.09.: о…"
type textarea "x"
type textarea "08.09.: направила клиенту NDA. Ждём согласования и тексты на перевод. 09.09.: о…"
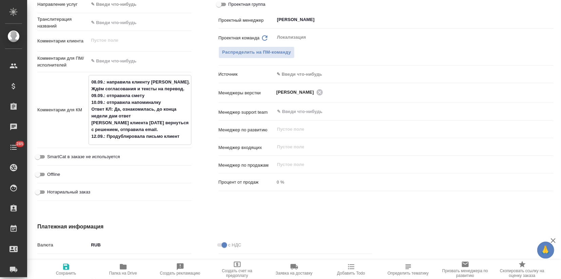
type textarea "x"
type textarea "08.09.: направила клиенту NDA. Ждём согласования и тексты на перевод. 09.09.: о…"
type textarea "x"
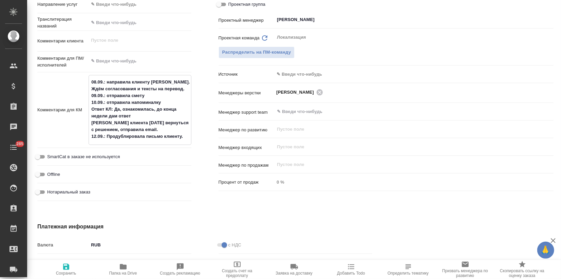
type textarea "x"
type textarea "08.09.: направила клиенту NDA. Ждём согласования и тексты на перевод. 09.09.: о…"
type textarea "x"
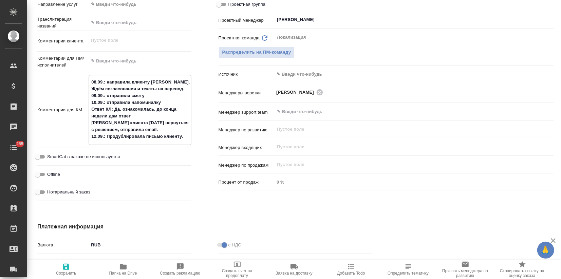
type textarea "x"
type textarea "08.09.: направила клиенту NDA. Ждём согласования и тексты на перевод. 09.09.: о…"
type textarea "x"
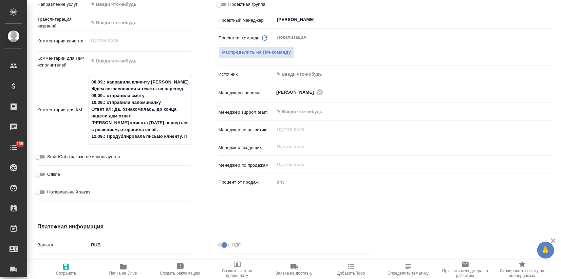
type textarea "08.09.: направила клиенту NDA. Ждём согласования и тексты на перевод. 09.09.: о…"
type textarea "x"
type textarea "08.09.: направила клиенту NDA. Ждём согласования и тексты на перевод. 09.09.: о…"
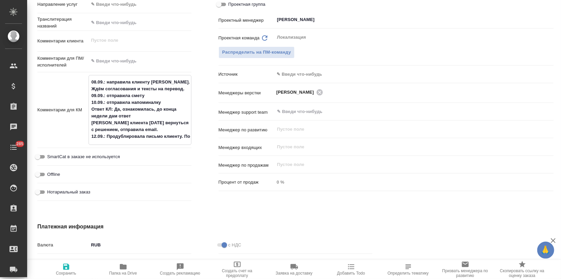
type textarea "x"
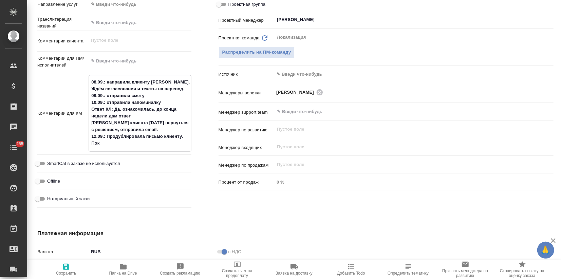
type textarea "x"
type textarea "08.09.: направила клиенту NDA. Ждём согласования и тексты на перевод. 09.09.: о…"
type textarea "x"
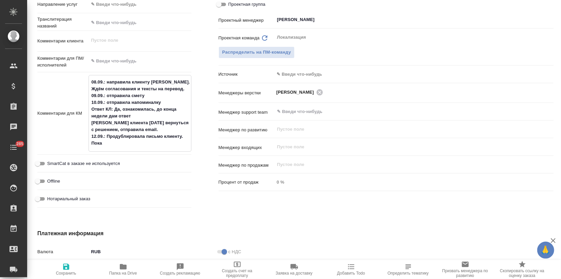
type textarea "x"
type textarea "08.09.: направила клиенту NDA. Ждём согласования и тексты на перевод. 09.09.: о…"
type textarea "x"
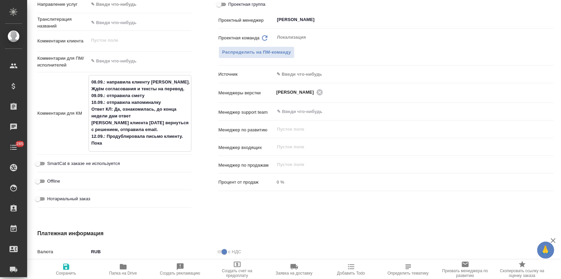
type textarea "08.09.: направила клиенту NDA. Ждём согласования и тексты на перевод. 09.09.: о…"
type textarea "x"
type textarea "08.09.: направила клиенту NDA. Ждём согласования и тексты на перевод. 09.09.: о…"
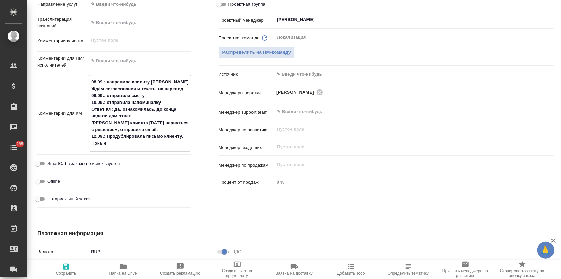
type textarea "x"
type textarea "08.09.: направила клиенту NDA. Ждём согласования и тексты на перевод. 09.09.: о…"
type textarea "x"
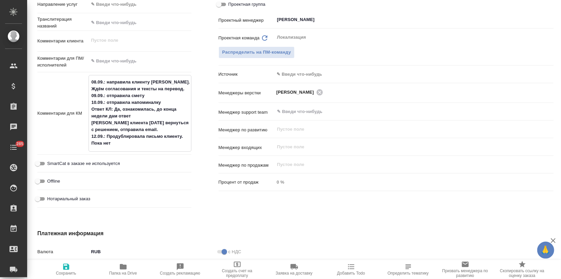
type textarea "x"
type textarea "08.09.: направила клиенту NDA. Ждём согласования и тексты на перевод. 09.09.: о…"
type textarea "x"
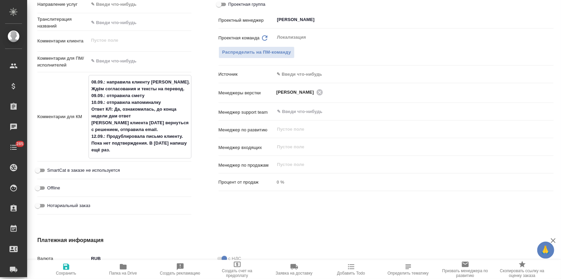
click at [150, 142] on textarea "08.09.: направила клиенту NDA. Ждём согласования и тексты на перевод. 09.09.: о…" at bounding box center [140, 115] width 102 height 79
click at [64, 266] on icon "button" at bounding box center [66, 267] width 6 height 6
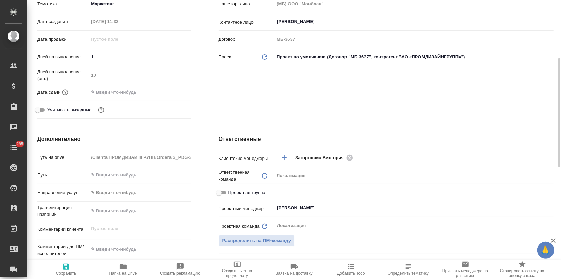
scroll to position [0, 0]
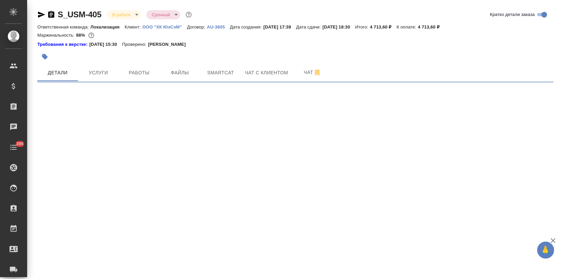
select select "RU"
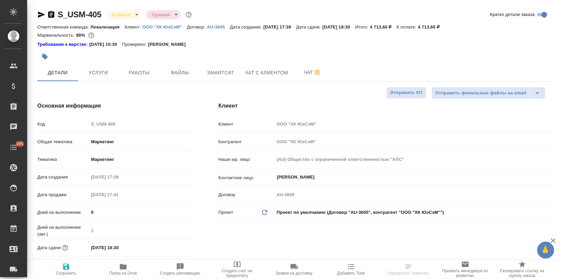
type textarea "x"
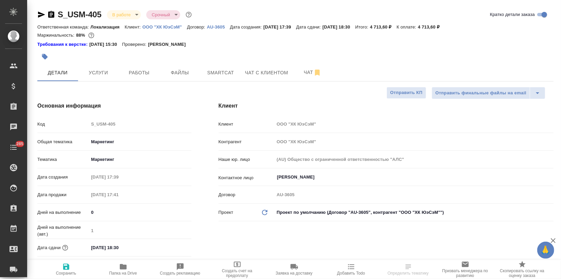
type textarea "x"
select select "RU"
type textarea "x"
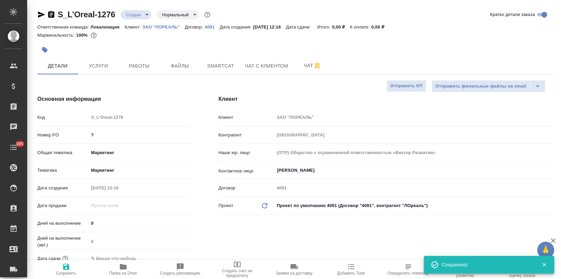
select select "RU"
click at [100, 66] on span "Услуги" at bounding box center [98, 66] width 33 height 8
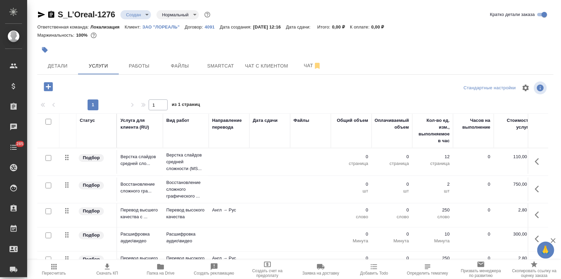
click at [48, 156] on input "checkbox" at bounding box center [48, 158] width 6 height 6
checkbox input "true"
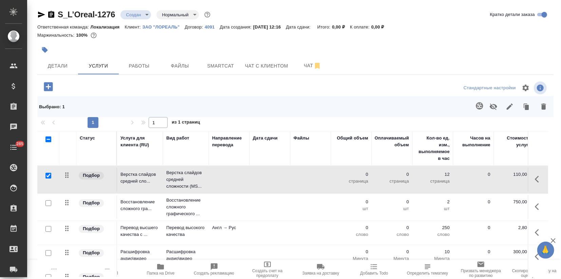
click at [50, 201] on input "checkbox" at bounding box center [48, 203] width 6 height 6
checkbox input "true"
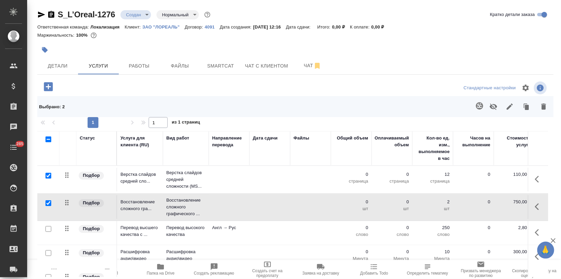
click at [56, 228] on div at bounding box center [48, 229] width 15 height 10
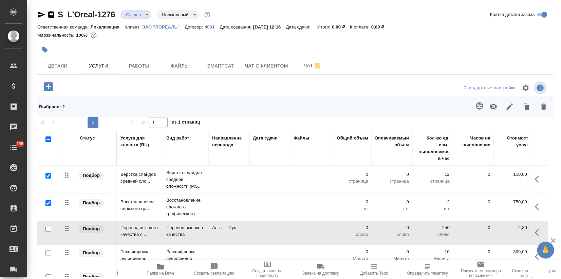
click at [49, 226] on input "checkbox" at bounding box center [48, 229] width 6 height 6
checkbox input "true"
click at [540, 110] on icon "button" at bounding box center [544, 106] width 8 height 8
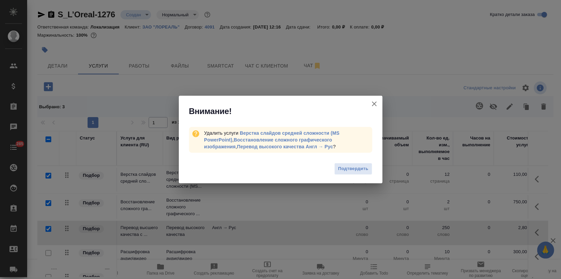
click at [352, 169] on span "Подтвердить" at bounding box center [353, 169] width 30 height 8
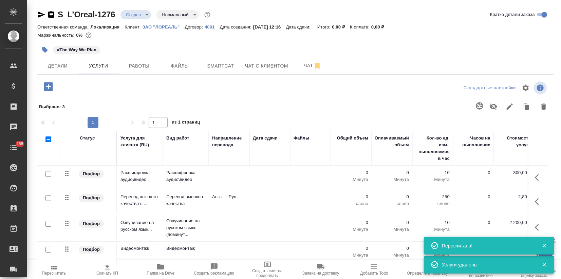
click at [52, 224] on div at bounding box center [48, 224] width 15 height 10
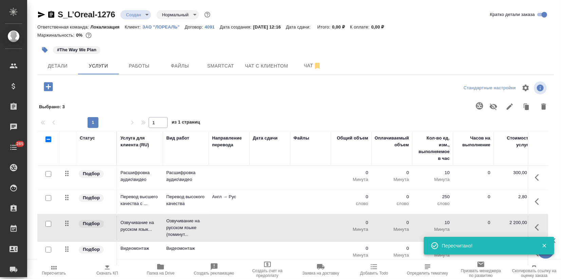
click at [50, 223] on input "checkbox" at bounding box center [48, 224] width 6 height 6
checkbox input "true"
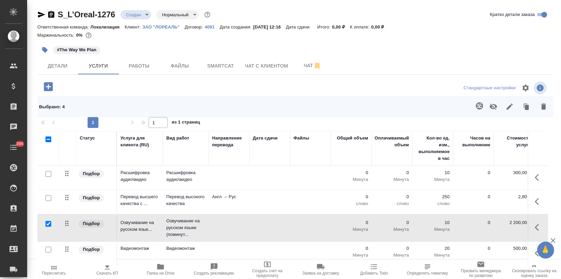
click at [51, 245] on div at bounding box center [48, 250] width 15 height 10
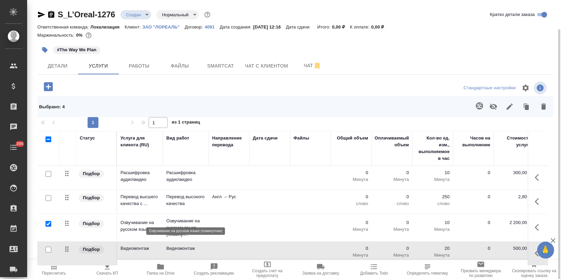
scroll to position [15, 0]
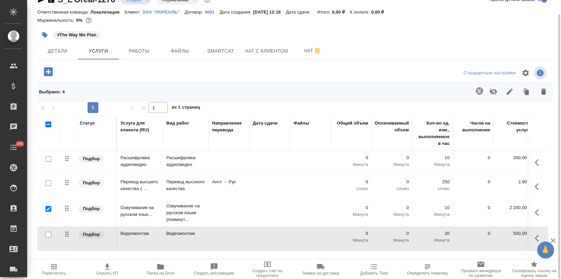
click at [46, 234] on input "checkbox" at bounding box center [48, 235] width 6 height 6
click at [47, 233] on input "checkbox" at bounding box center [48, 235] width 6 height 6
checkbox input "false"
click at [545, 88] on icon "button" at bounding box center [544, 92] width 8 height 8
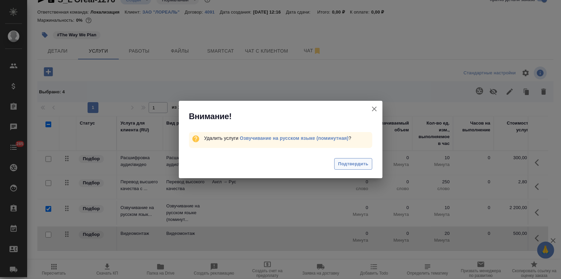
click at [366, 166] on span "Подтвердить" at bounding box center [353, 164] width 30 height 8
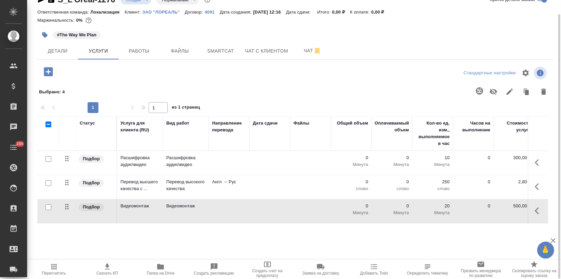
click at [277, 190] on td at bounding box center [269, 187] width 41 height 24
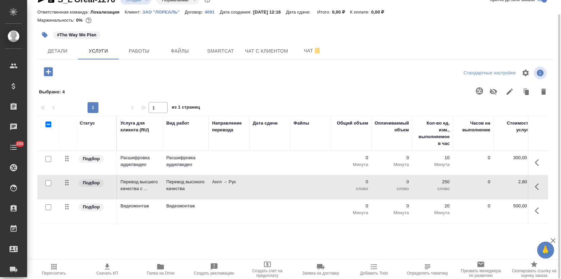
click at [49, 183] on input "checkbox" at bounding box center [48, 183] width 6 height 6
checkbox input "true"
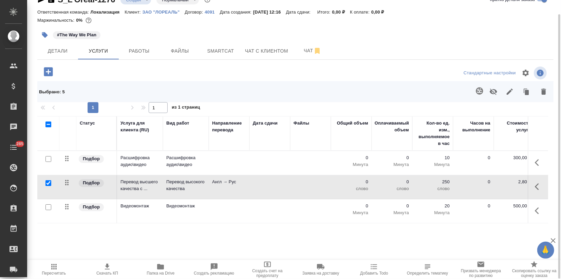
drag, startPoint x: 48, startPoint y: 158, endPoint x: 52, endPoint y: 190, distance: 32.1
click at [48, 158] on input "checkbox" at bounding box center [48, 159] width 6 height 6
checkbox input "true"
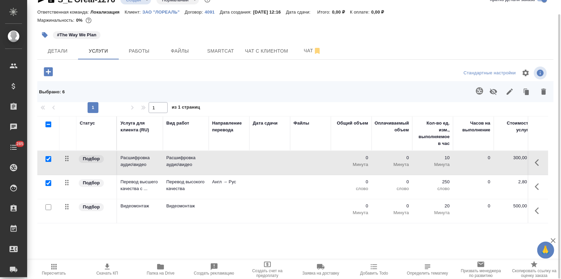
click at [48, 204] on input "checkbox" at bounding box center [48, 207] width 6 height 6
checkbox input "true"
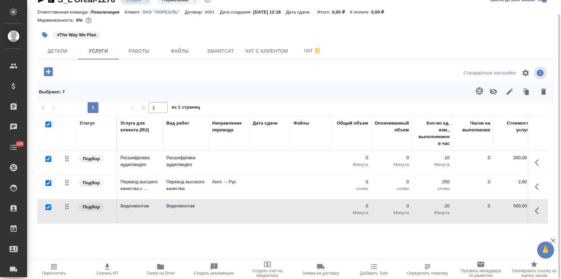
click at [542, 88] on icon "button" at bounding box center [544, 92] width 8 height 8
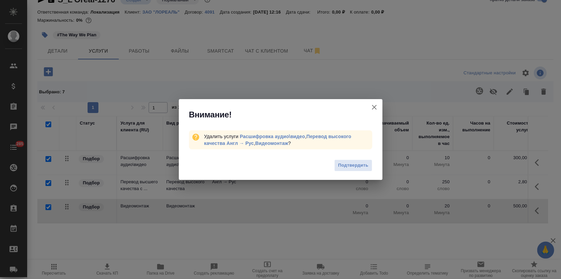
drag, startPoint x: 351, startPoint y: 161, endPoint x: 346, endPoint y: 168, distance: 8.4
click at [351, 162] on span "Подтвердить" at bounding box center [353, 166] width 30 height 8
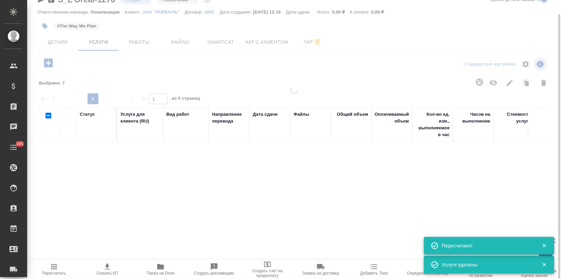
scroll to position [14, 0]
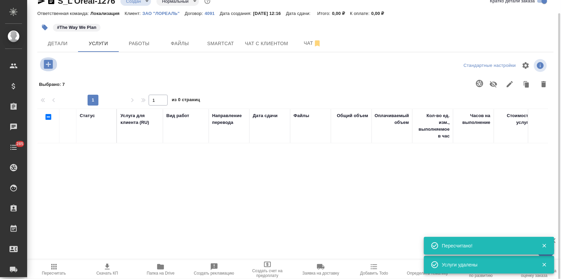
click at [48, 65] on icon "button" at bounding box center [48, 64] width 12 height 12
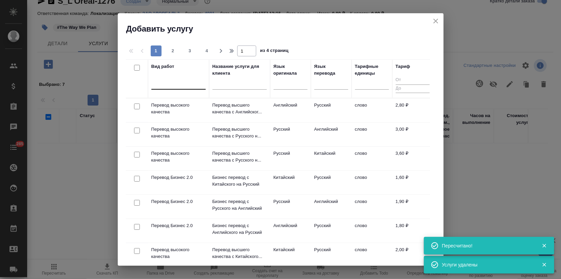
click at [176, 83] on div at bounding box center [178, 83] width 54 height 10
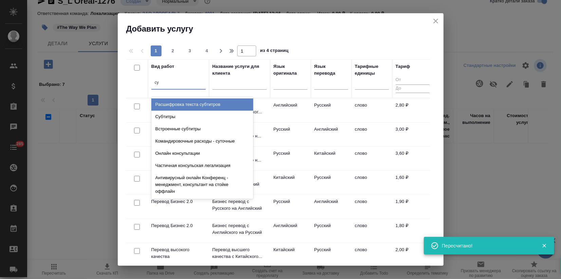
type input "суб"
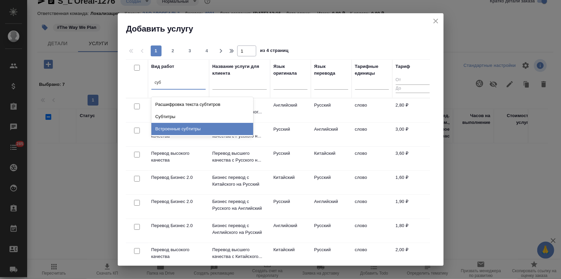
click at [183, 124] on div "Встроенные субтитры" at bounding box center [202, 129] width 102 height 12
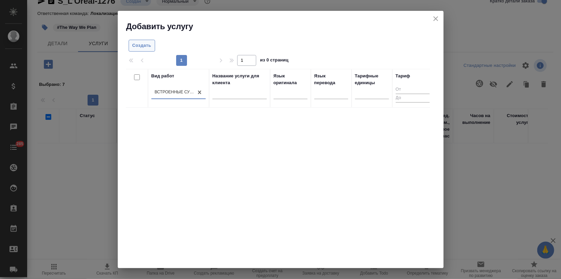
click at [142, 43] on span "Создать" at bounding box center [141, 46] width 19 height 8
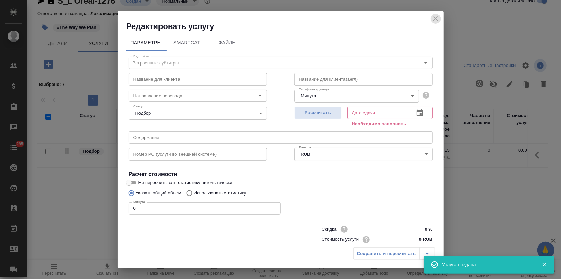
click at [436, 15] on icon "close" at bounding box center [436, 19] width 8 height 8
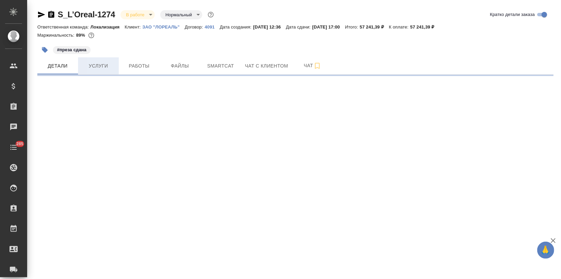
select select "RU"
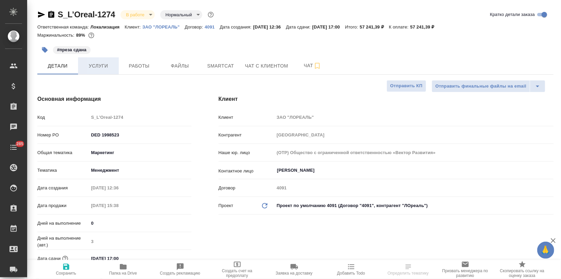
type textarea "x"
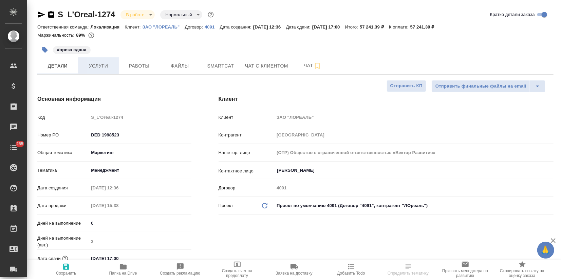
type textarea "x"
click at [106, 64] on span "Услуги" at bounding box center [98, 66] width 33 height 8
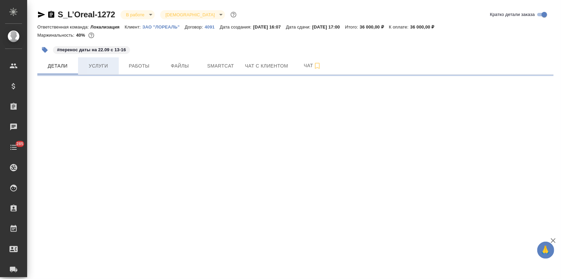
select select "RU"
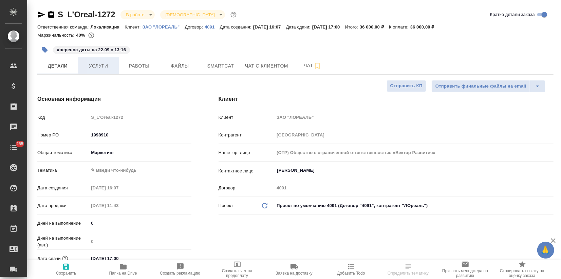
type textarea "x"
click at [108, 68] on span "Услуги" at bounding box center [98, 66] width 33 height 8
type textarea "x"
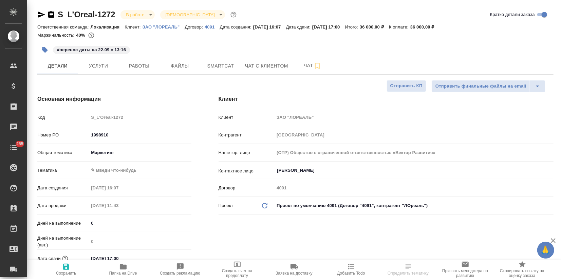
type textarea "x"
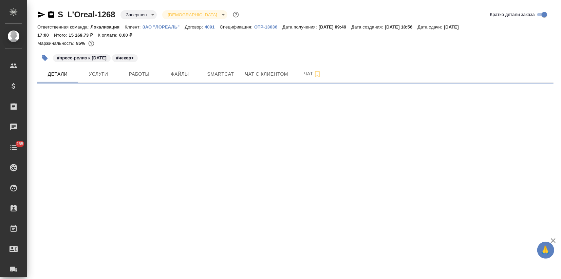
select select "RU"
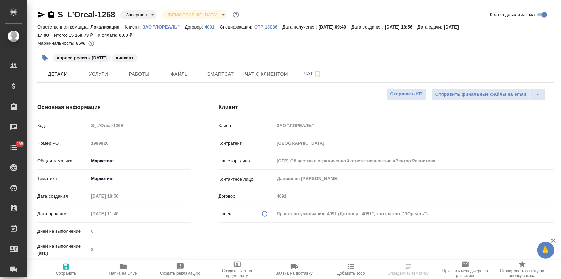
type textarea "x"
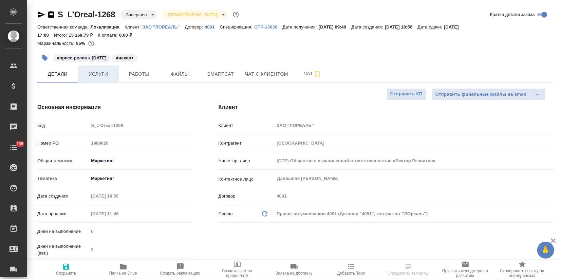
type textarea "x"
click at [103, 70] on span "Услуги" at bounding box center [98, 74] width 33 height 8
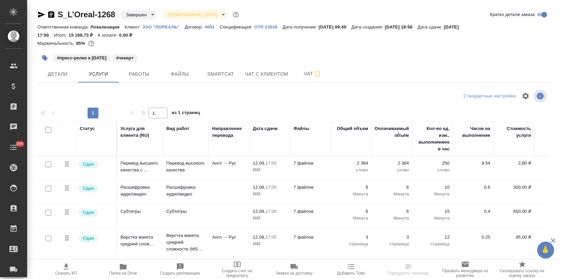
click at [315, 211] on p "7 файлов" at bounding box center [311, 211] width 34 height 7
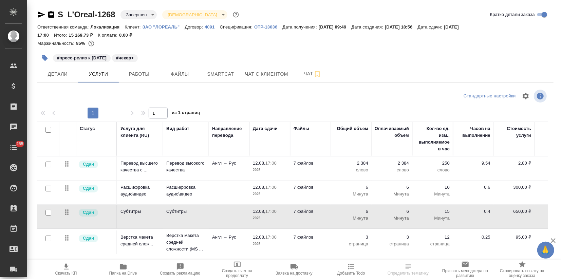
click at [315, 211] on p "7 файлов" at bounding box center [311, 211] width 34 height 7
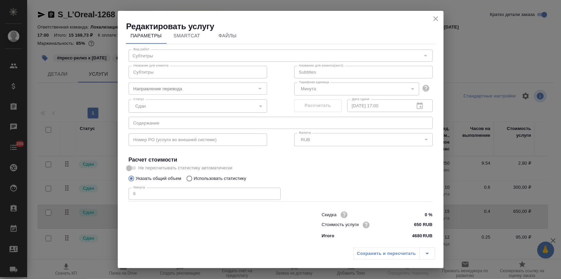
scroll to position [7, 0]
click at [436, 18] on icon "close" at bounding box center [436, 19] width 8 height 8
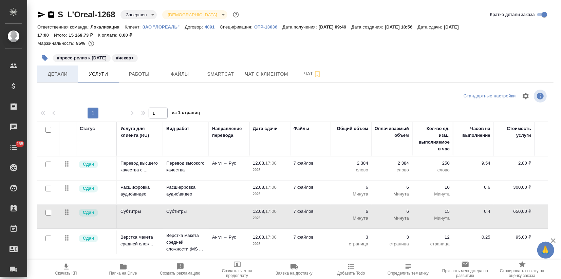
click at [59, 78] on button "Детали" at bounding box center [57, 73] width 41 height 17
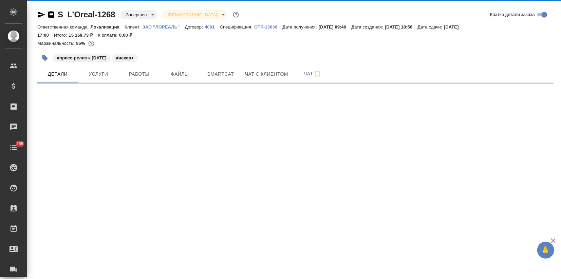
select select "RU"
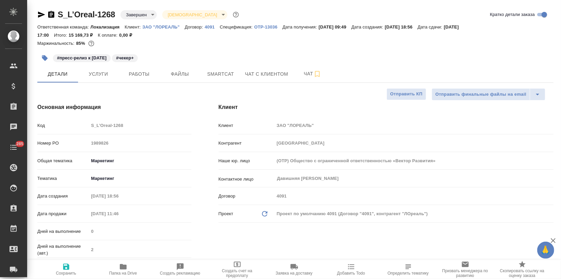
type textarea "x"
click at [99, 78] on button "Услуги" at bounding box center [98, 73] width 41 height 17
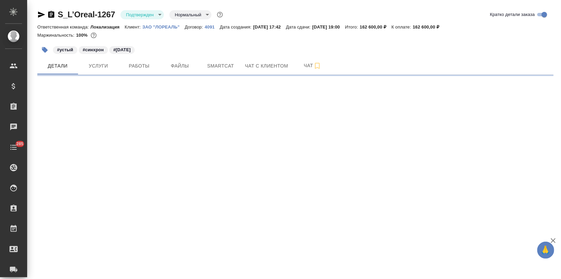
select select "RU"
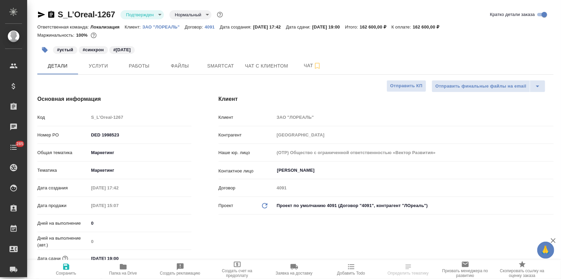
type textarea "x"
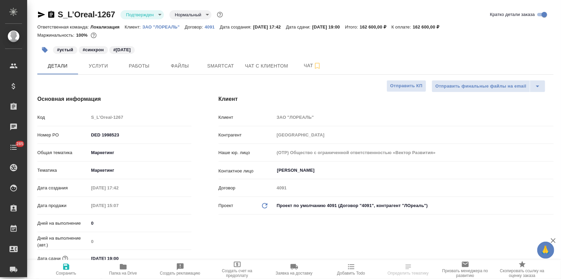
type textarea "x"
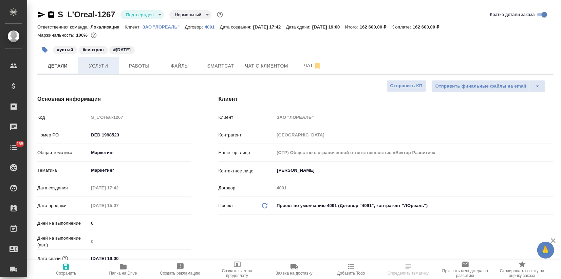
click at [101, 66] on span "Услуги" at bounding box center [98, 66] width 33 height 8
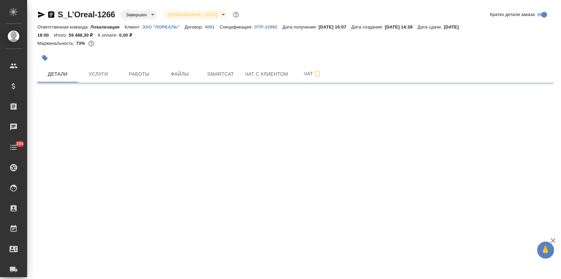
select select "RU"
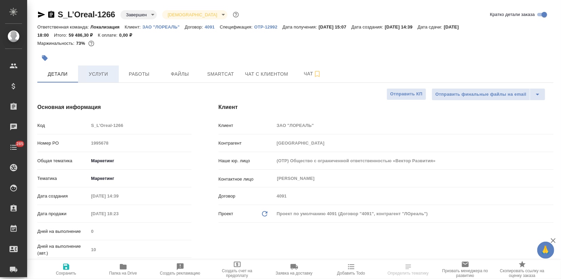
type textarea "x"
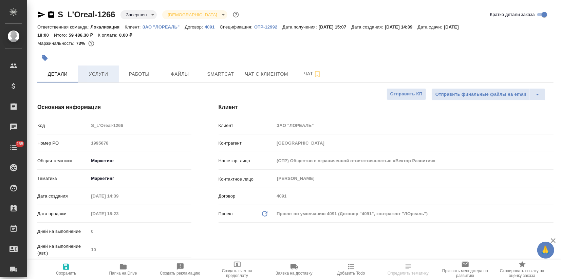
type textarea "x"
click at [97, 69] on button "Услуги" at bounding box center [98, 73] width 41 height 17
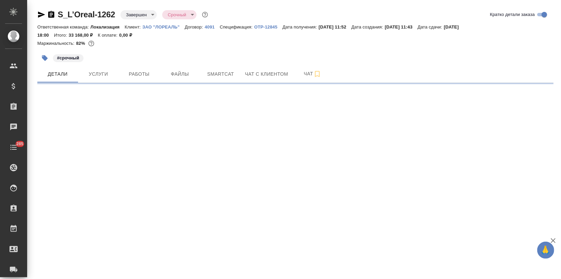
select select "RU"
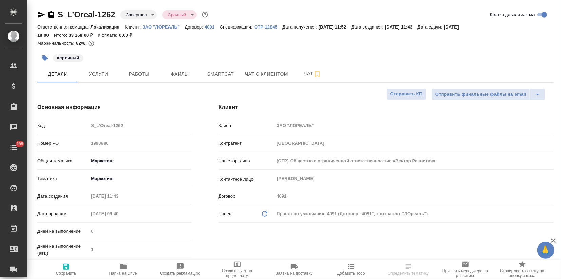
type textarea "x"
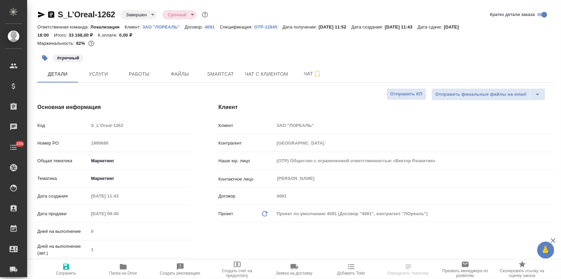
type textarea "x"
click at [106, 78] on span "Услуги" at bounding box center [98, 74] width 33 height 8
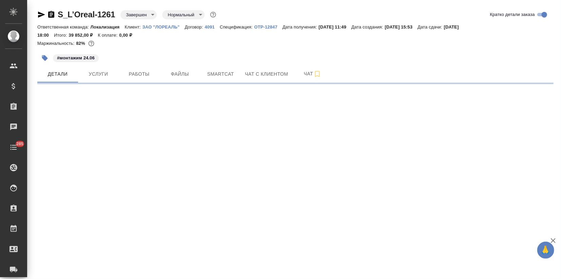
select select "RU"
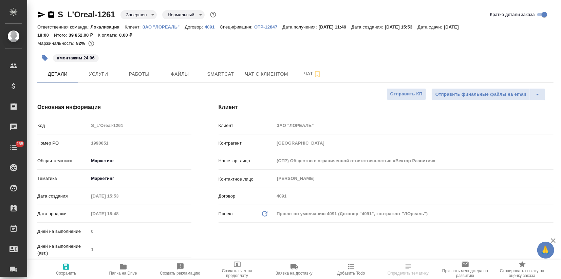
type textarea "x"
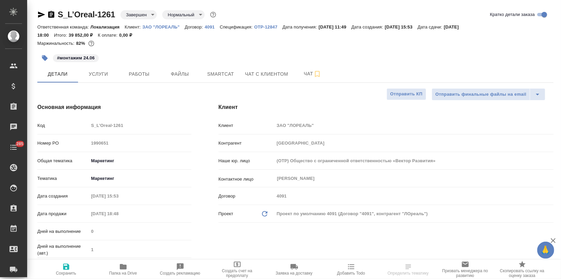
type textarea "x"
click at [105, 80] on button "Услуги" at bounding box center [98, 73] width 41 height 17
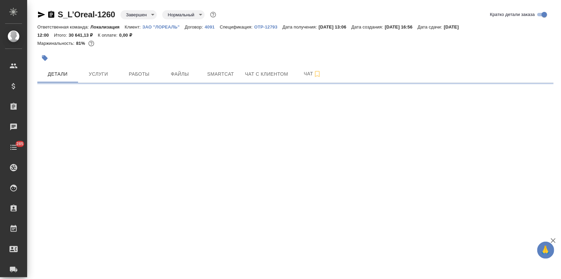
select select "RU"
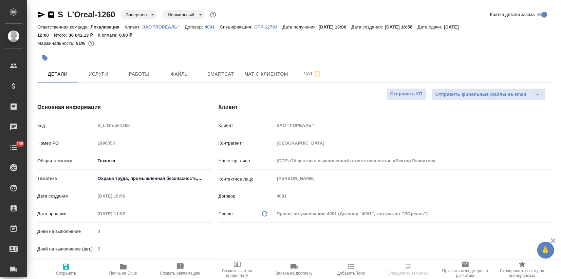
type textarea "x"
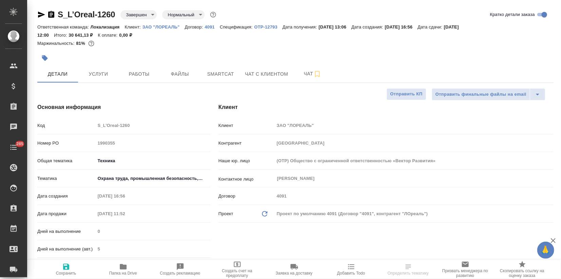
type textarea "x"
click at [102, 71] on span "Услуги" at bounding box center [98, 74] width 33 height 8
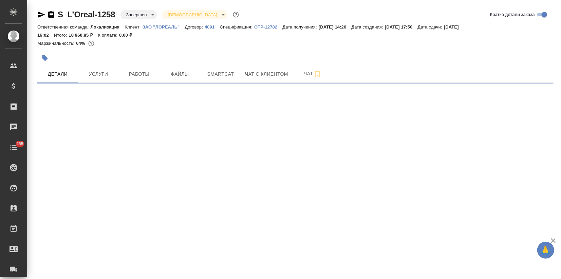
select select "RU"
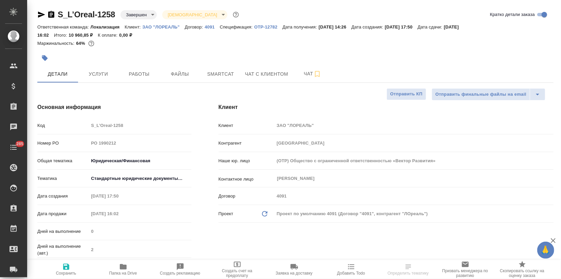
type textarea "x"
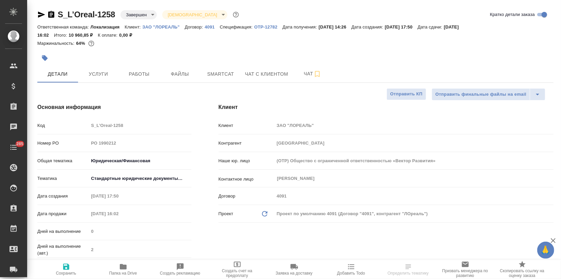
type textarea "x"
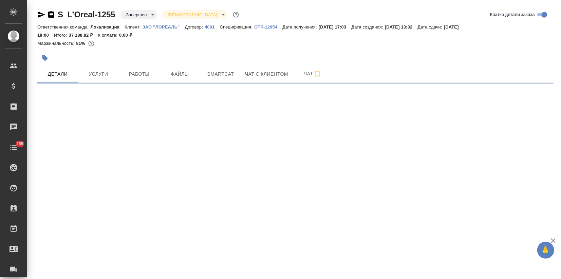
select select "RU"
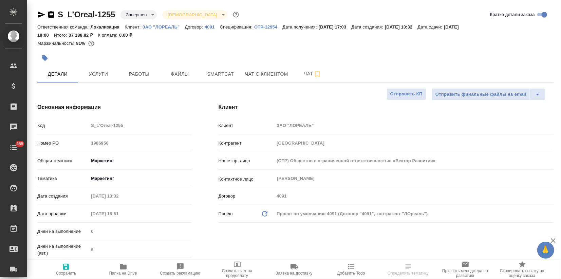
type textarea "x"
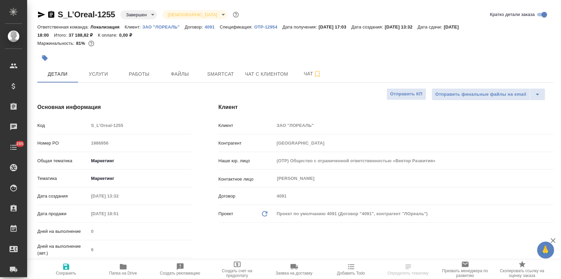
type textarea "x"
click at [110, 75] on span "Услуги" at bounding box center [98, 74] width 33 height 8
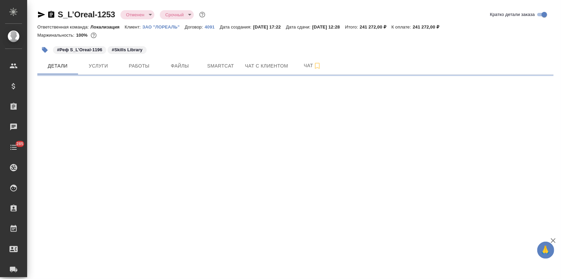
select select "RU"
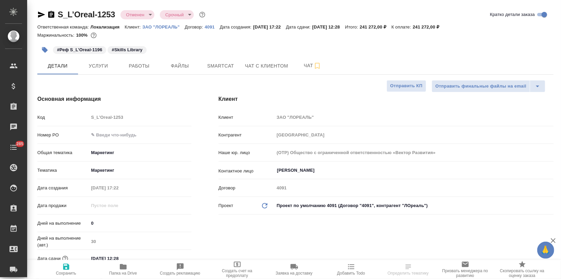
type textarea "x"
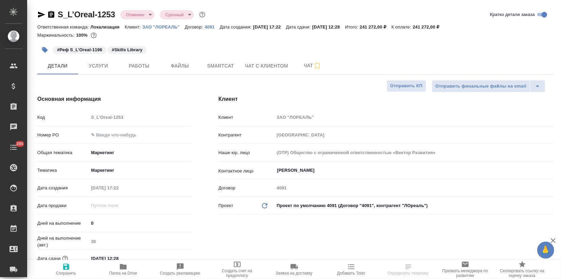
type textarea "x"
click at [107, 69] on span "Услуги" at bounding box center [98, 66] width 33 height 8
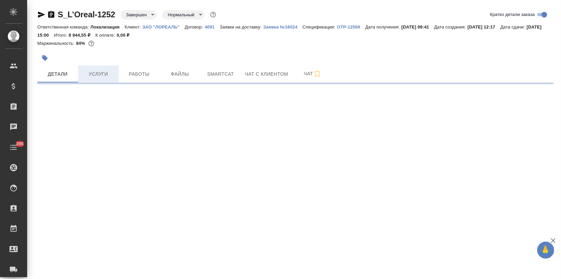
select select "RU"
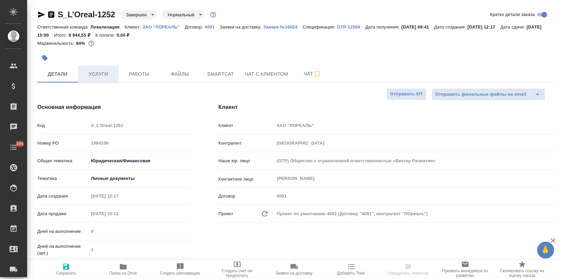
type textarea "x"
click at [97, 65] on button "Услуги" at bounding box center [98, 73] width 41 height 17
type textarea "x"
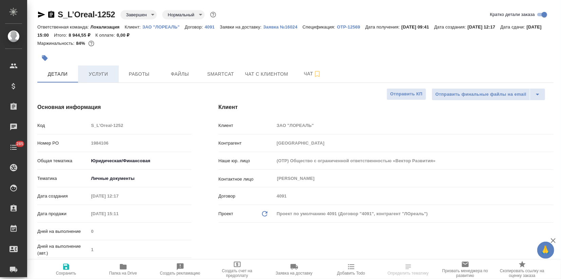
type textarea "x"
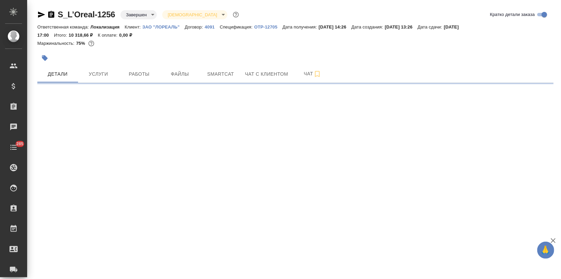
select select "RU"
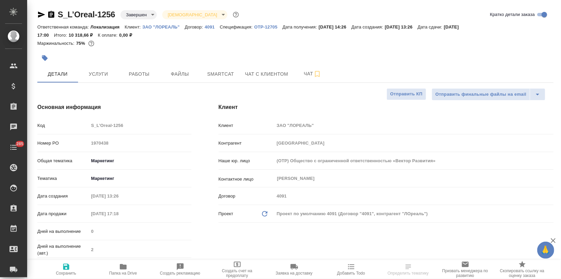
type textarea "x"
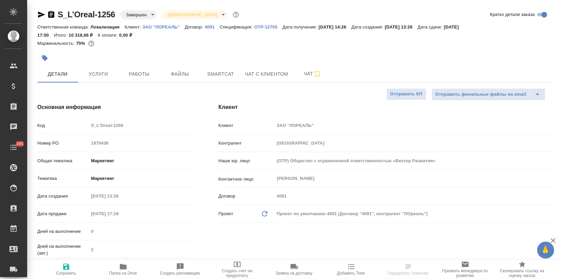
type textarea "x"
drag, startPoint x: 99, startPoint y: 73, endPoint x: 99, endPoint y: 79, distance: 6.4
click at [99, 73] on span "Услуги" at bounding box center [98, 74] width 33 height 8
